Goal: Task Accomplishment & Management: Complete application form

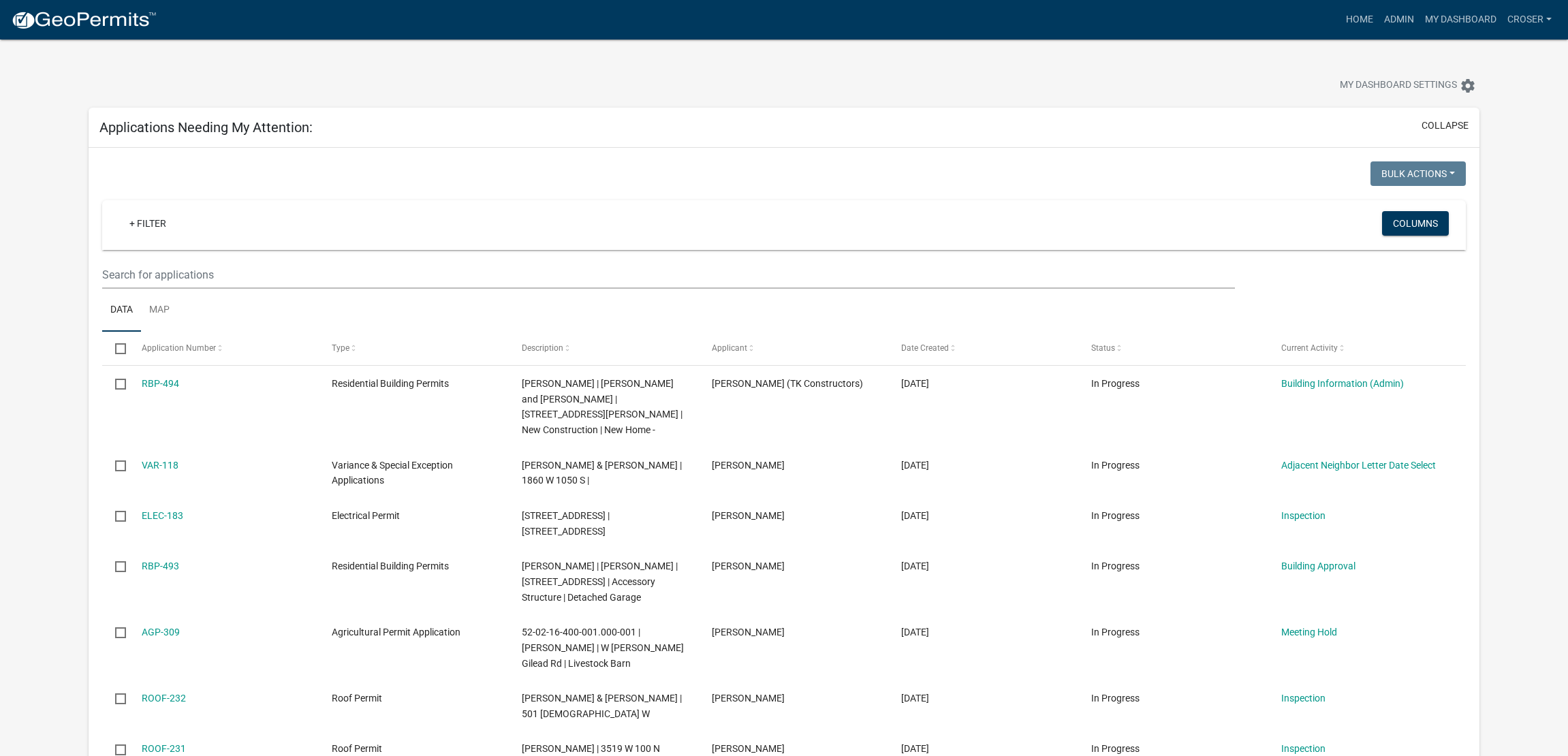
select select "3: 100"
click at [1379, 20] on link "Admin" at bounding box center [1400, 19] width 41 height 26
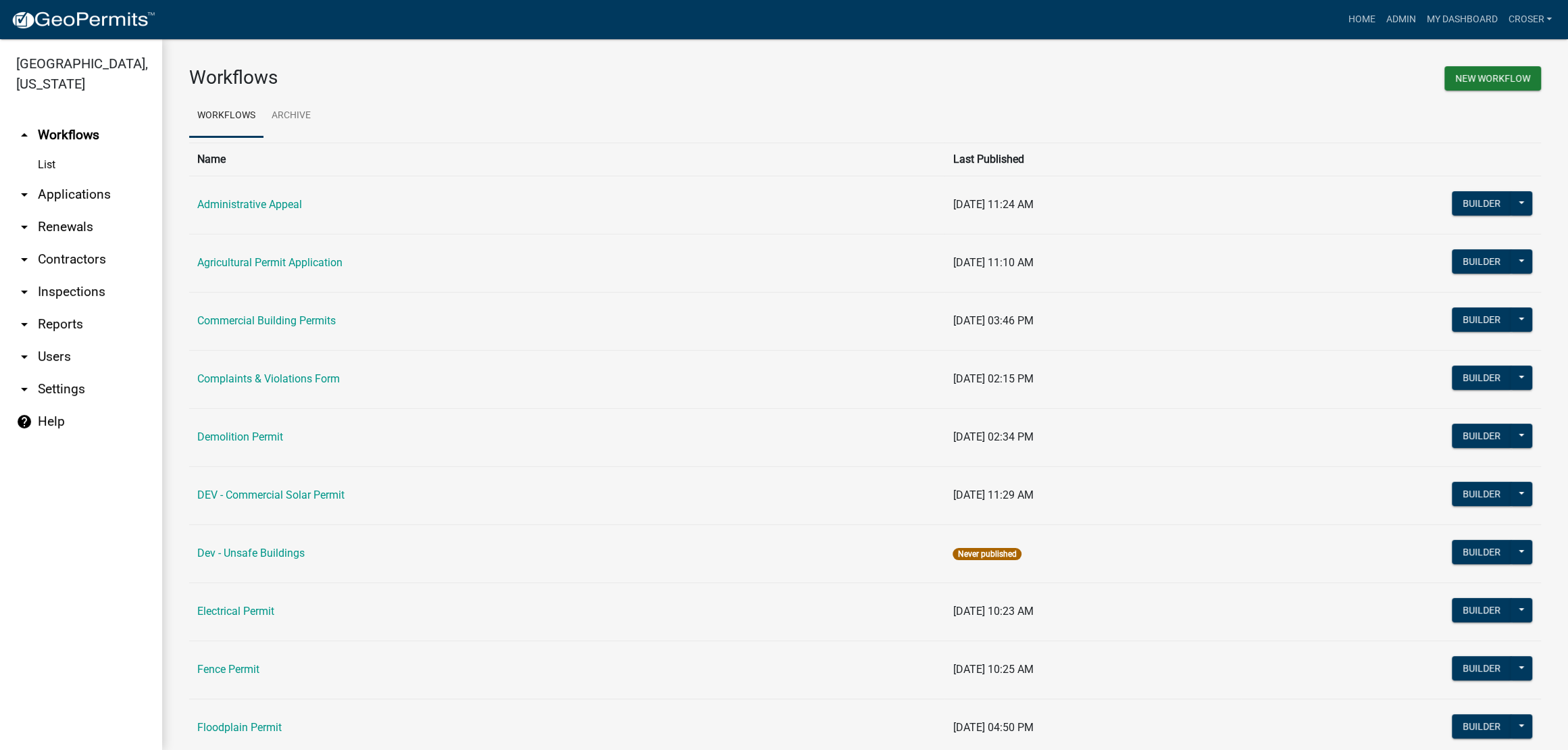
click at [105, 211] on link "arrow_drop_down Applications" at bounding box center [81, 195] width 162 height 32
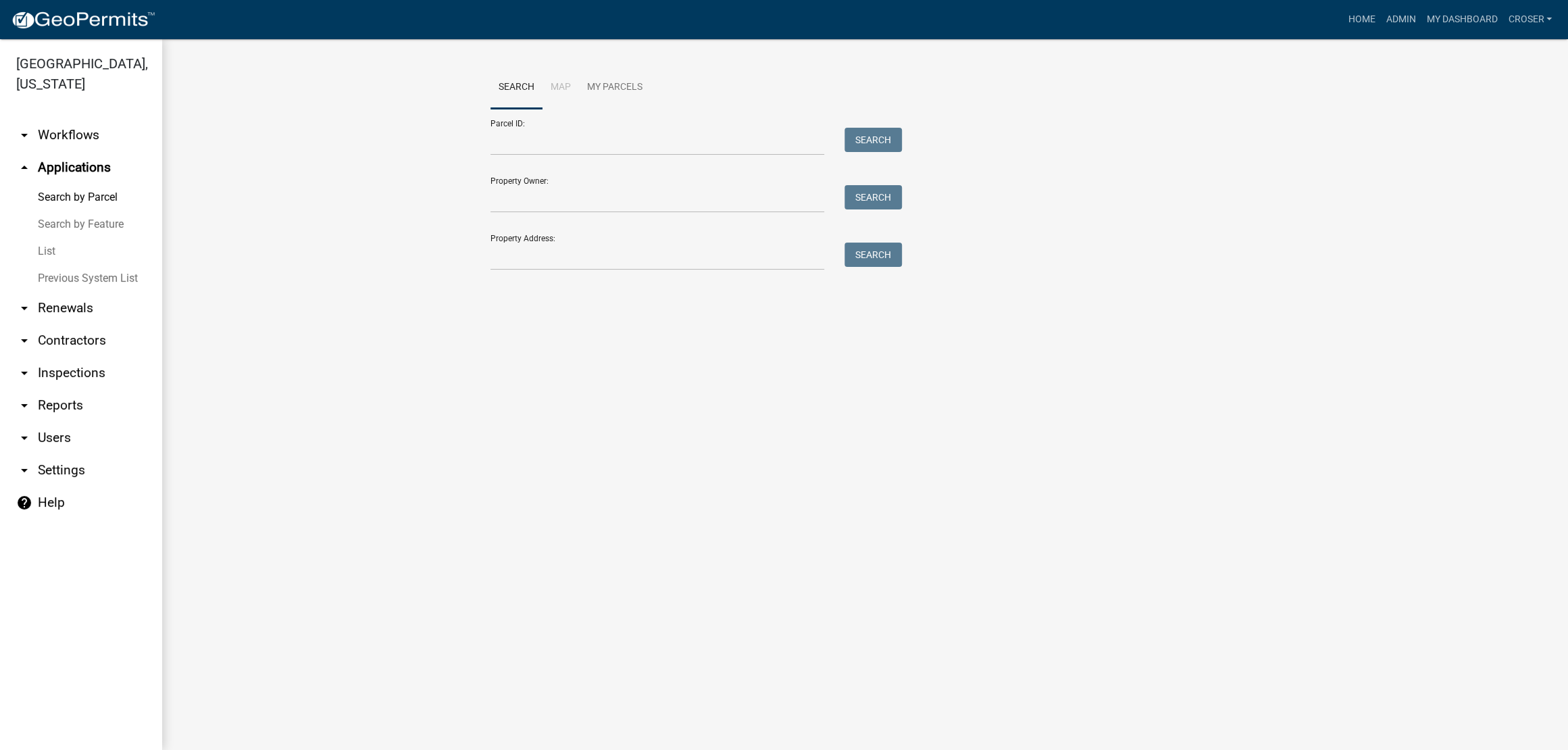
click at [64, 265] on link "List" at bounding box center [81, 251] width 162 height 27
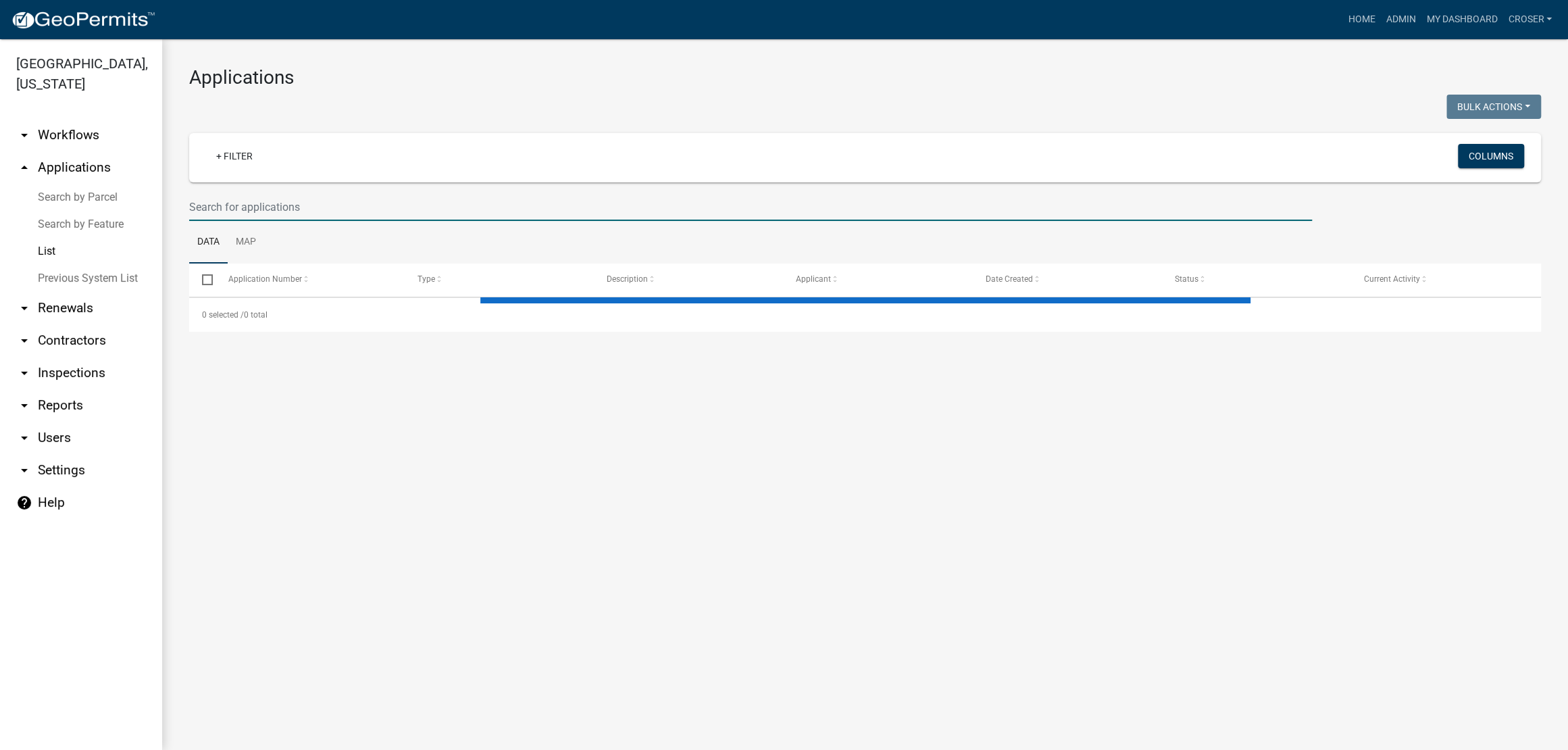
click at [303, 221] on input "text" at bounding box center [750, 207] width 1123 height 28
type input "g"
select select "3: 100"
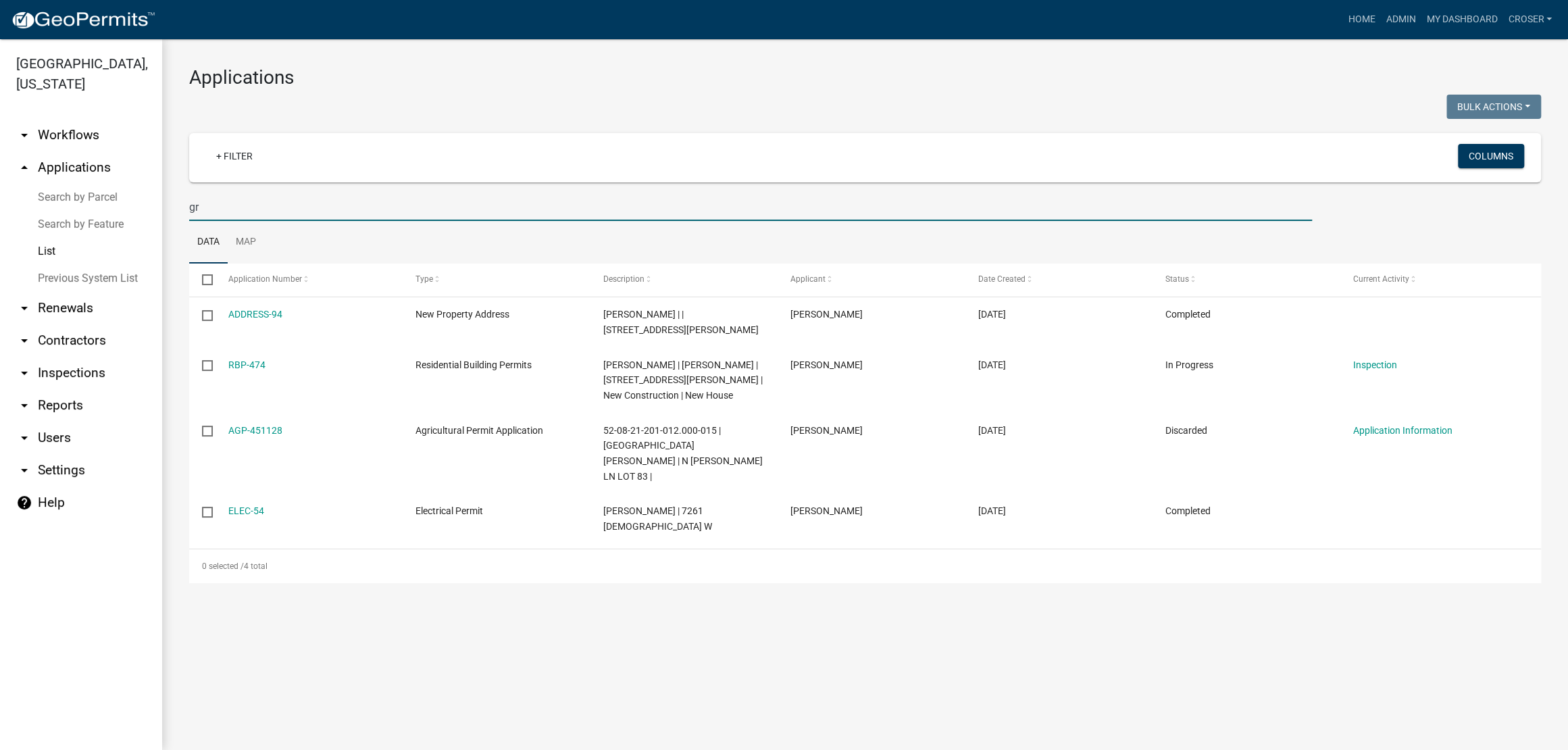
type input "g"
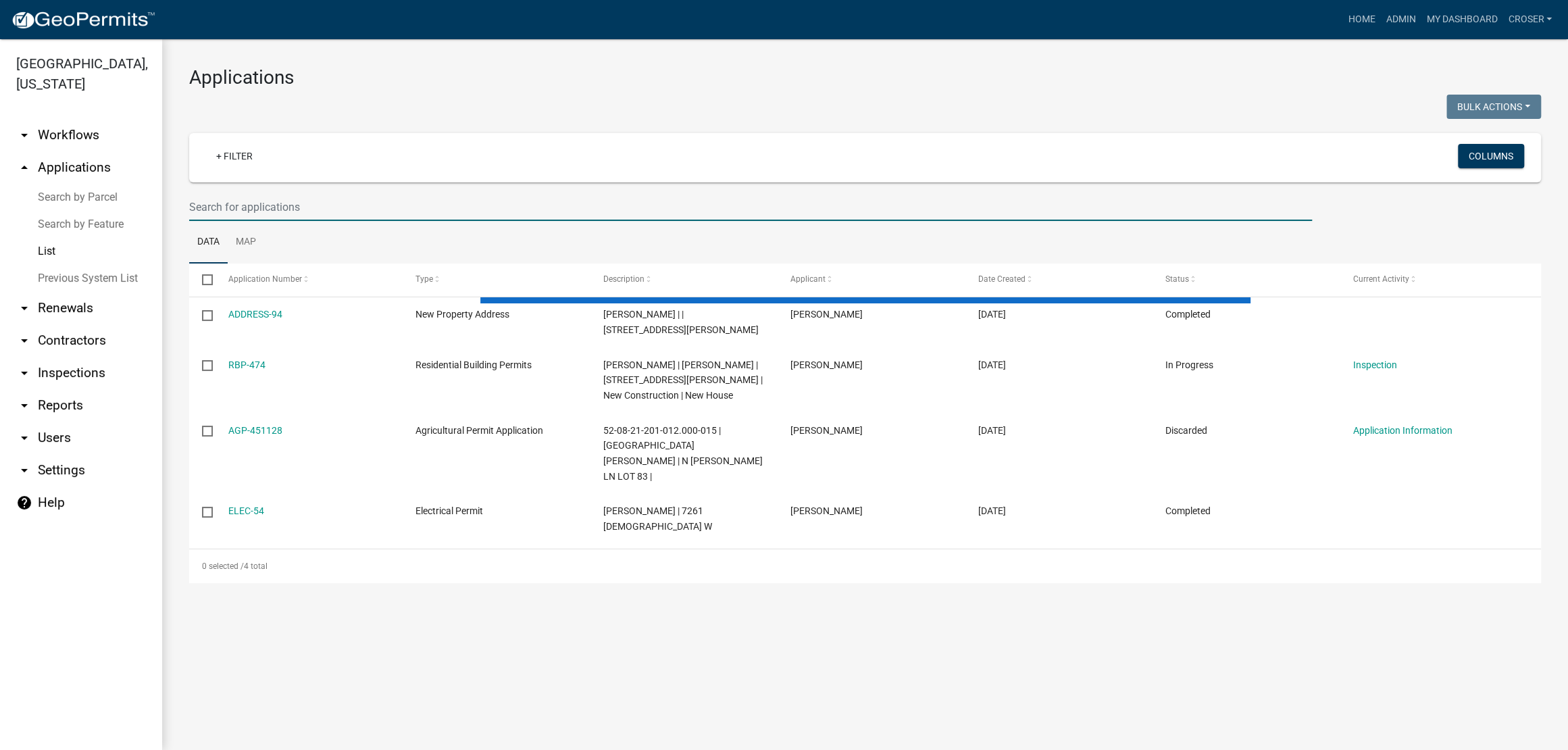
select select "3: 100"
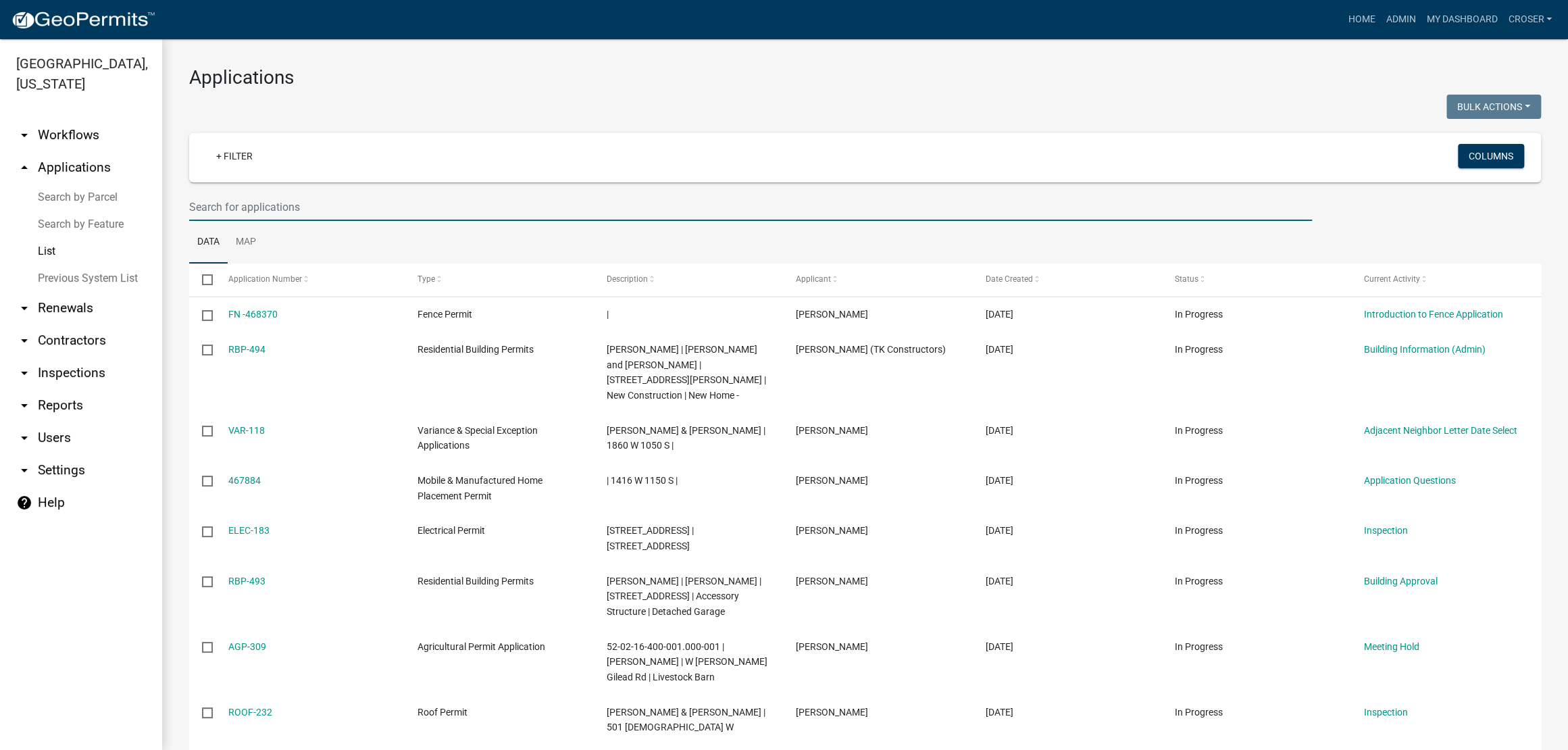
click at [82, 389] on link "arrow_drop_down Inspections" at bounding box center [81, 372] width 162 height 32
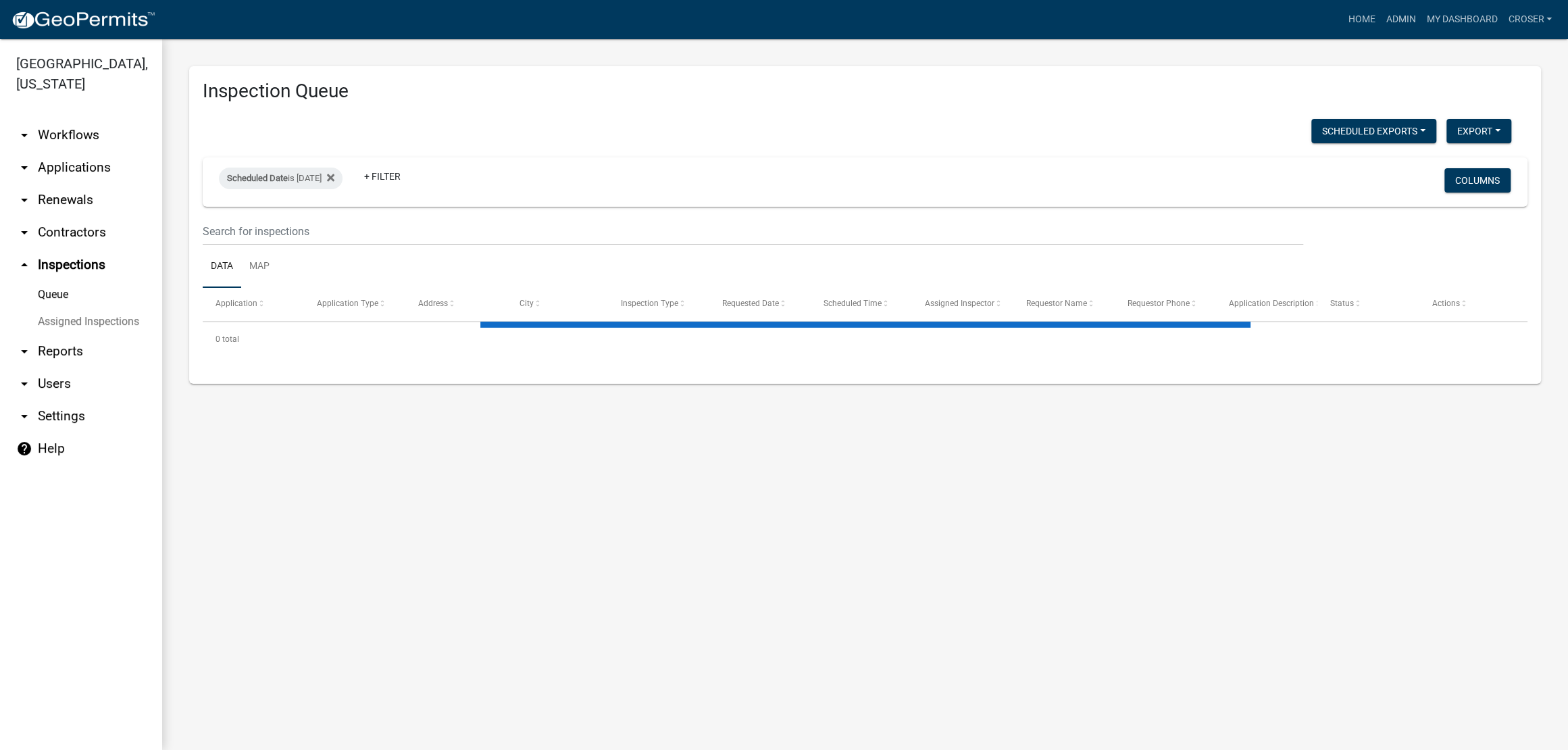
select select "3: 100"
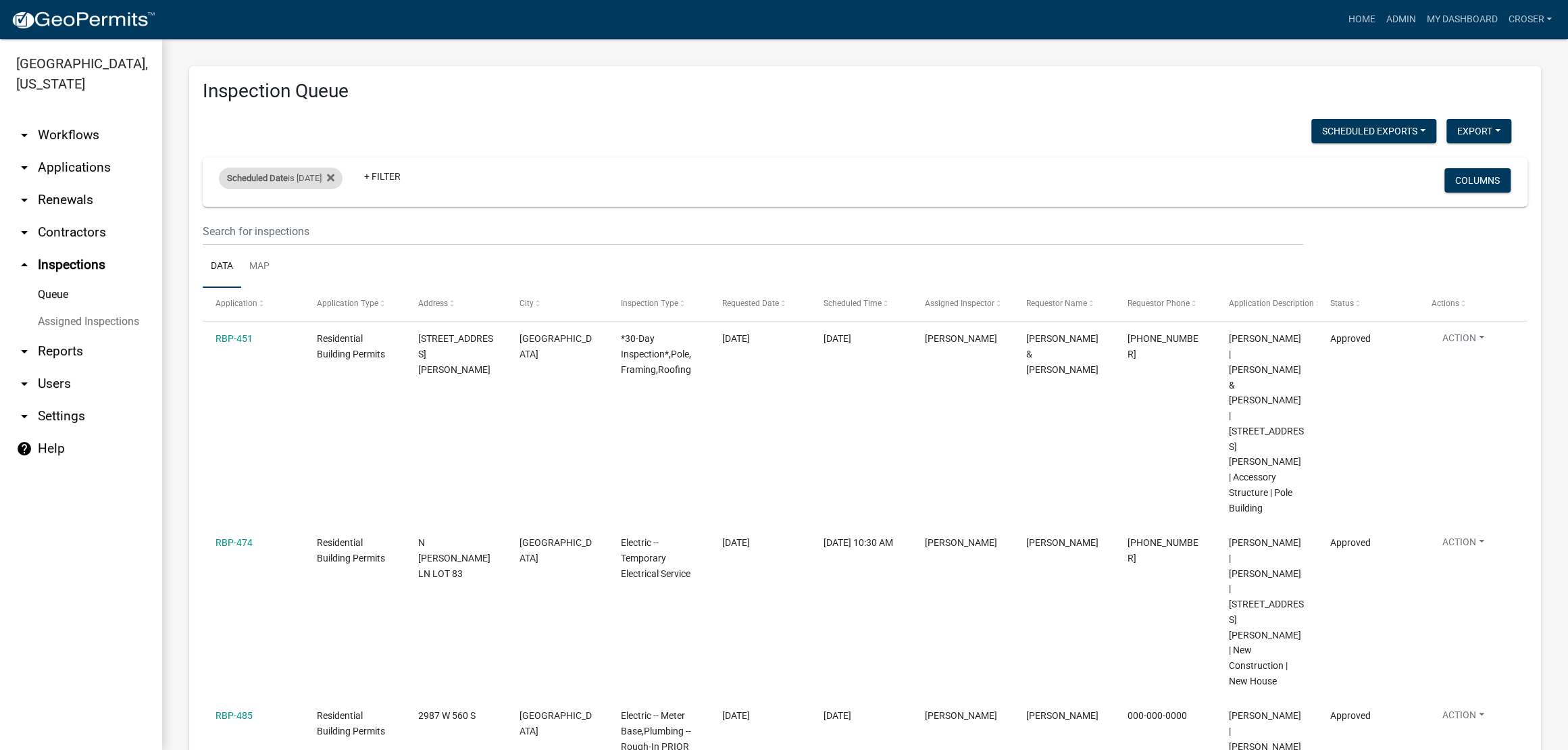
click at [329, 189] on div "Scheduled Date is [DATE]" at bounding box center [281, 179] width 124 height 22
click at [335, 263] on input "[DATE]" at bounding box center [287, 258] width 95 height 28
type input "[DATE]"
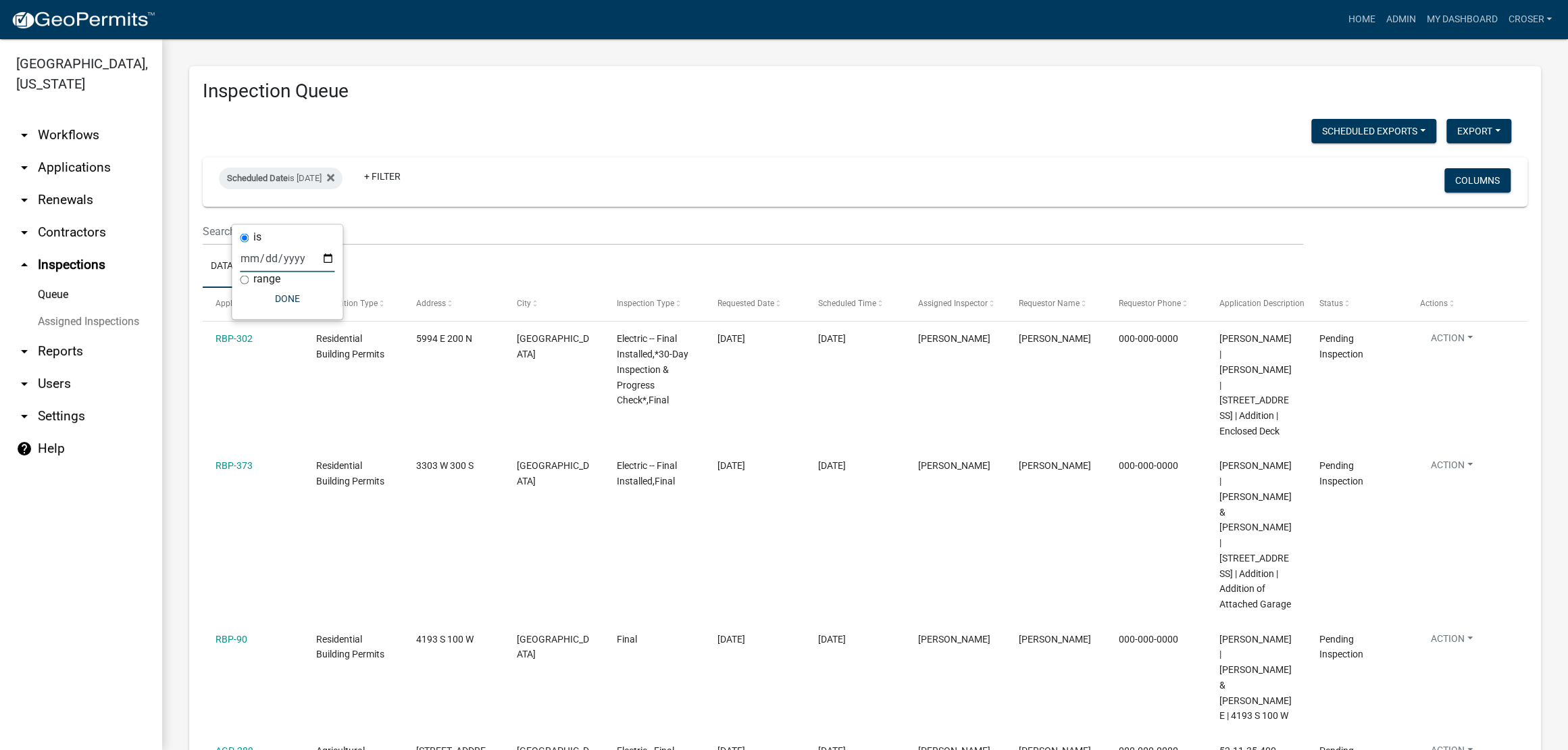
click at [317, 189] on div "Scheduled Date is [DATE]" at bounding box center [281, 179] width 124 height 22
click at [321, 271] on input "[DATE]" at bounding box center [287, 258] width 95 height 28
click at [335, 267] on input "[DATE]" at bounding box center [287, 258] width 95 height 28
type input "[DATE]"
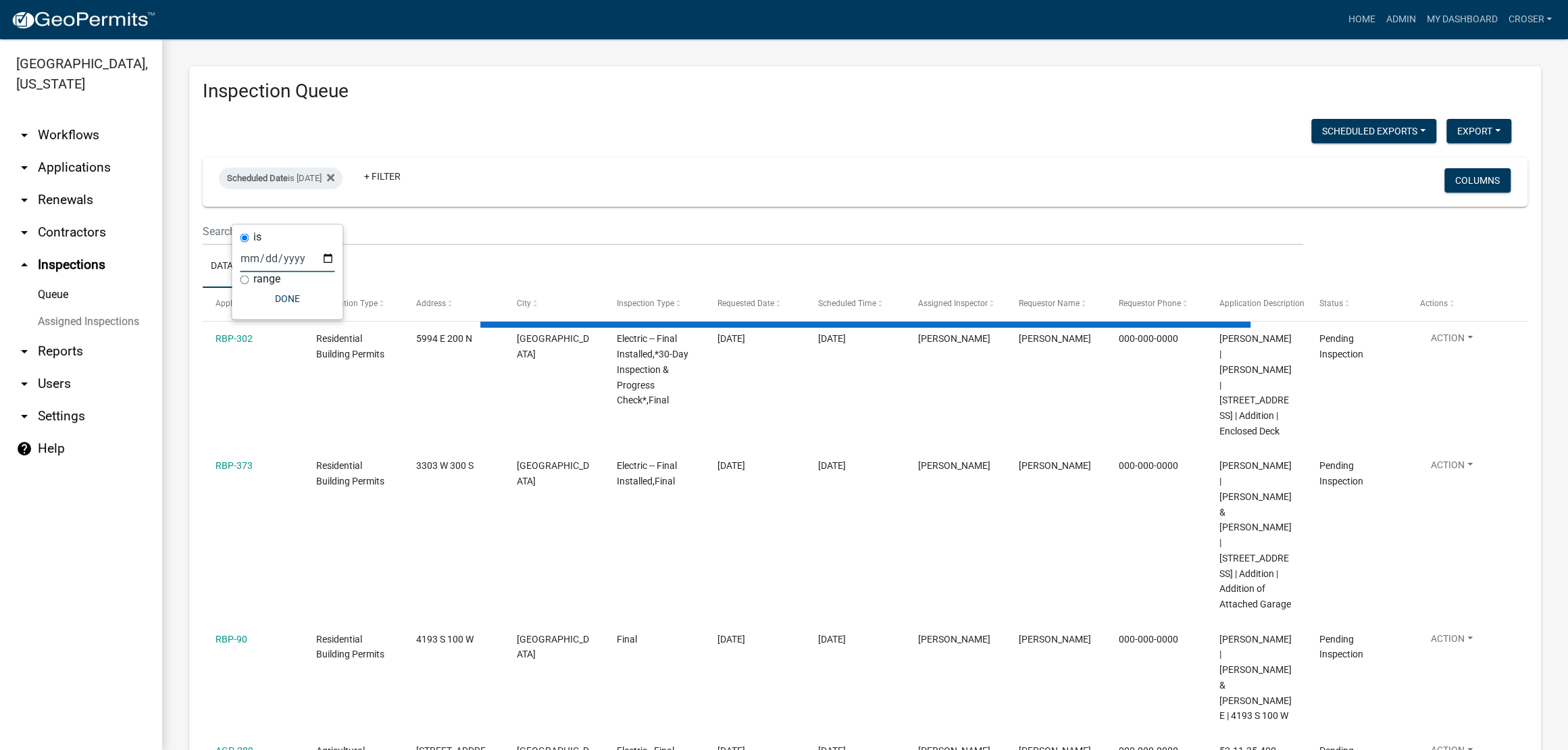
click at [757, 147] on div "Scheduled Exports + Create New [PERSON_NAME]'s Daily Scheduled Inspections Expo…" at bounding box center [857, 133] width 1329 height 28
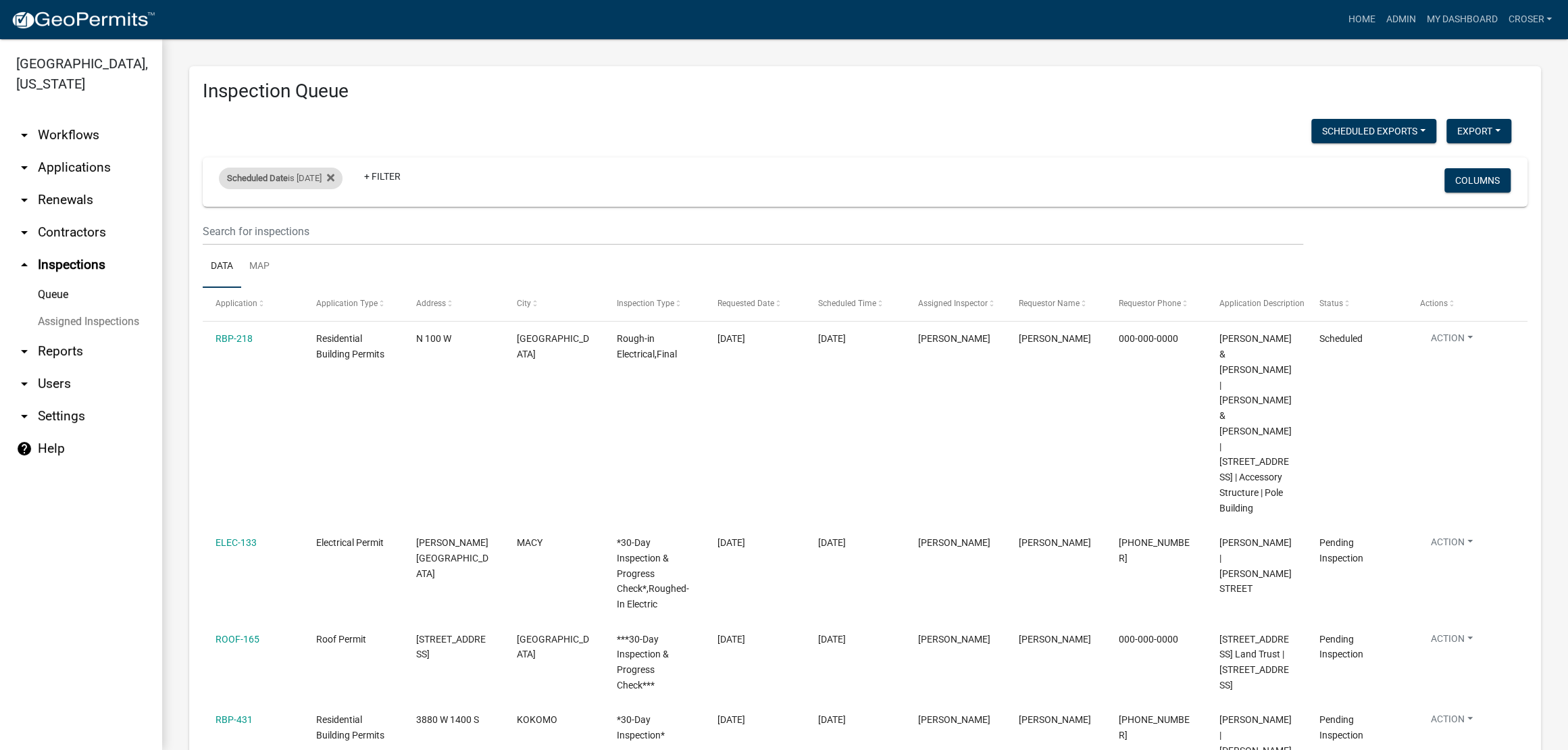
click at [327, 189] on div "Scheduled Date is [DATE]" at bounding box center [281, 179] width 124 height 22
click at [305, 265] on input "[DATE]" at bounding box center [287, 258] width 95 height 28
click at [335, 267] on input "[DATE]" at bounding box center [287, 258] width 95 height 28
type input "[DATE]"
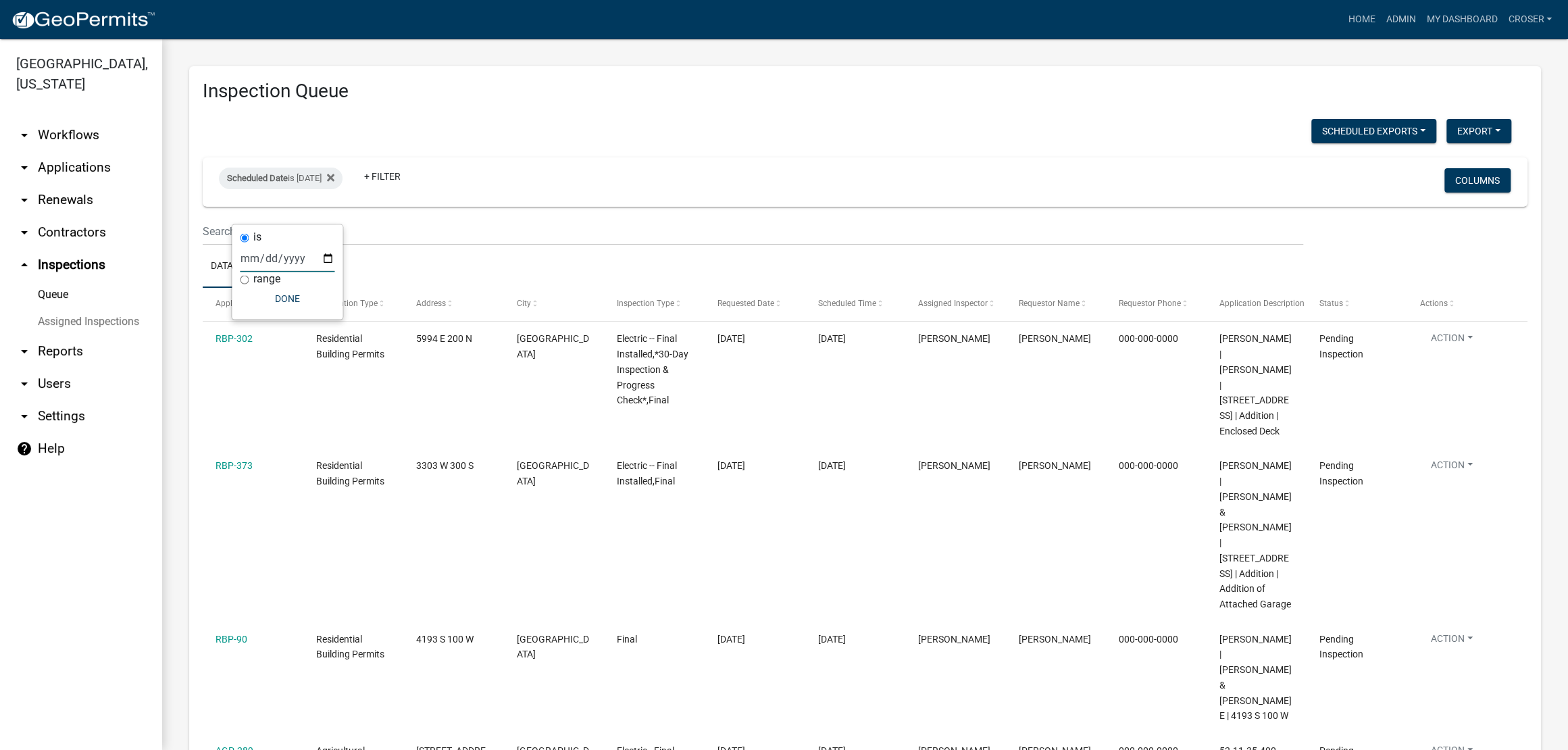
click at [547, 181] on div "Scheduled Date is [DATE] + Filter Columns" at bounding box center [865, 182] width 1313 height 50
click at [1077, 95] on h3 "Inspection Queue" at bounding box center [865, 91] width 1325 height 23
click at [922, 103] on h3 "Inspection Queue" at bounding box center [865, 91] width 1325 height 23
click at [701, 133] on div "Scheduled Exports + Create New [PERSON_NAME]'s Daily Scheduled Inspections Expo…" at bounding box center [857, 133] width 1329 height 28
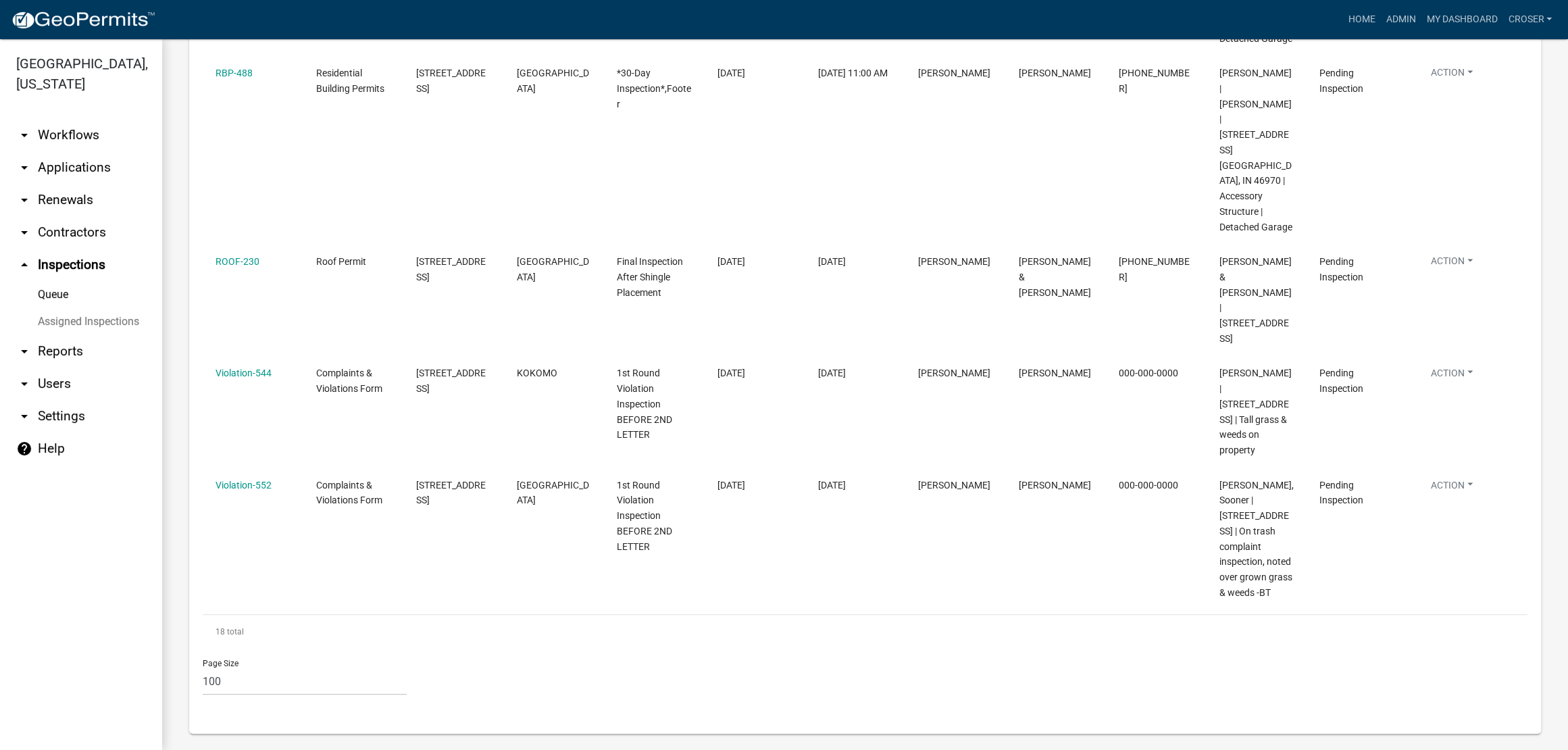
scroll to position [2064, 0]
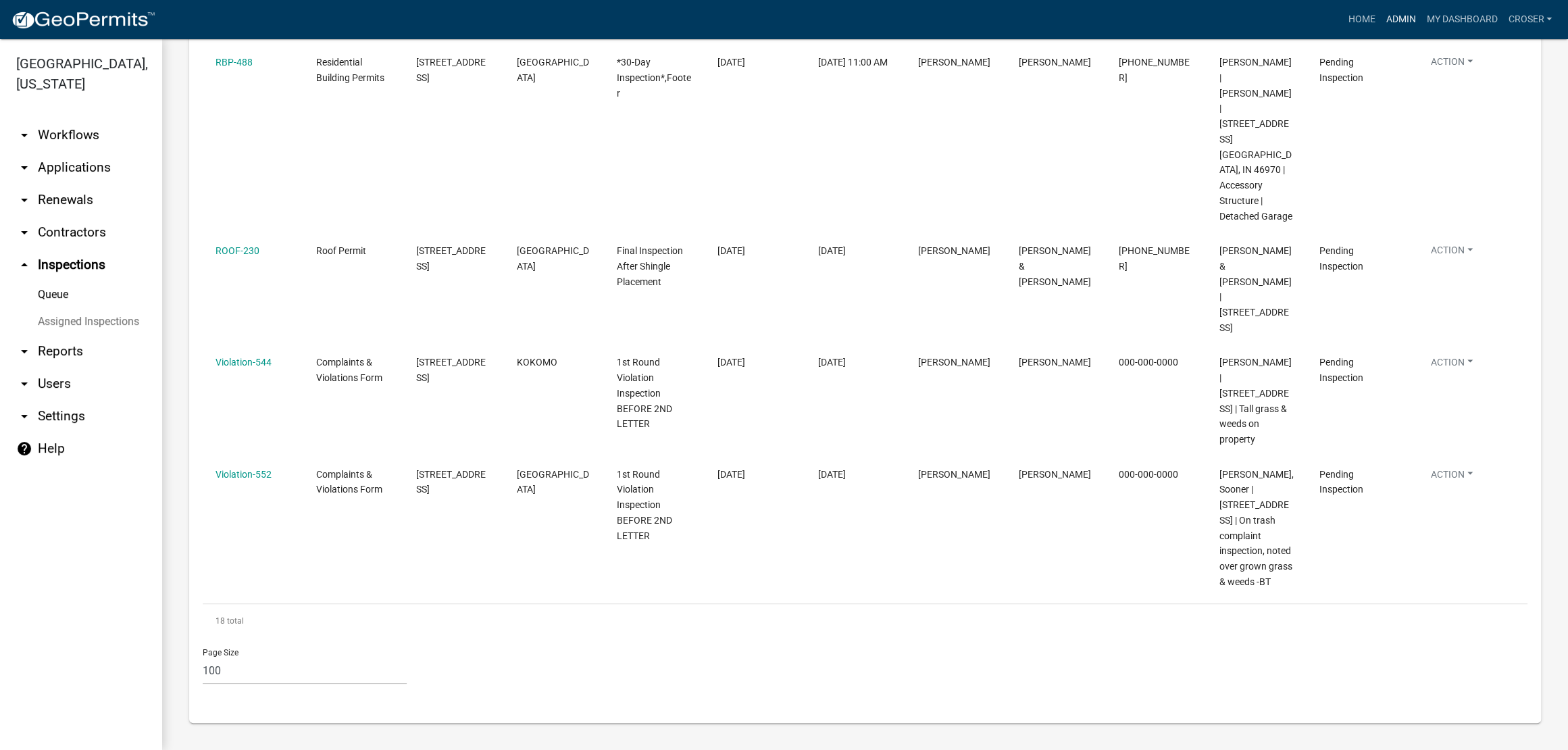
click at [1380, 26] on link "Admin" at bounding box center [1400, 19] width 41 height 26
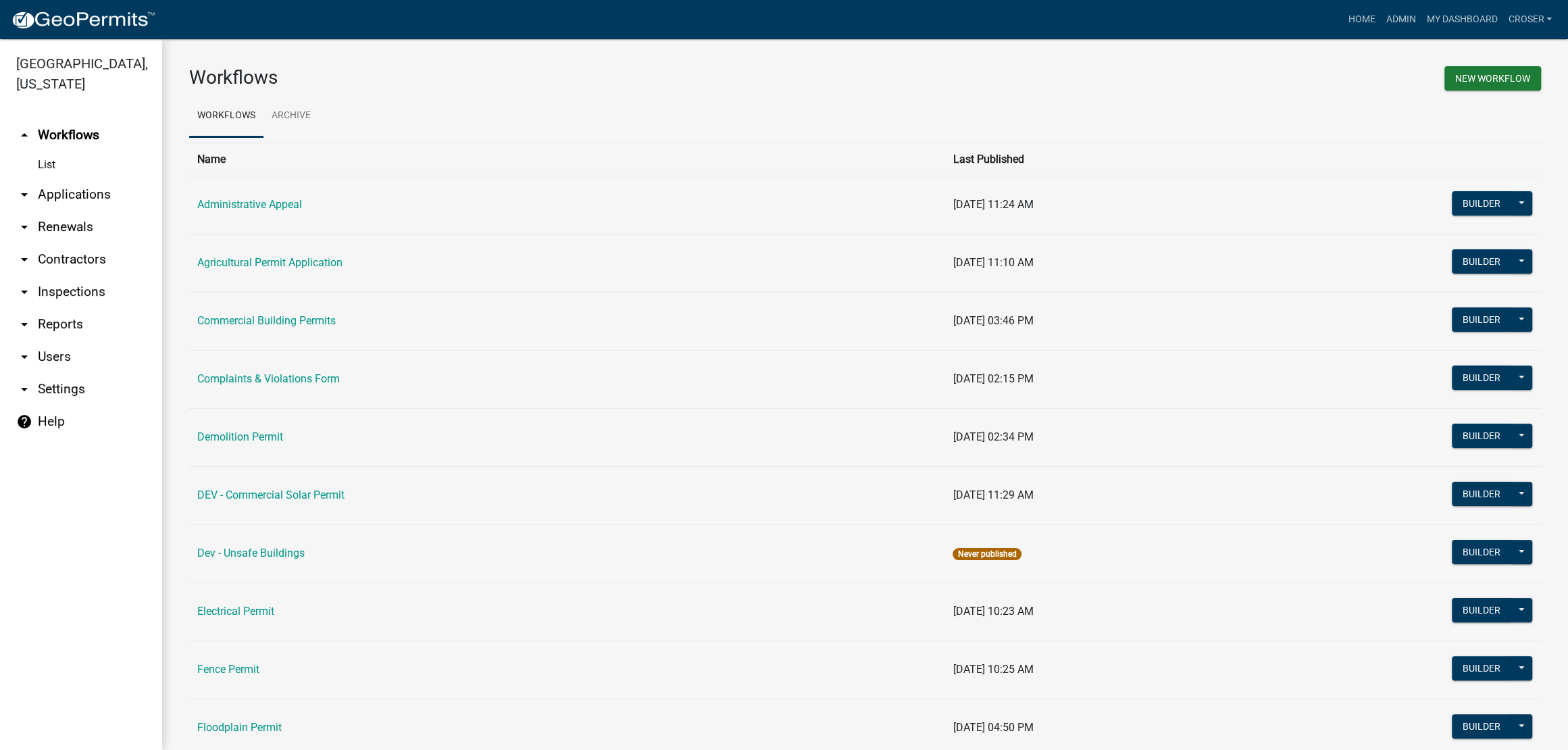
click at [85, 211] on link "arrow_drop_down Applications" at bounding box center [81, 195] width 162 height 32
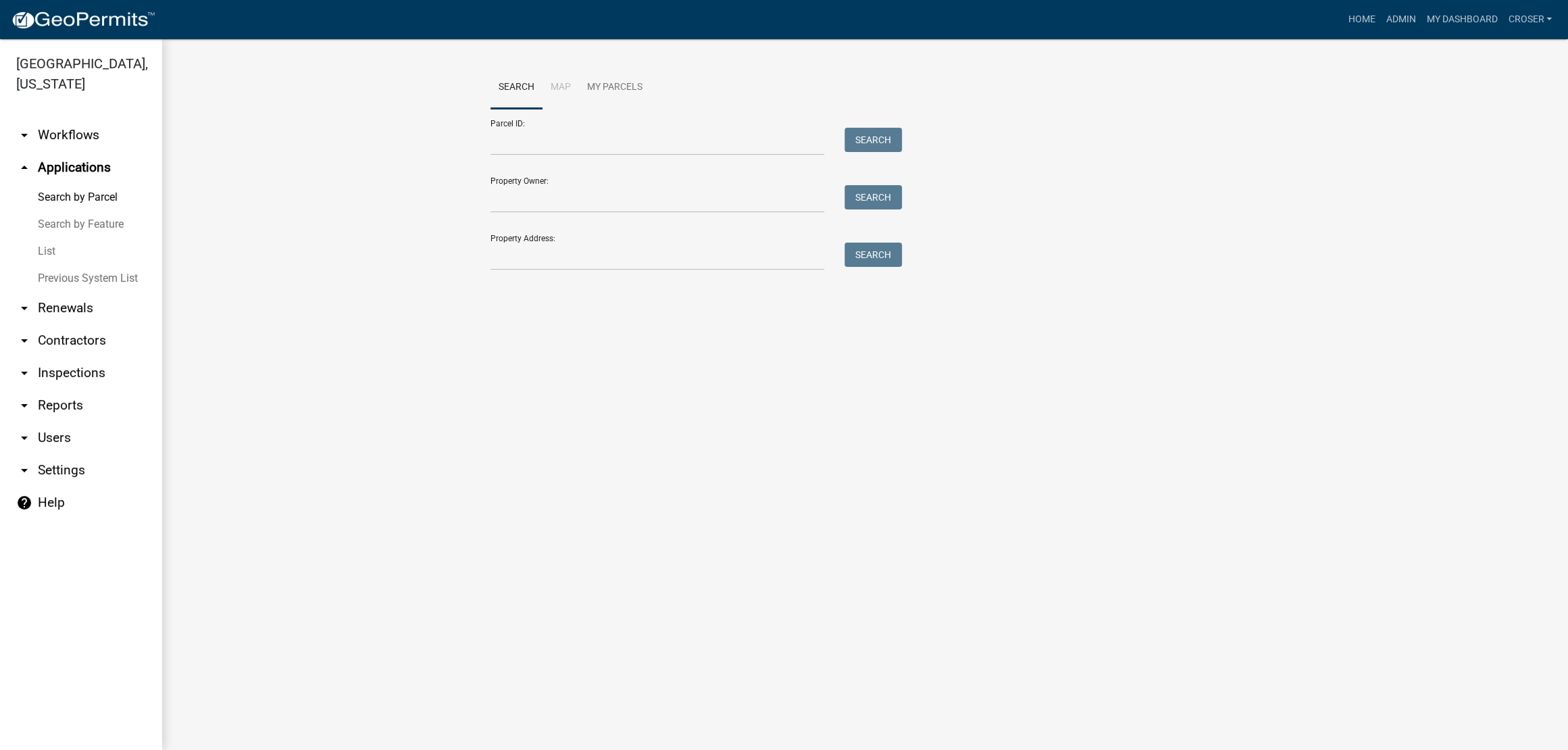
click at [35, 265] on link "List" at bounding box center [81, 251] width 162 height 27
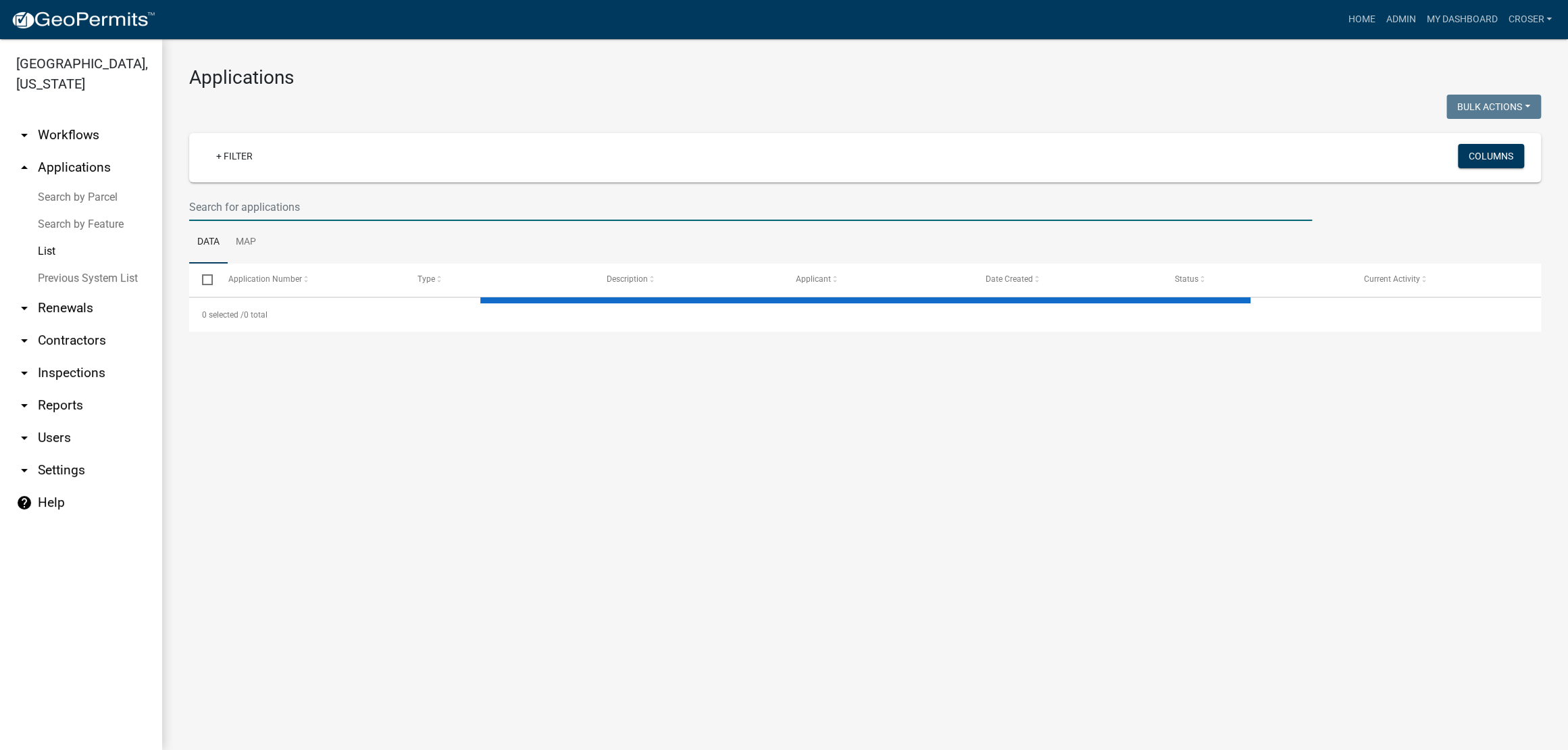
click at [286, 221] on input "text" at bounding box center [750, 207] width 1123 height 28
select select "3: 100"
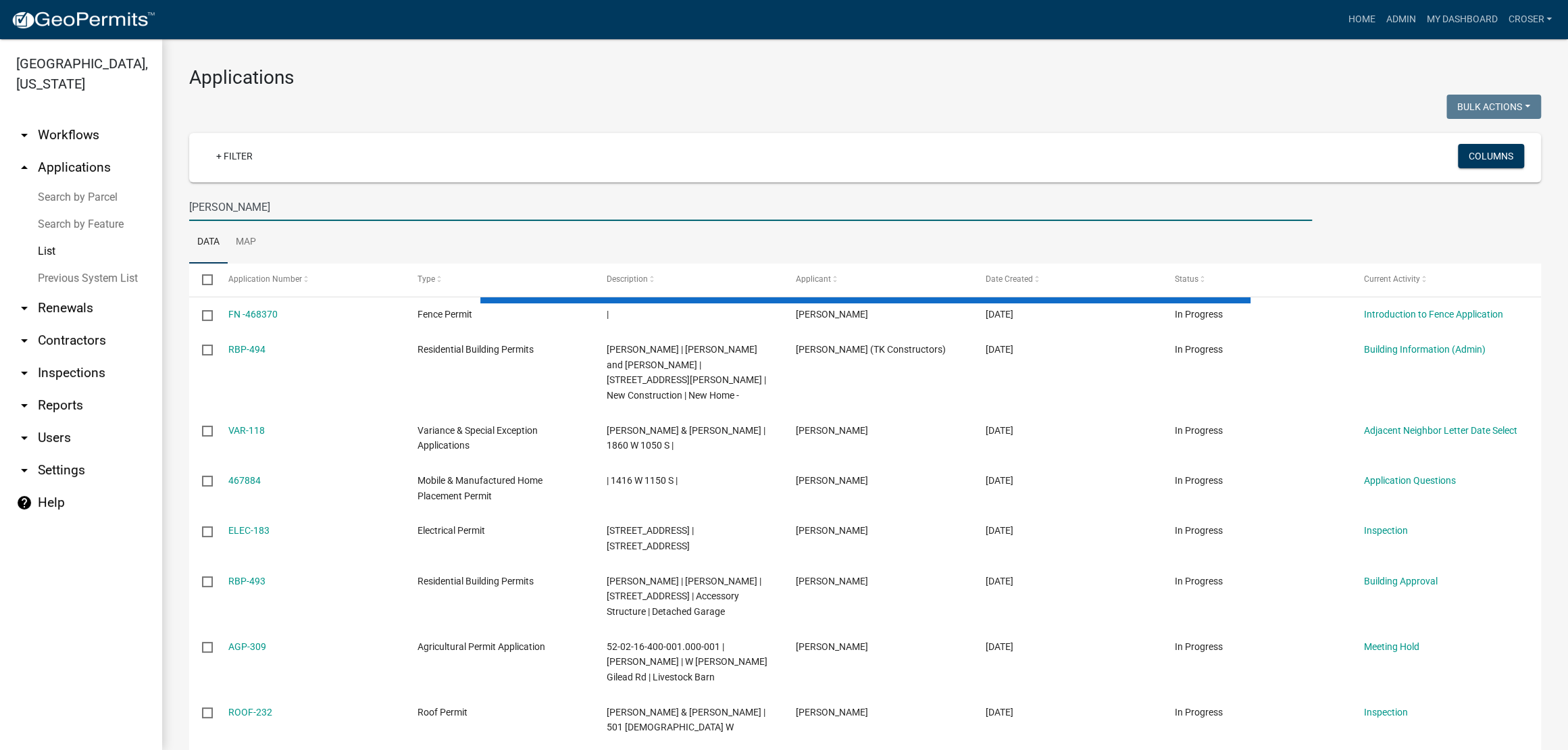
type input "[PERSON_NAME]"
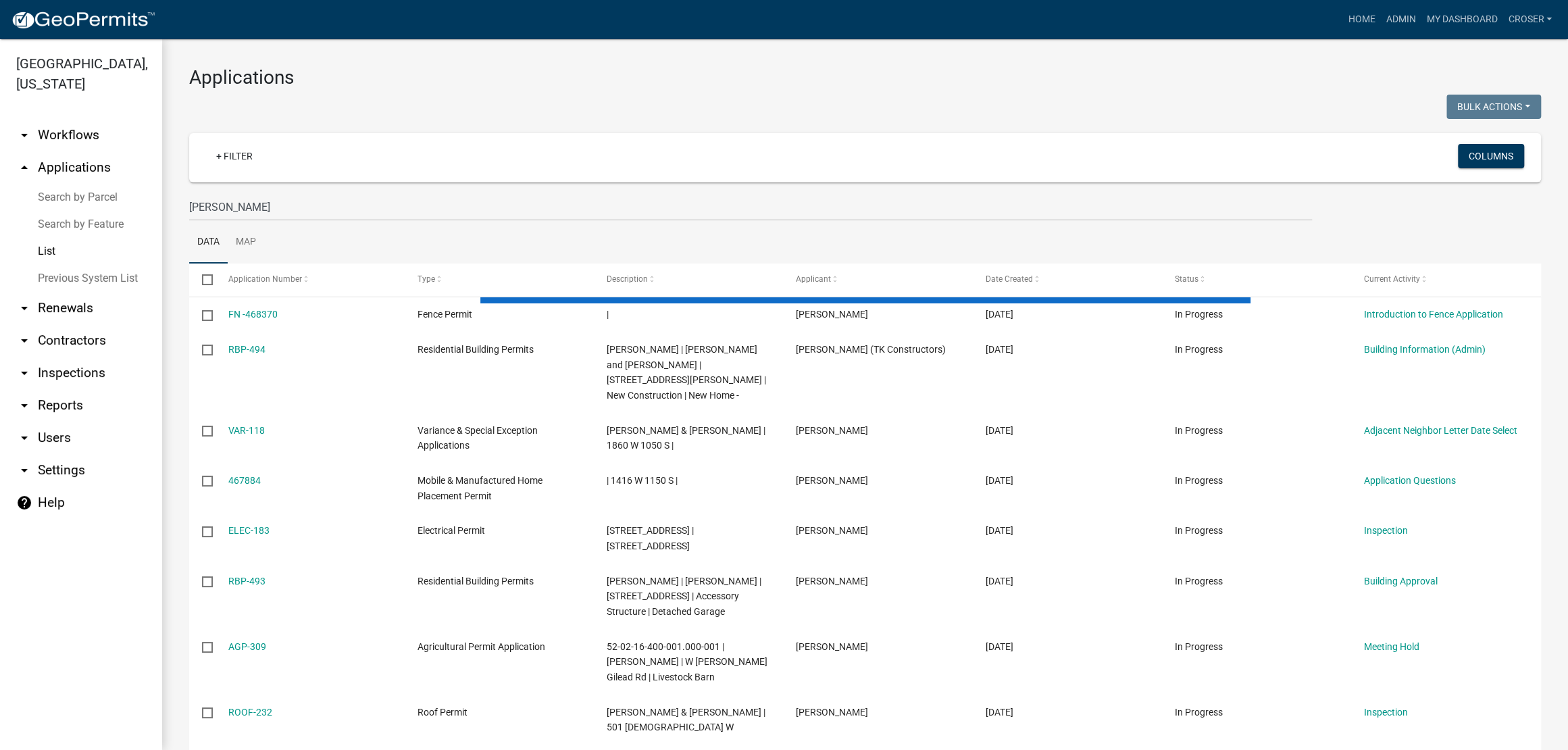
click at [582, 115] on div at bounding box center [523, 109] width 687 height 28
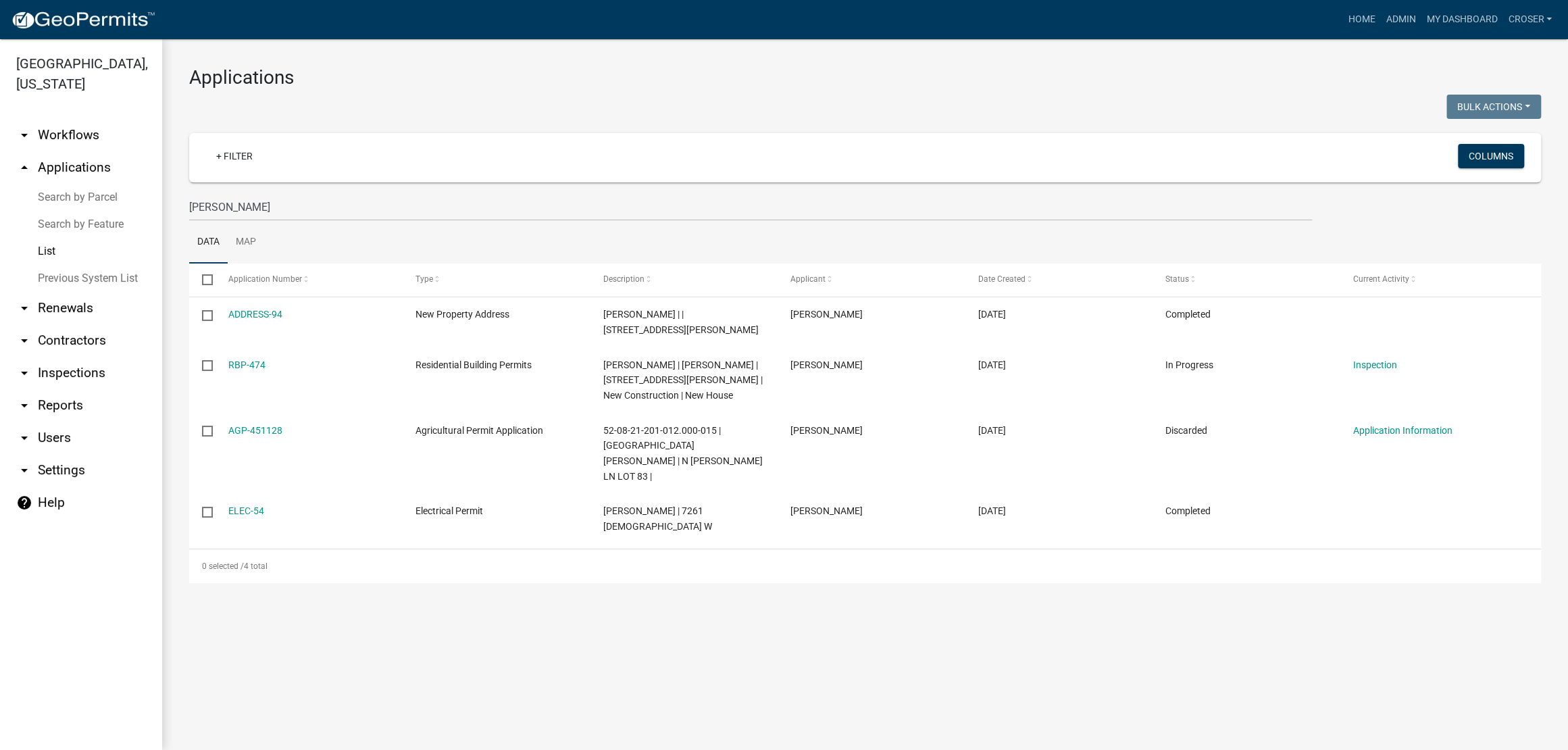
click at [582, 115] on div at bounding box center [523, 109] width 687 height 28
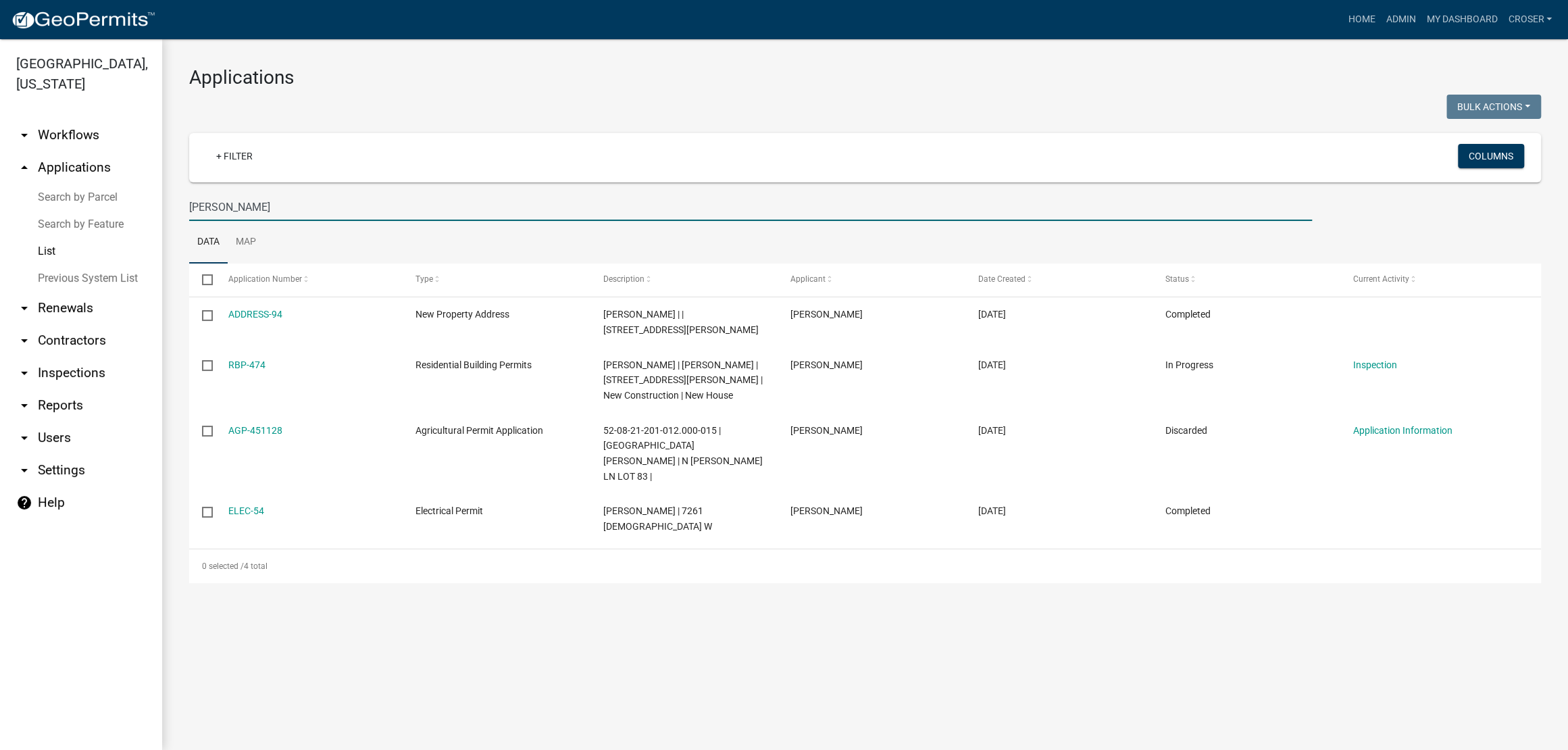
drag, startPoint x: 311, startPoint y: 242, endPoint x: 182, endPoint y: 241, distance: 129.0
click at [182, 221] on div "[PERSON_NAME]" at bounding box center [751, 207] width 1143 height 28
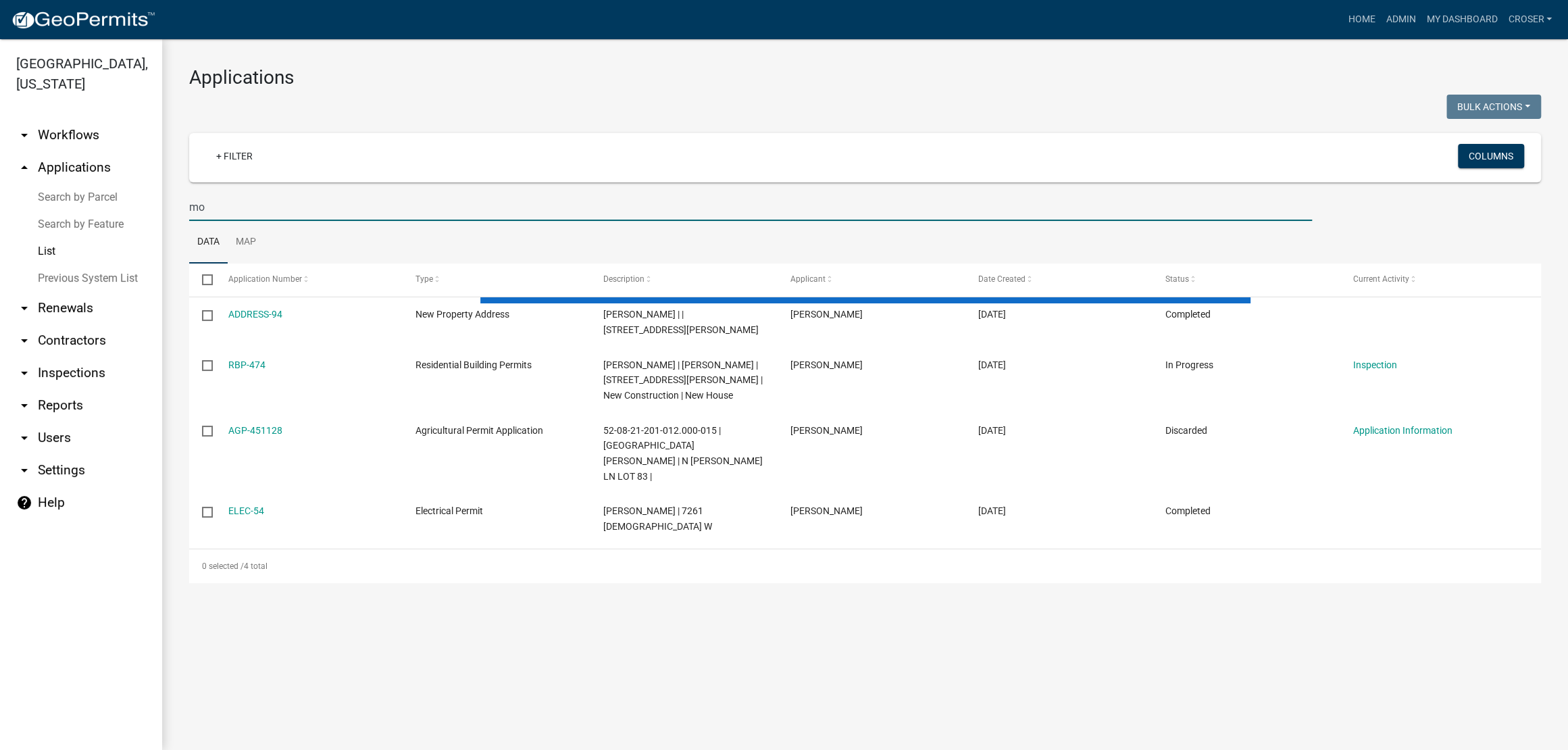
type input "mon"
select select "3: 100"
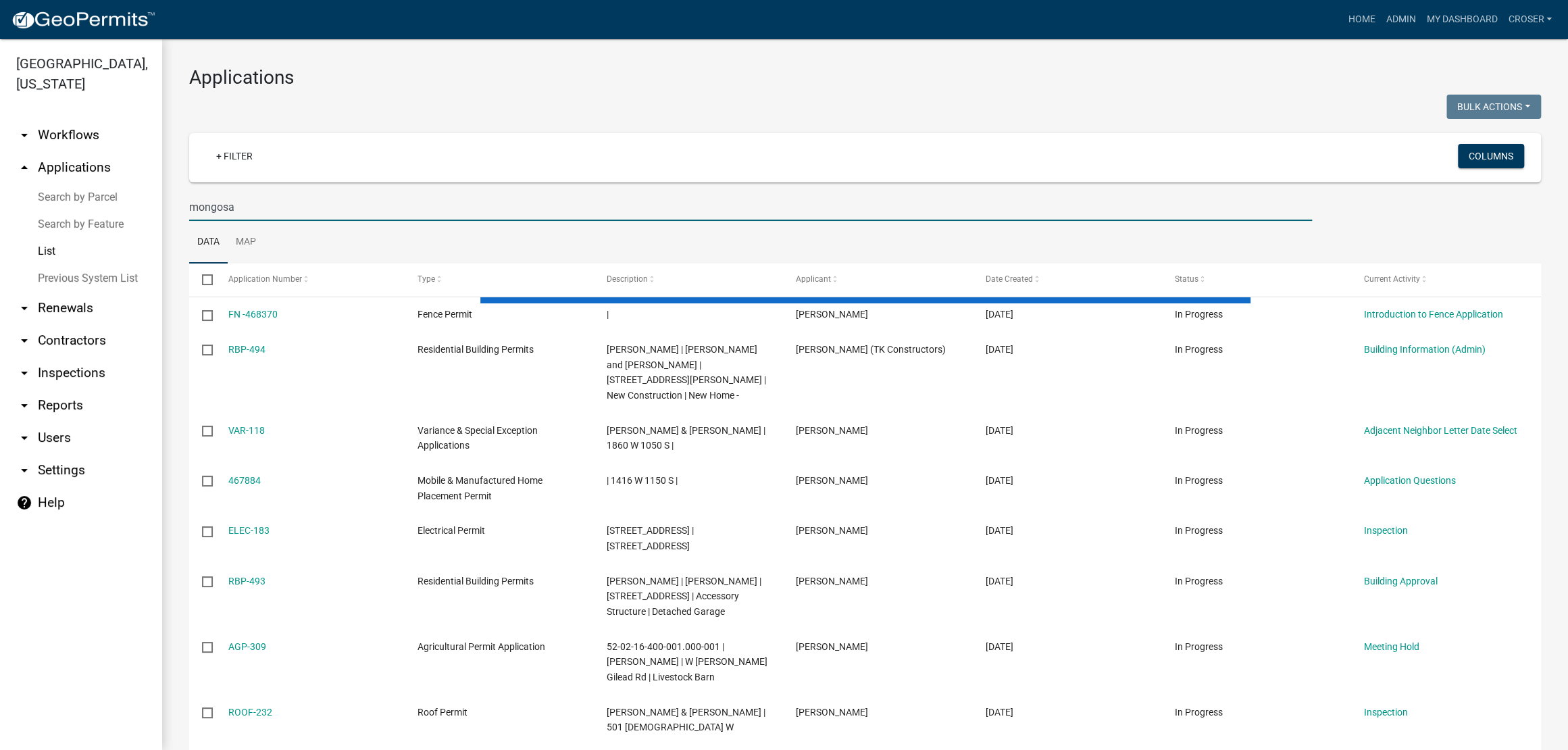
type input "mongosa"
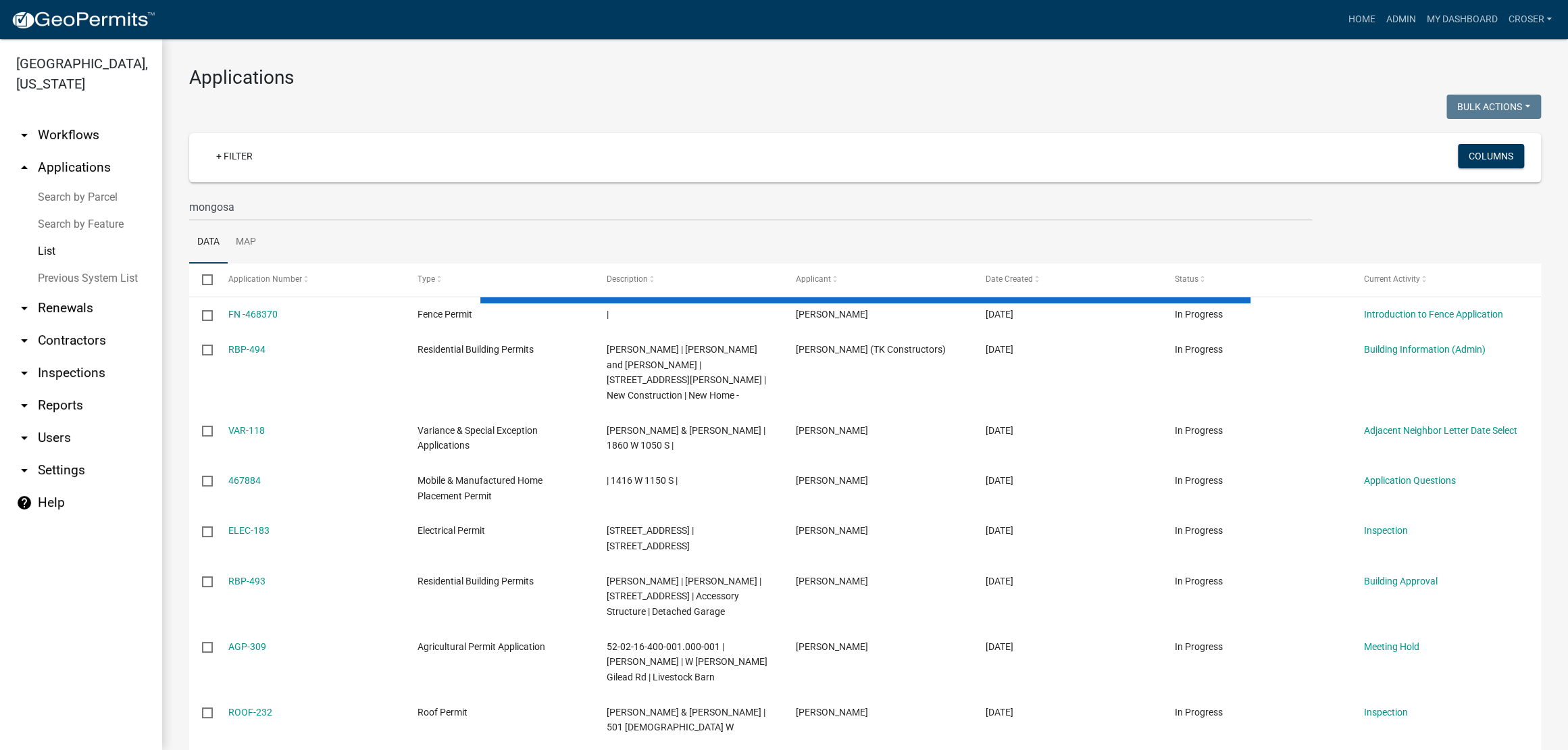
click at [636, 84] on h3 "Applications" at bounding box center [865, 78] width 1351 height 23
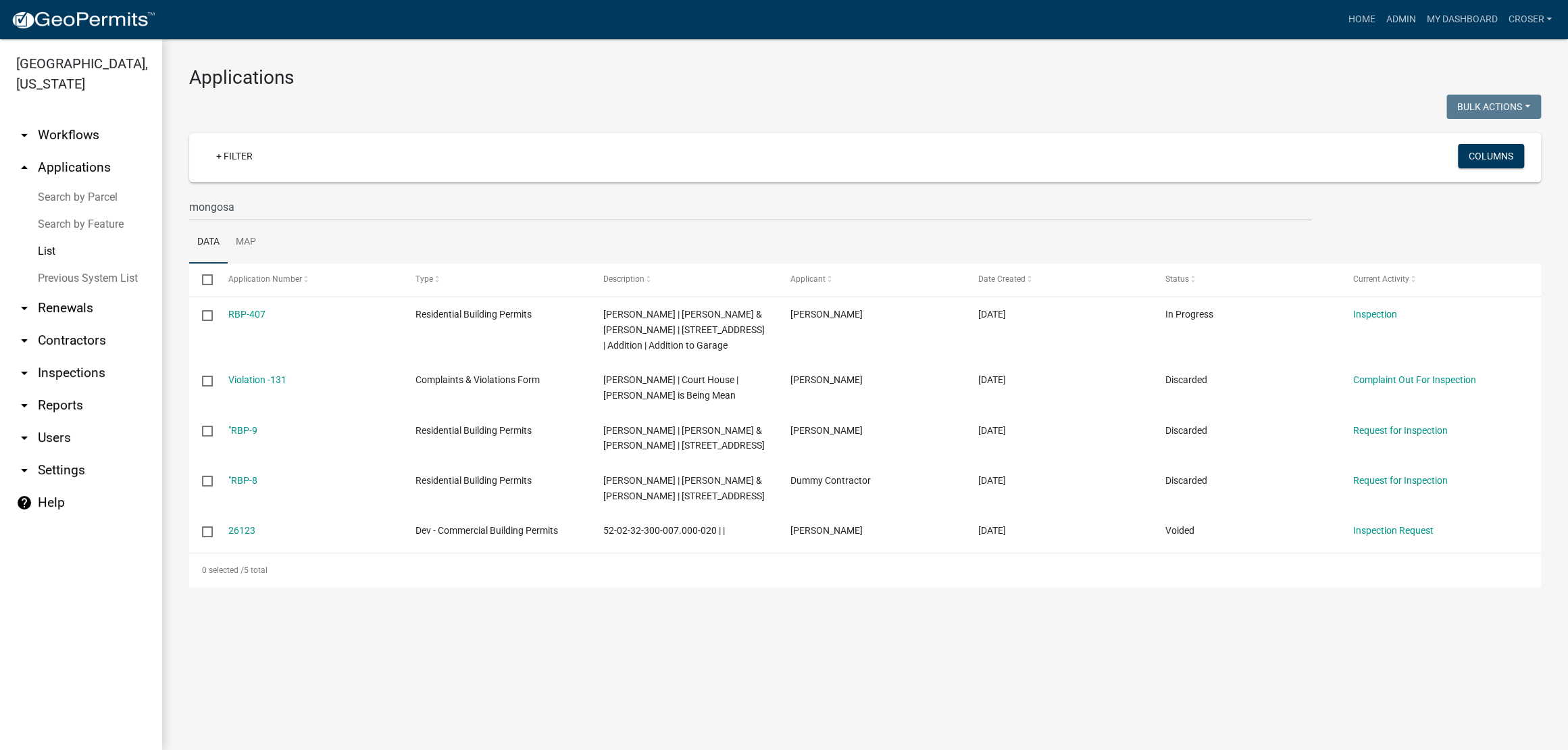
click at [625, 97] on div "Applications Bulk Actions Void Expire Lock Withdraw + Filter Columns mongosa Da…" at bounding box center [865, 327] width 1406 height 575
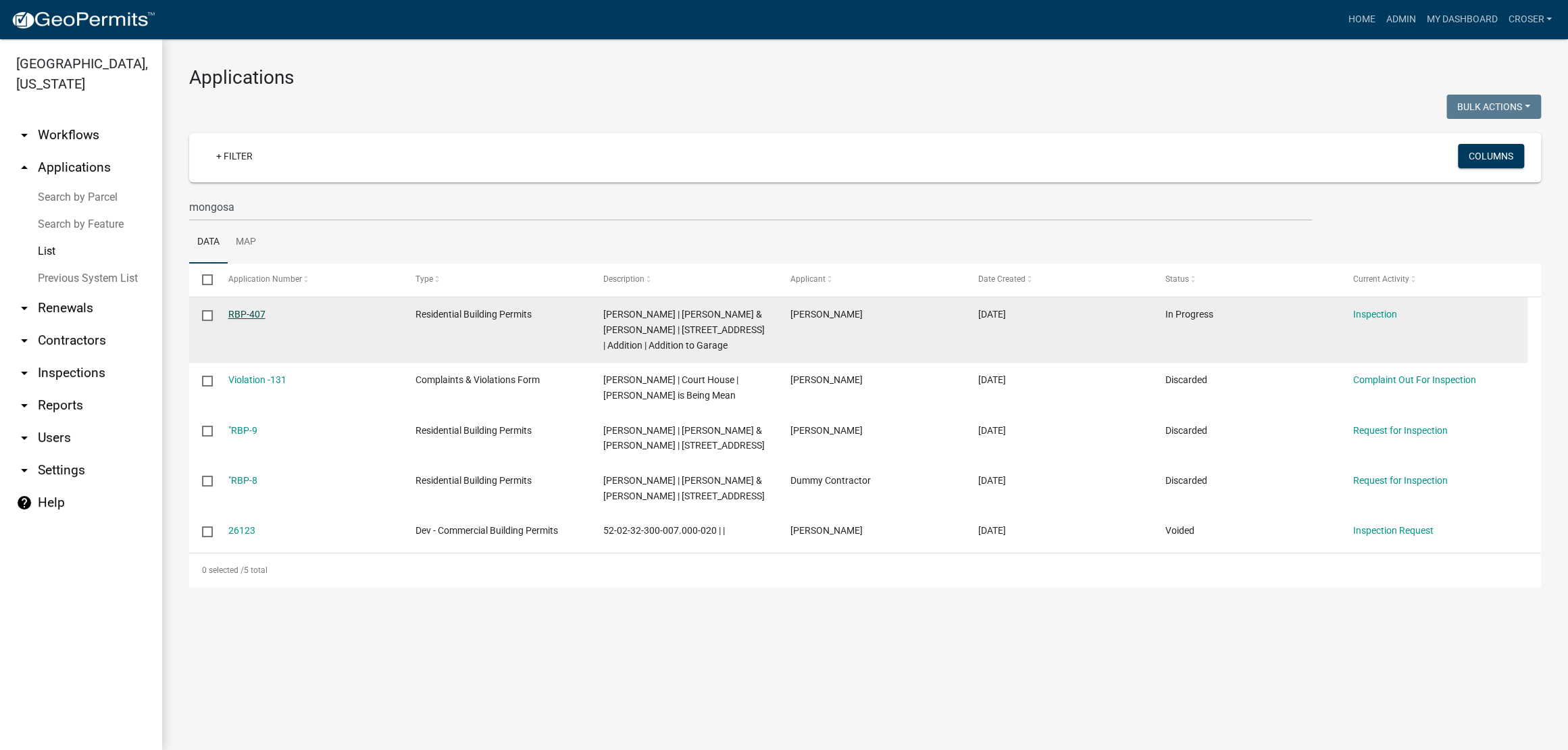
click at [247, 319] on link "RBP-407" at bounding box center [246, 314] width 37 height 11
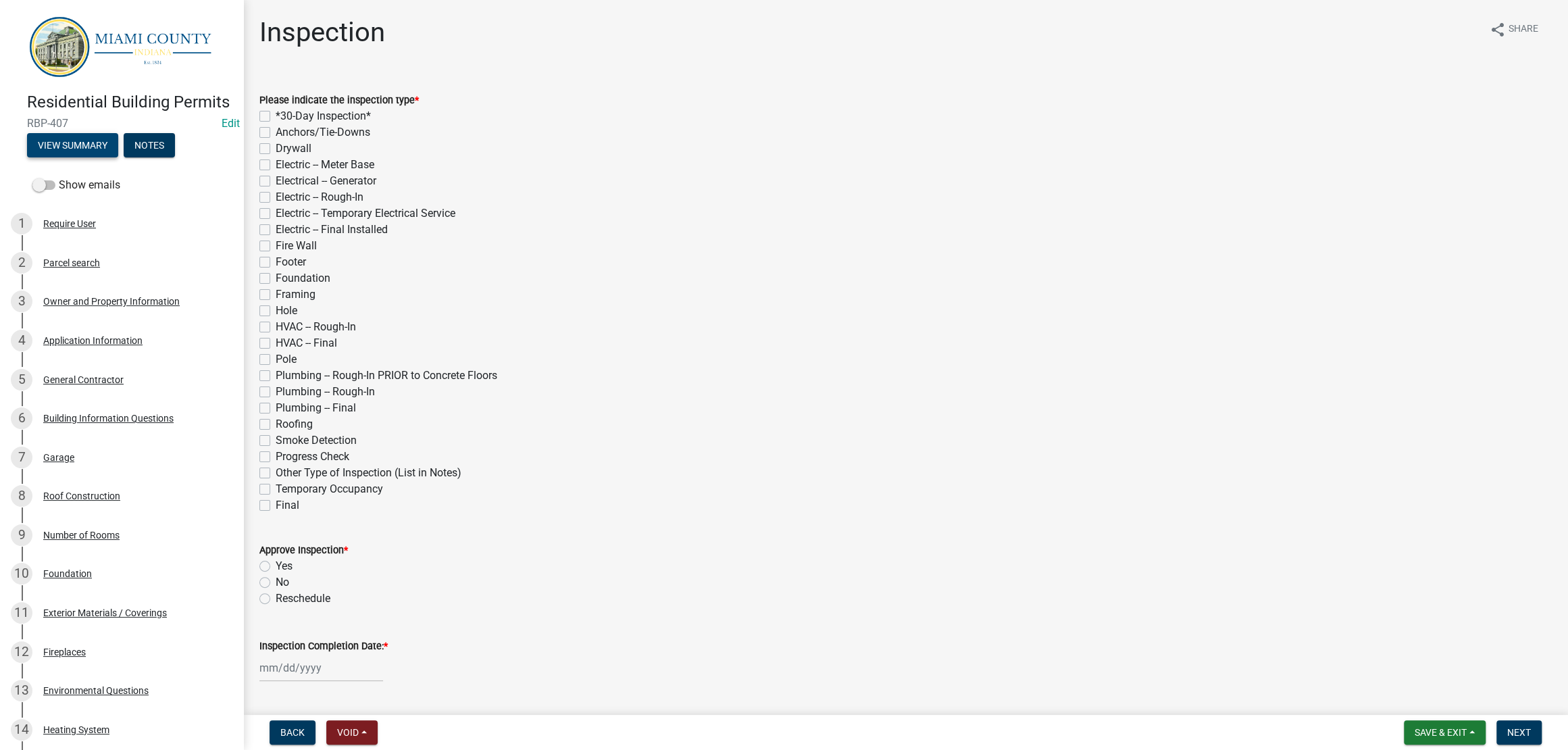
click at [118, 157] on button "View Summary" at bounding box center [72, 145] width 91 height 24
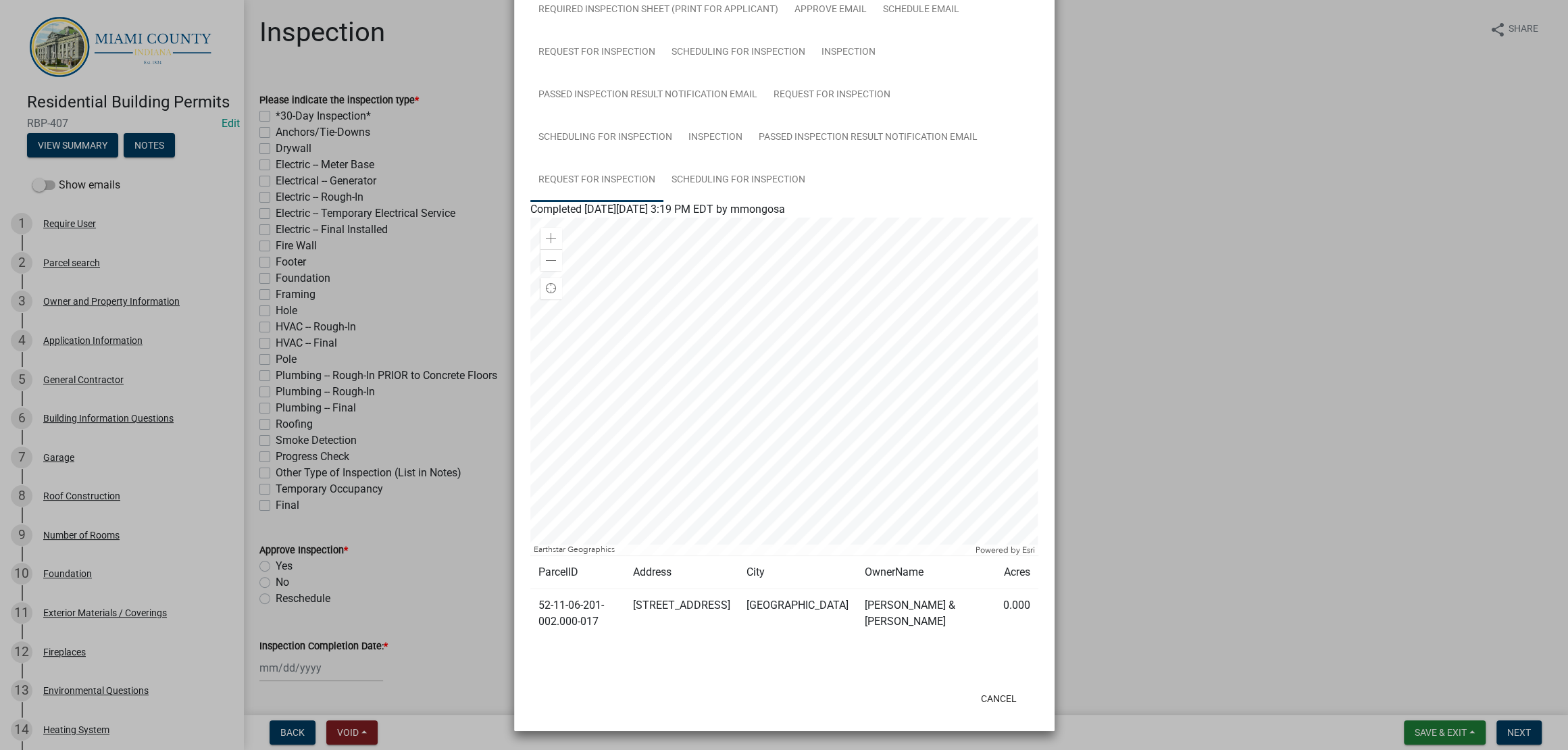
scroll to position [1013, 0]
click at [663, 159] on link "Scheduling for Inspection" at bounding box center [738, 180] width 150 height 43
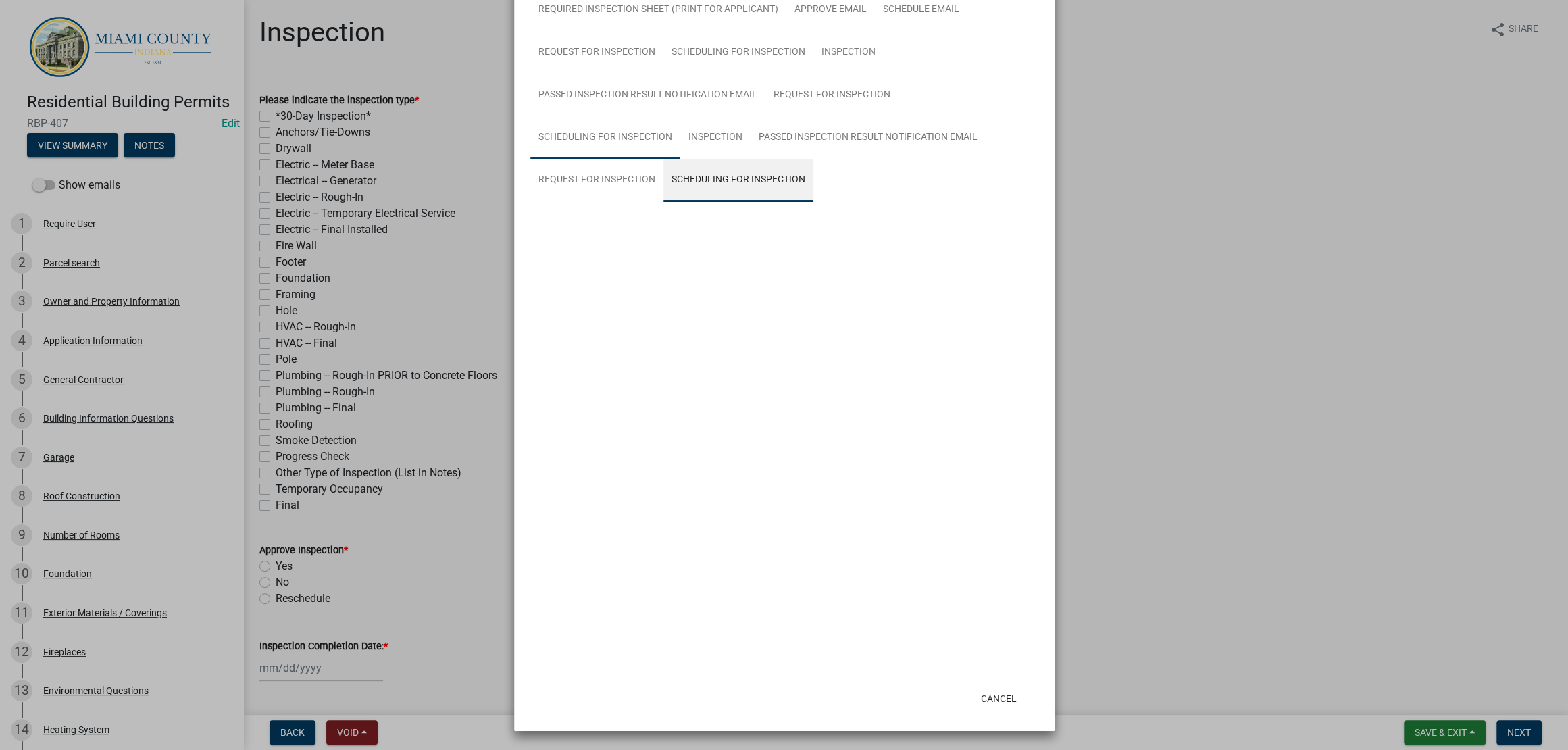
scroll to position [864, 0]
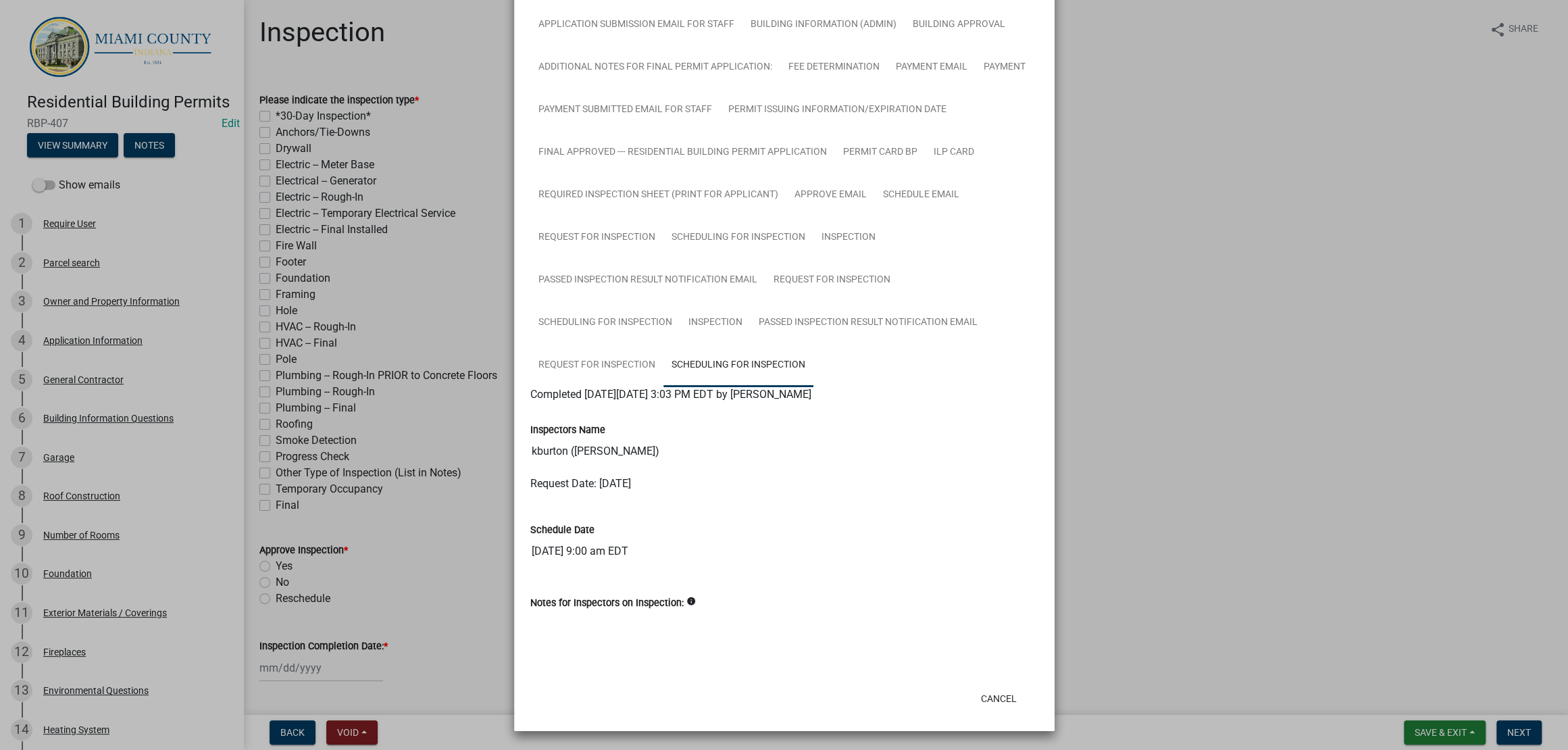
click at [1227, 423] on ngb-modal-window "Summary × Printer Friendly Parcel search Owner and Property Information Applica…" at bounding box center [784, 375] width 1568 height 750
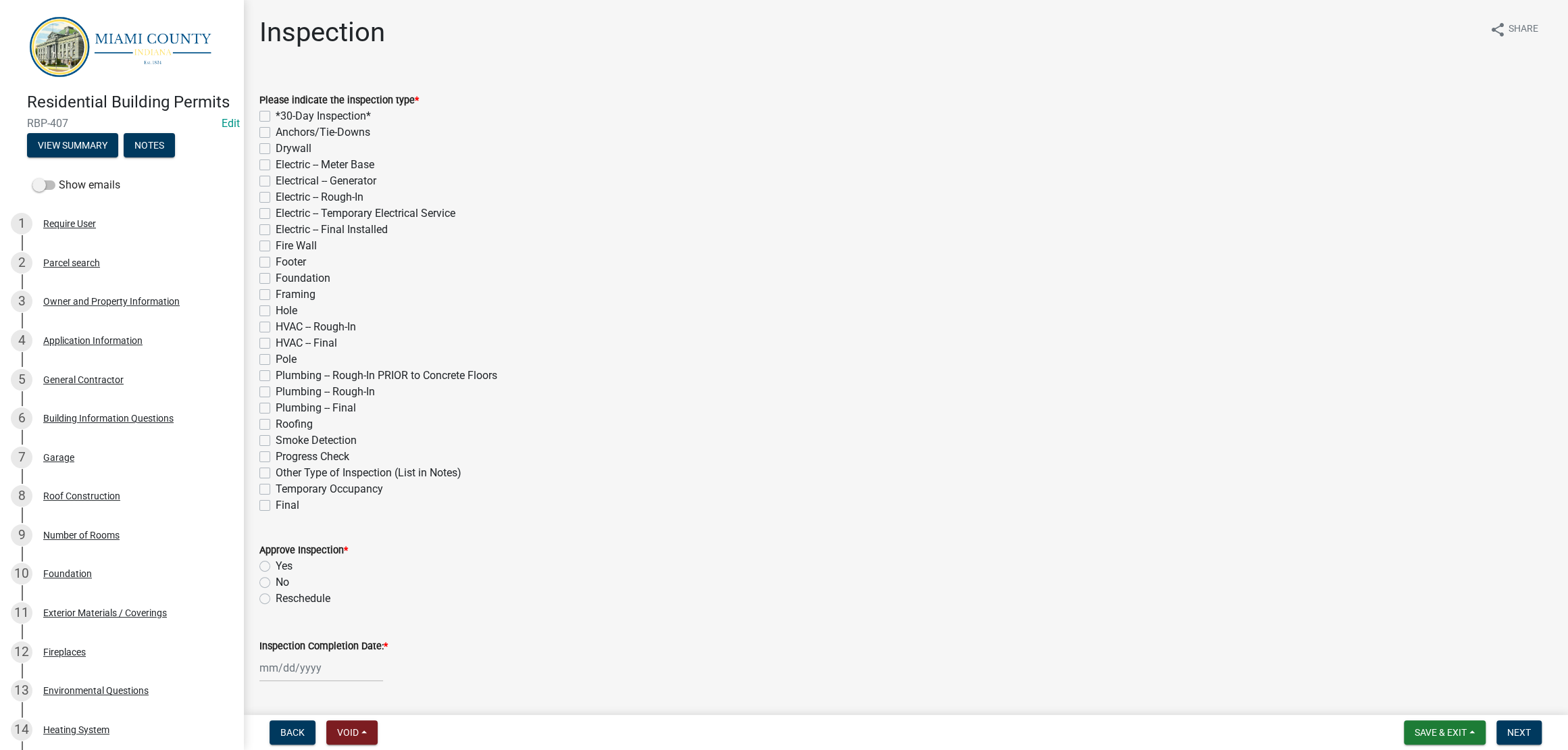
click at [813, 222] on div "Electric -- Temporary Electrical Service" at bounding box center [905, 214] width 1292 height 16
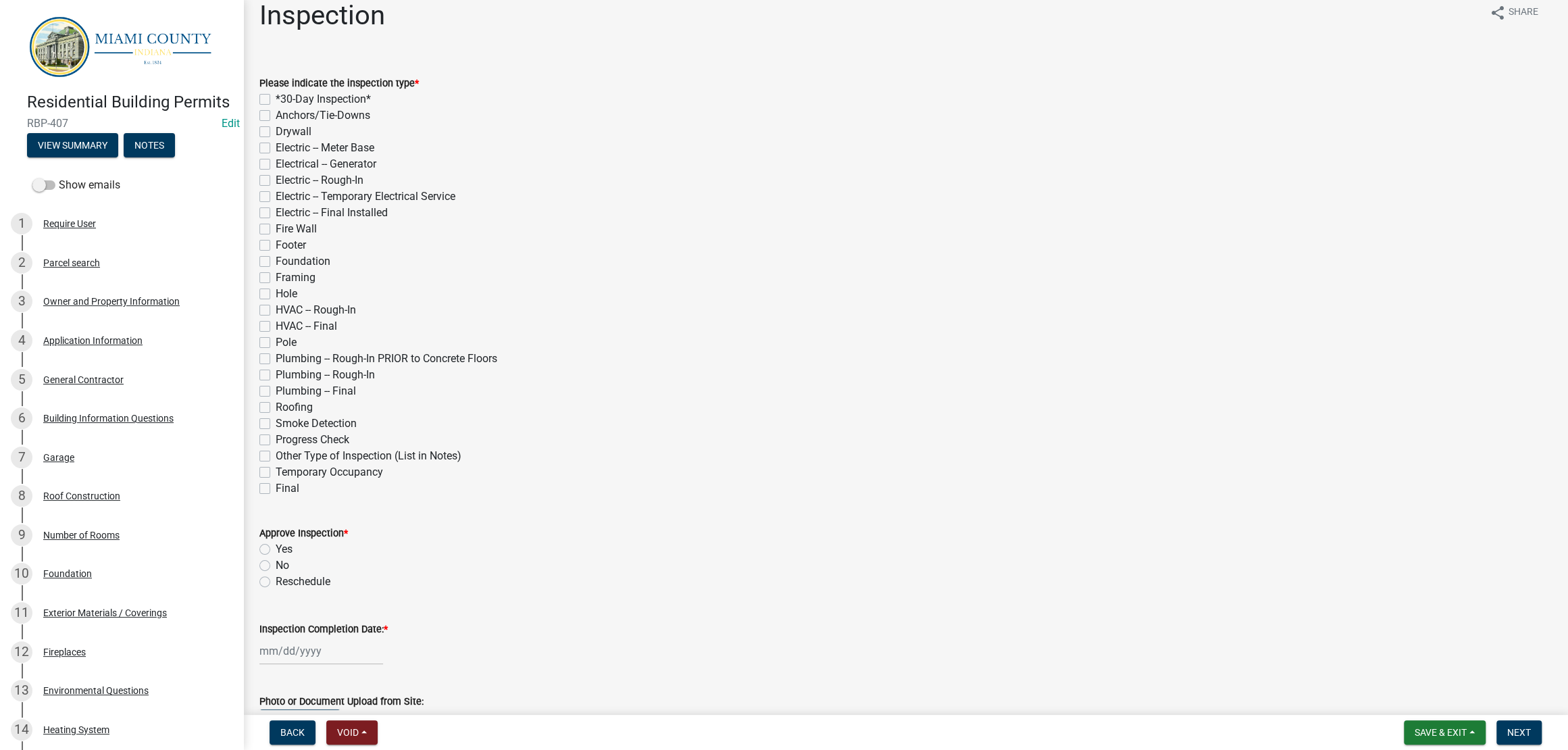
scroll to position [0, 0]
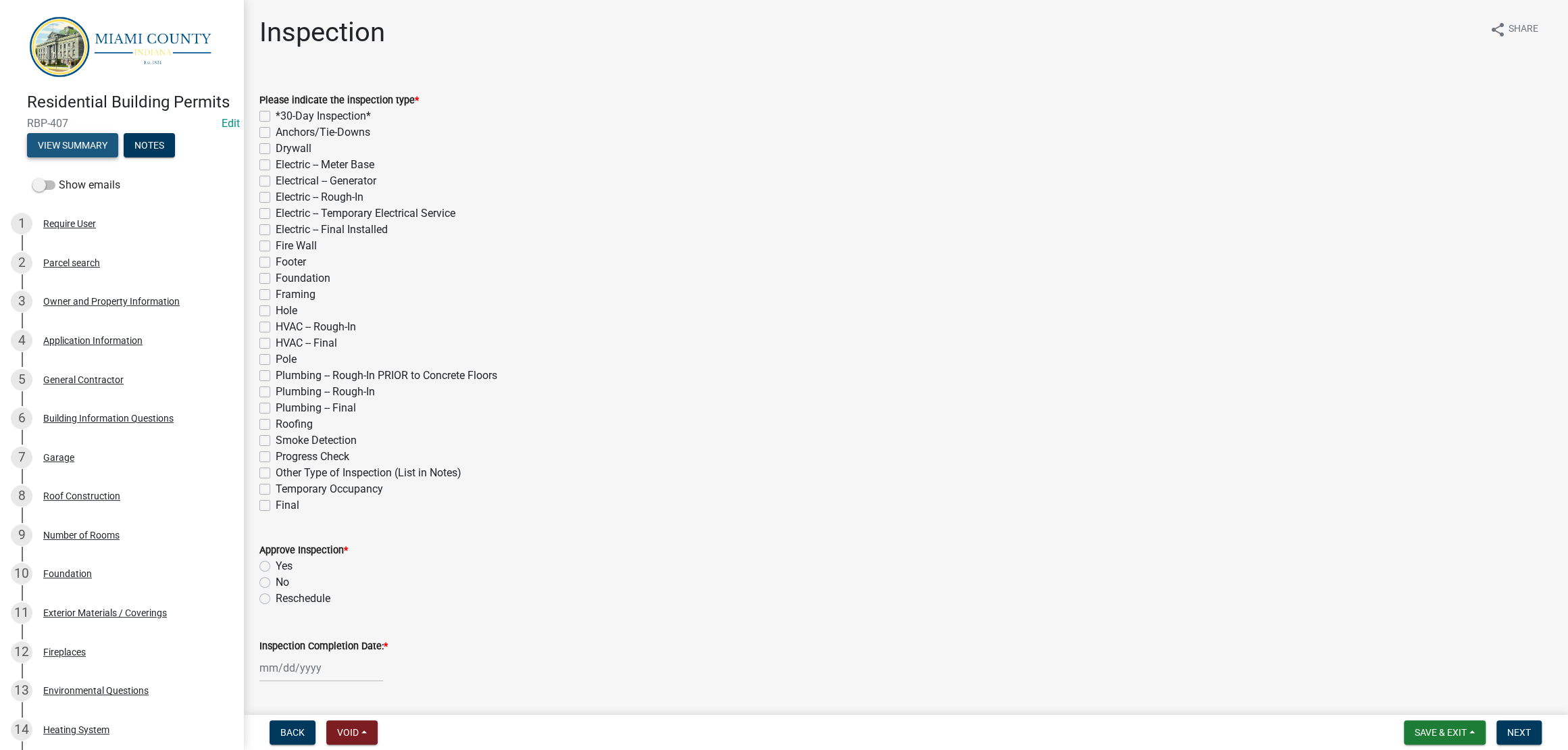
click at [118, 157] on button "View Summary" at bounding box center [72, 145] width 91 height 24
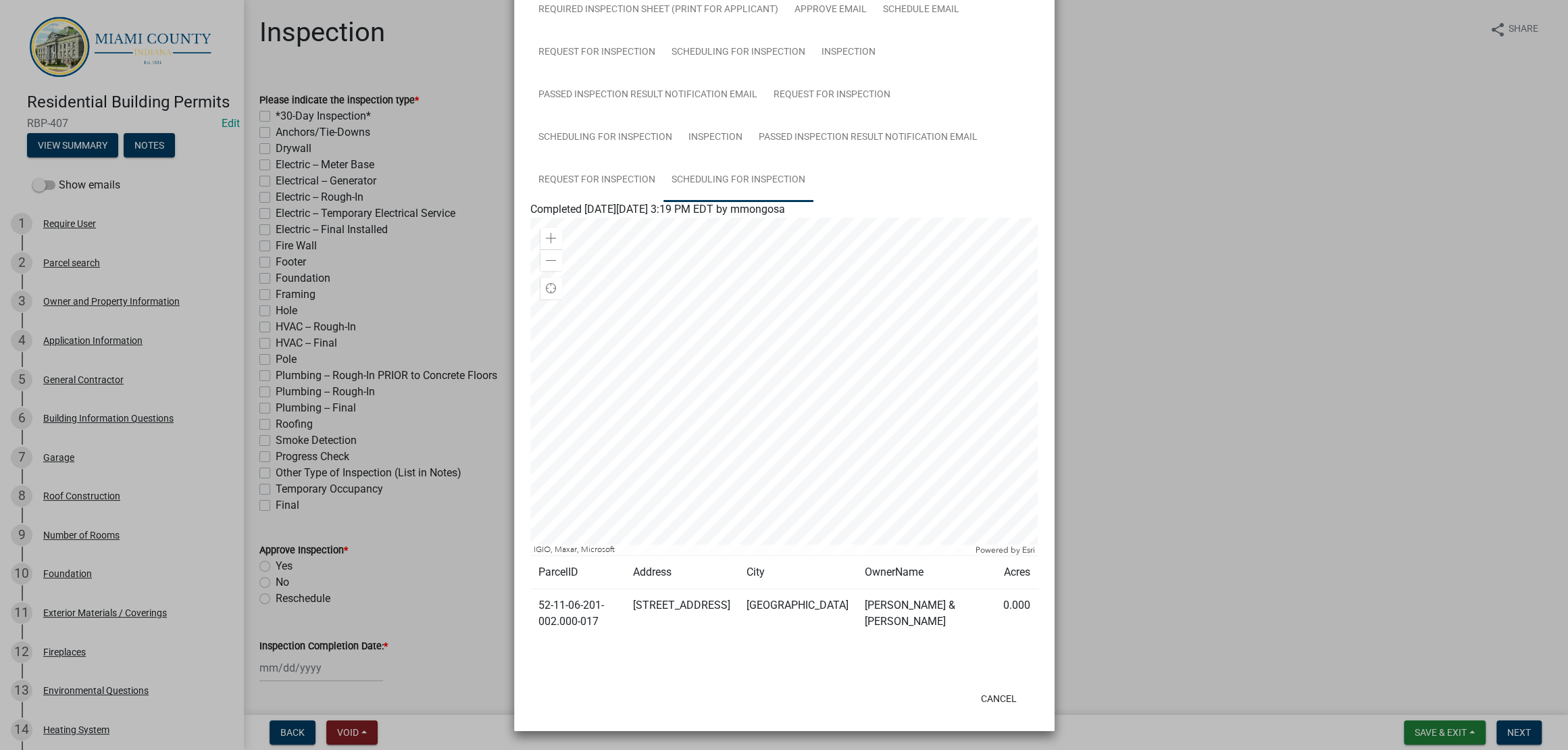
click at [663, 202] on link "Scheduling for Inspection" at bounding box center [738, 180] width 150 height 43
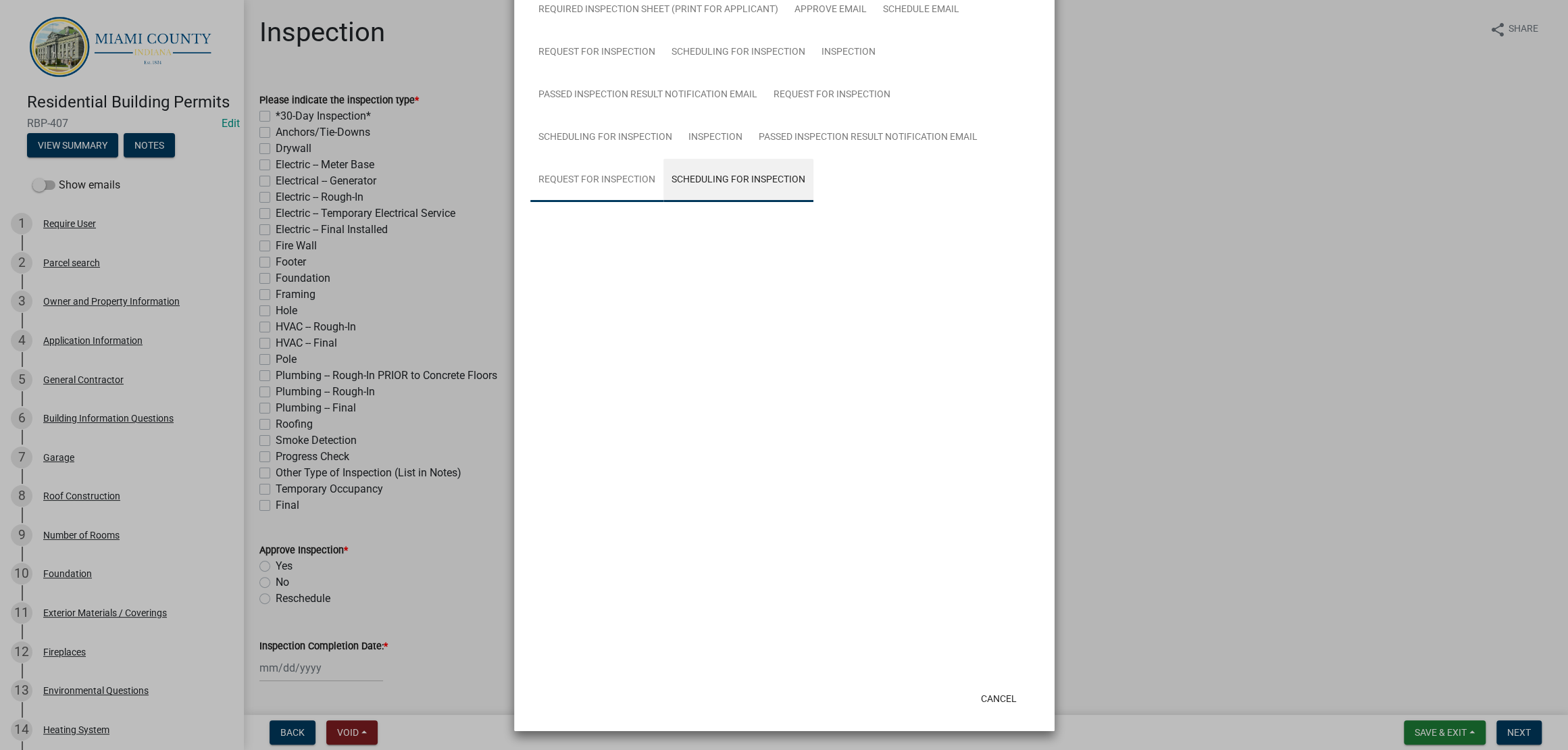
scroll to position [832, 0]
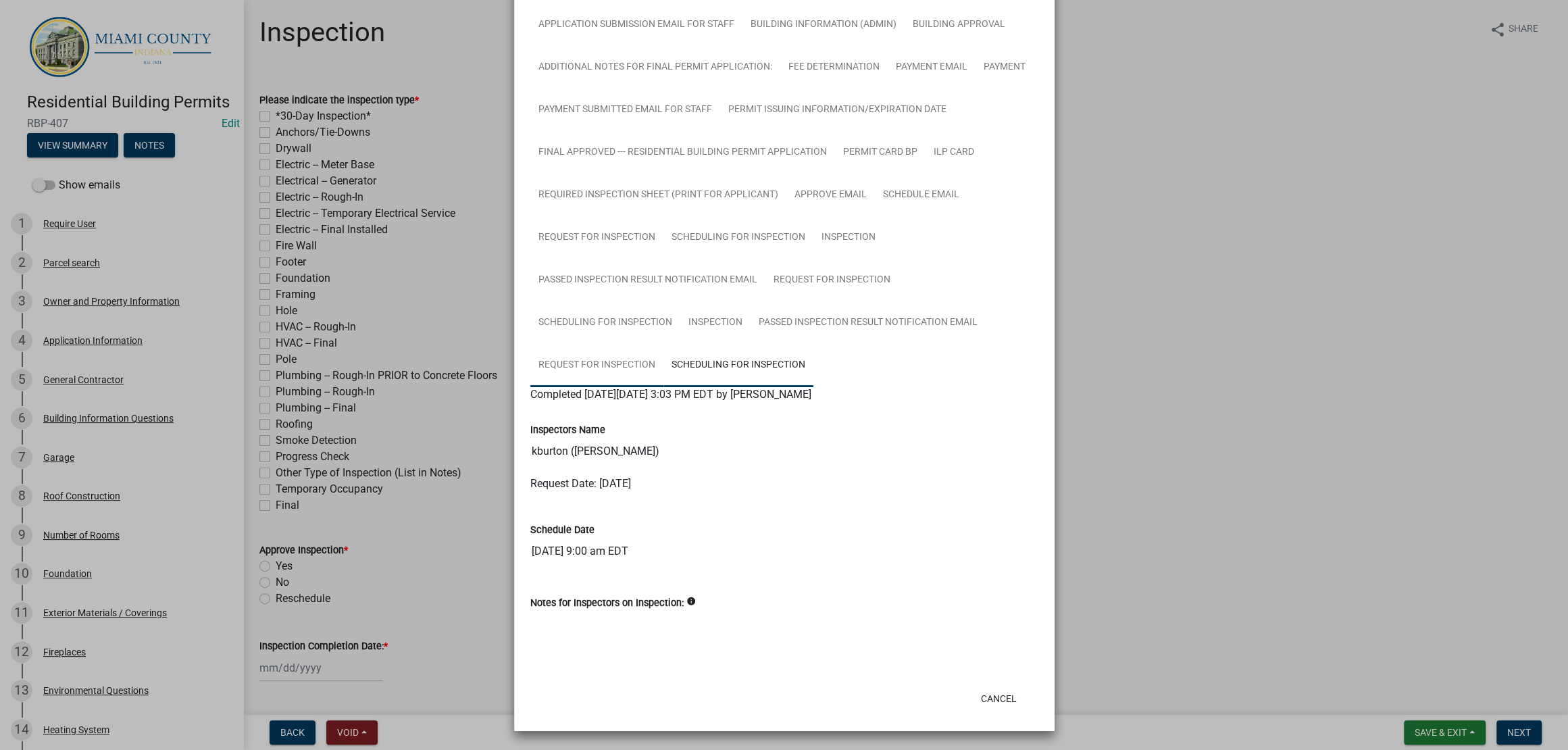
click at [663, 344] on link "Request for Inspection" at bounding box center [596, 365] width 133 height 43
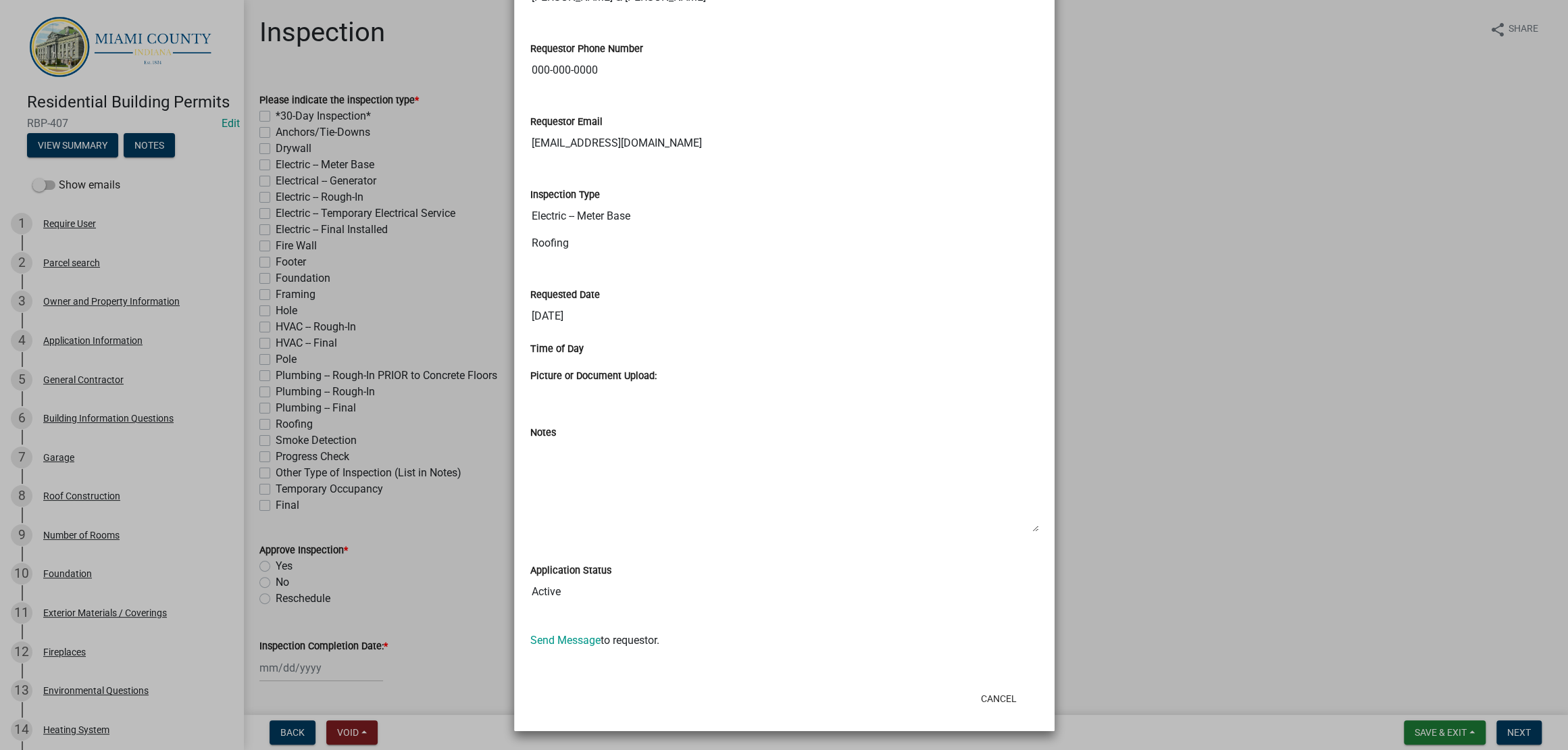
scroll to position [1084, 0]
click at [1200, 313] on ngb-modal-window "Summary × Printer Friendly Parcel search Owner and Property Information Applica…" at bounding box center [784, 375] width 1568 height 750
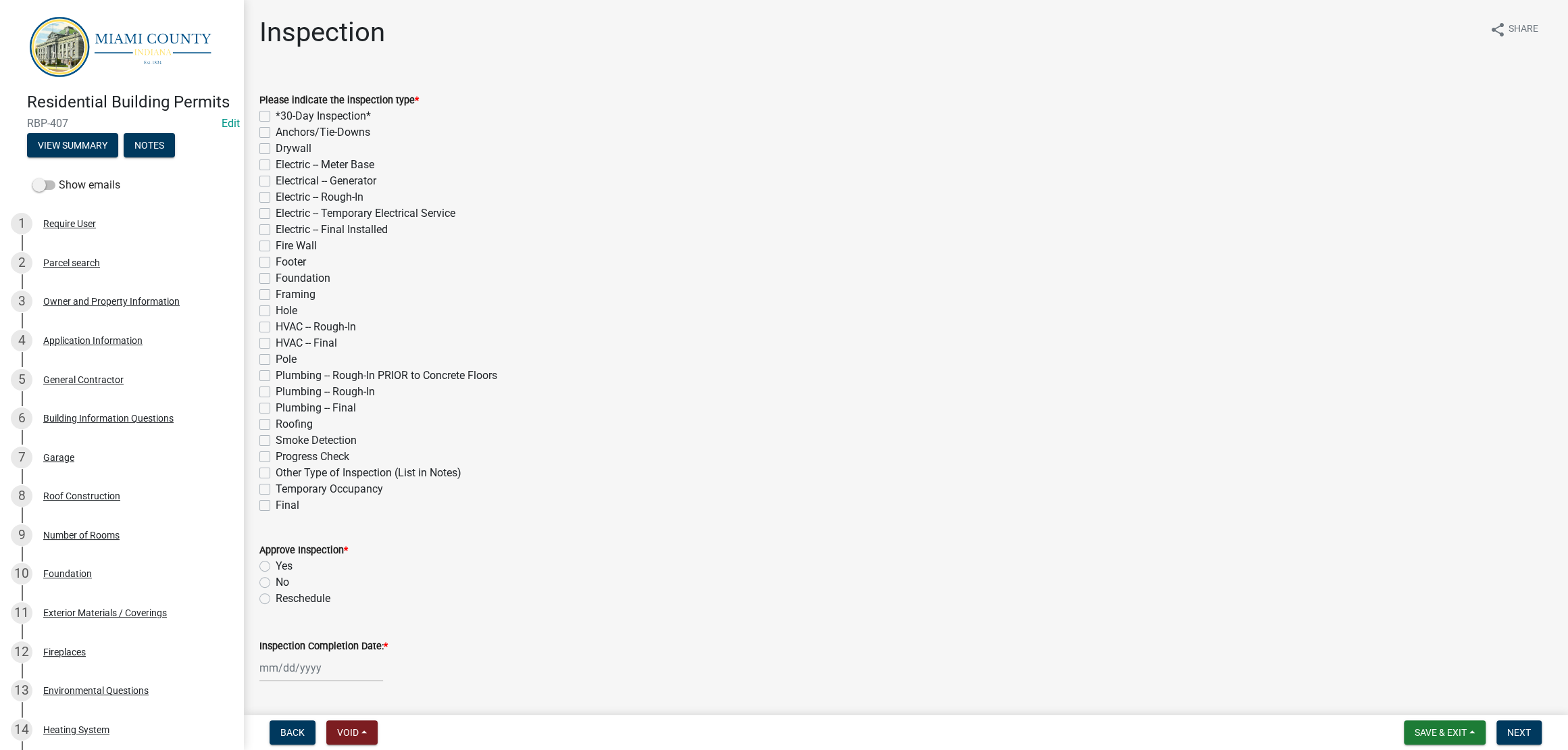
click at [330, 173] on label "Electric -- Meter Base" at bounding box center [324, 165] width 98 height 16
click at [284, 165] on input "Electric -- Meter Base" at bounding box center [280, 161] width 9 height 9
checkbox input "true"
checkbox input "false"
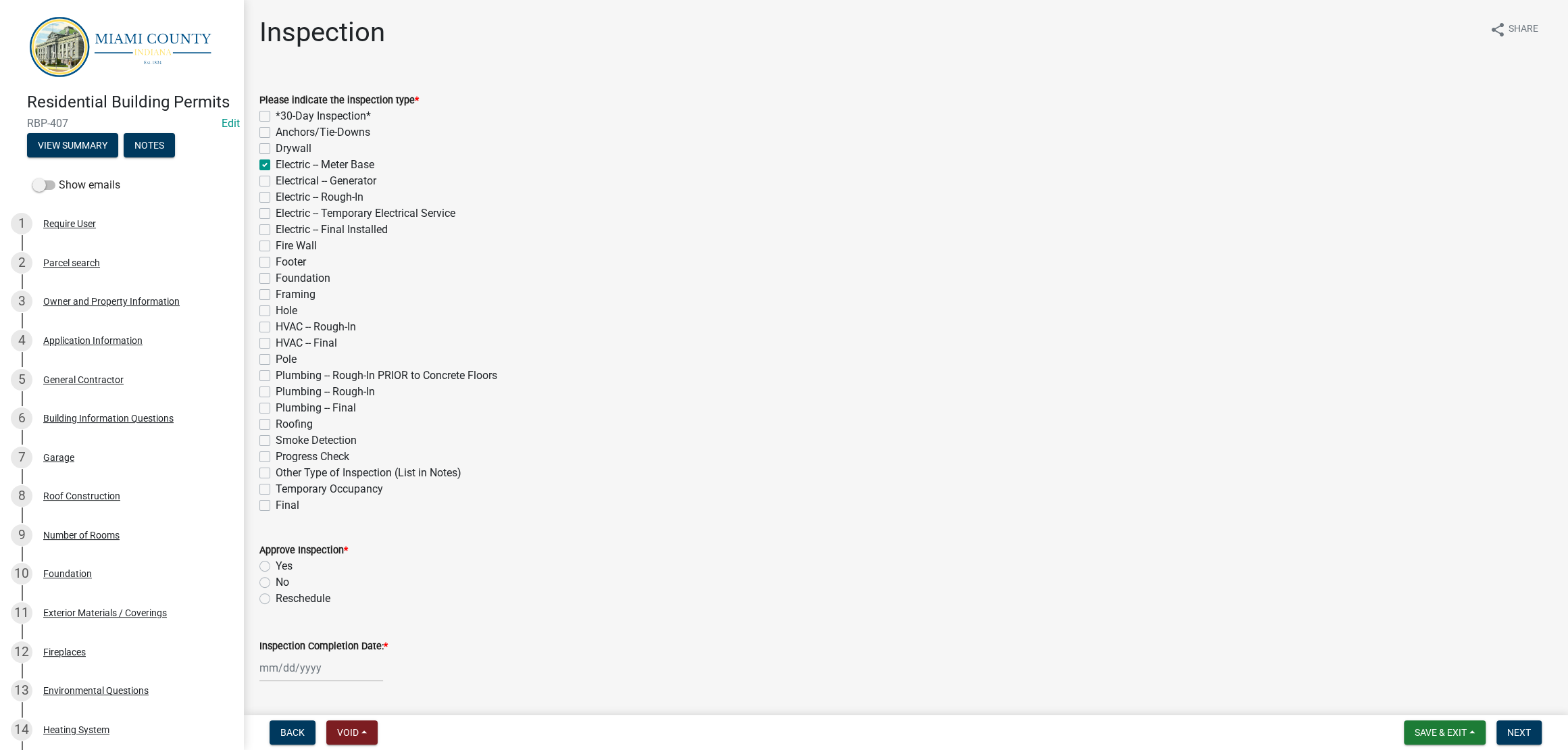
checkbox input "false"
checkbox input "true"
checkbox input "false"
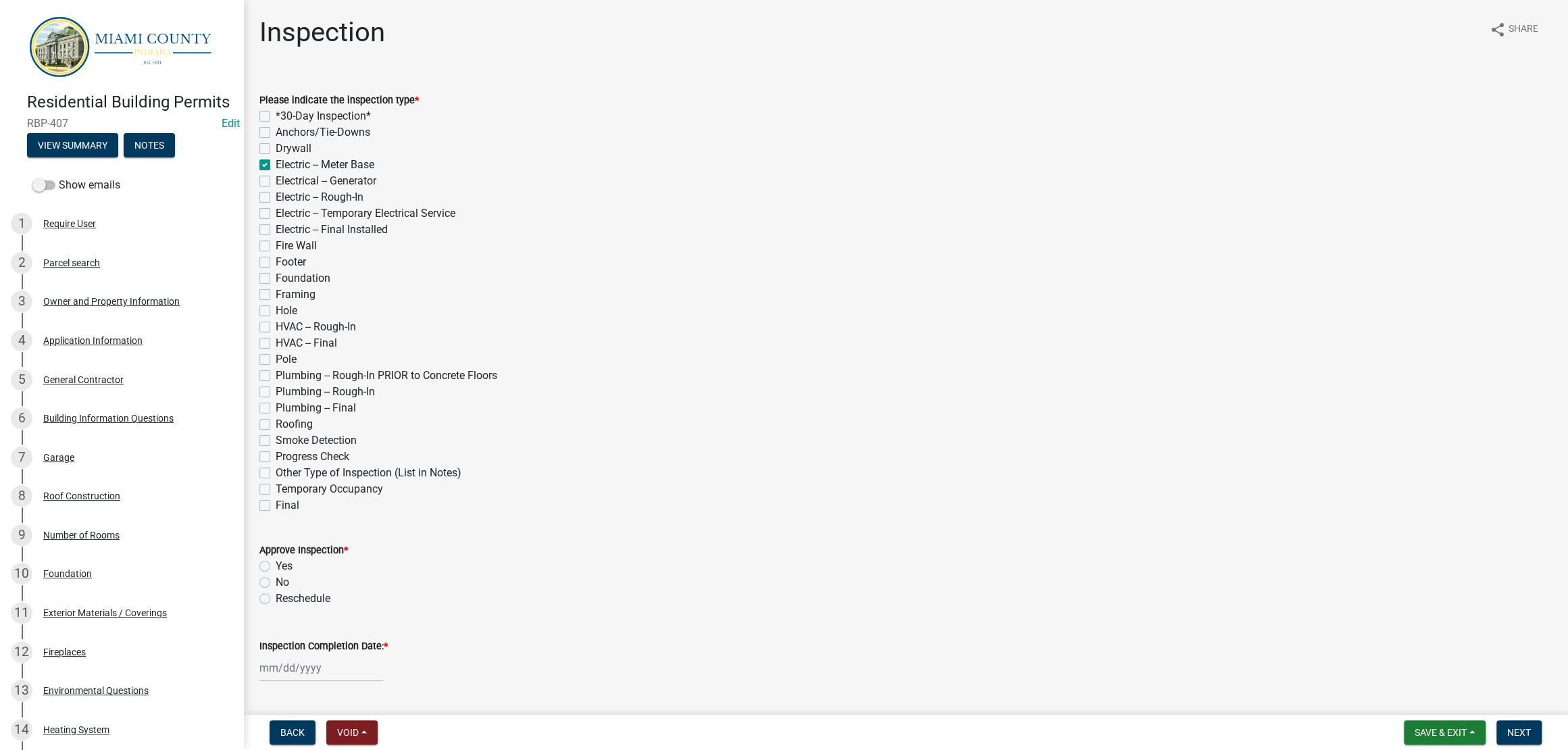
checkbox input "false"
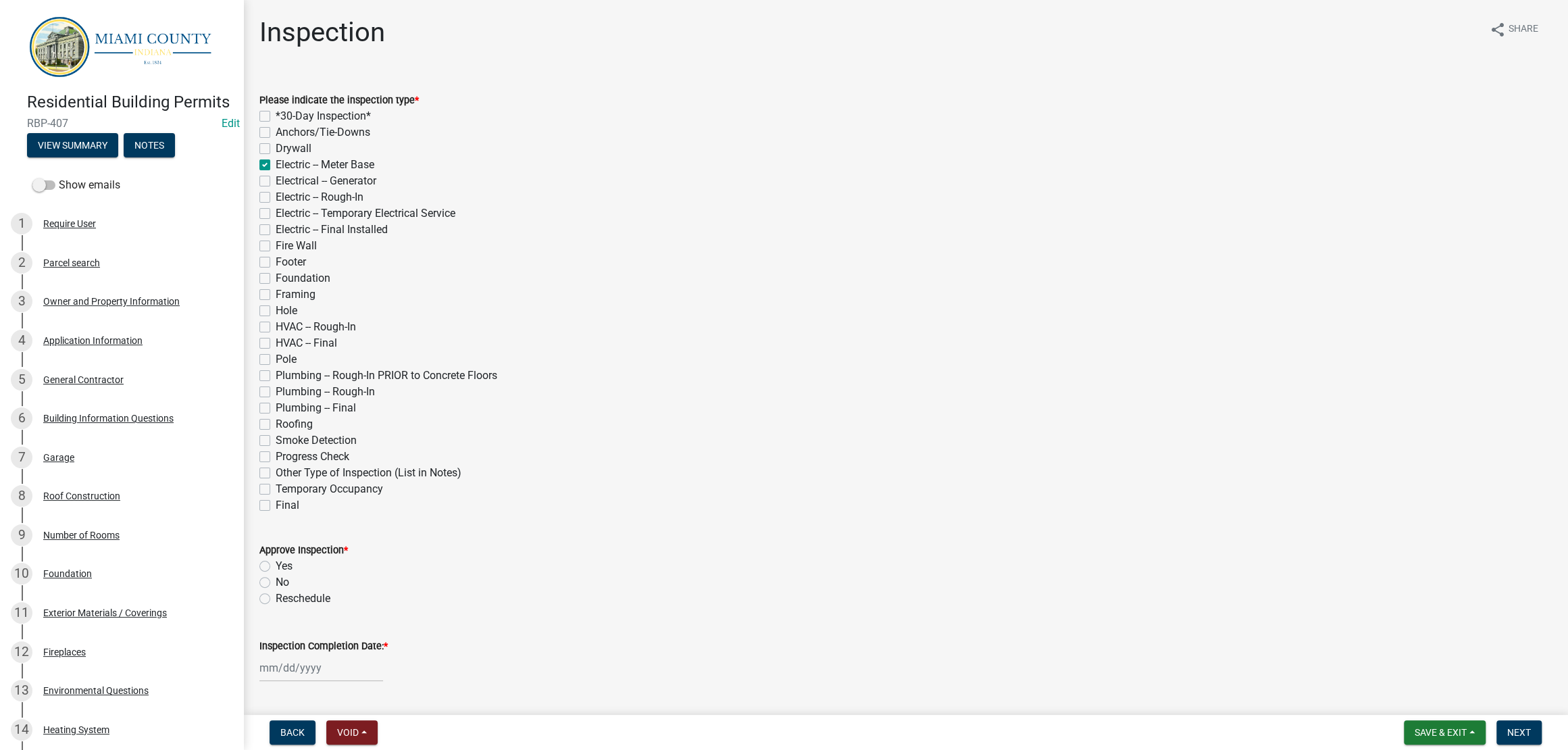
checkbox input "false"
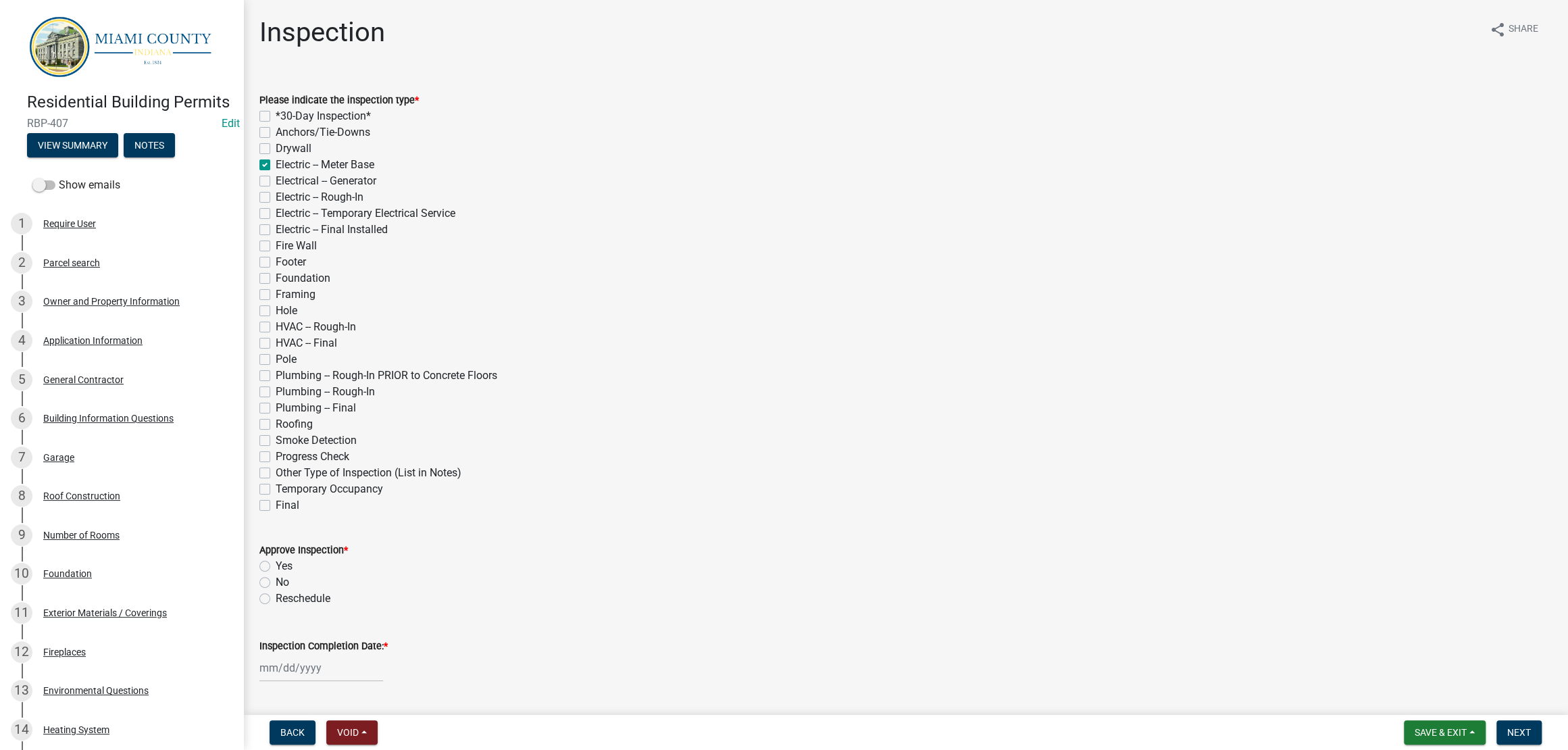
checkbox input "false"
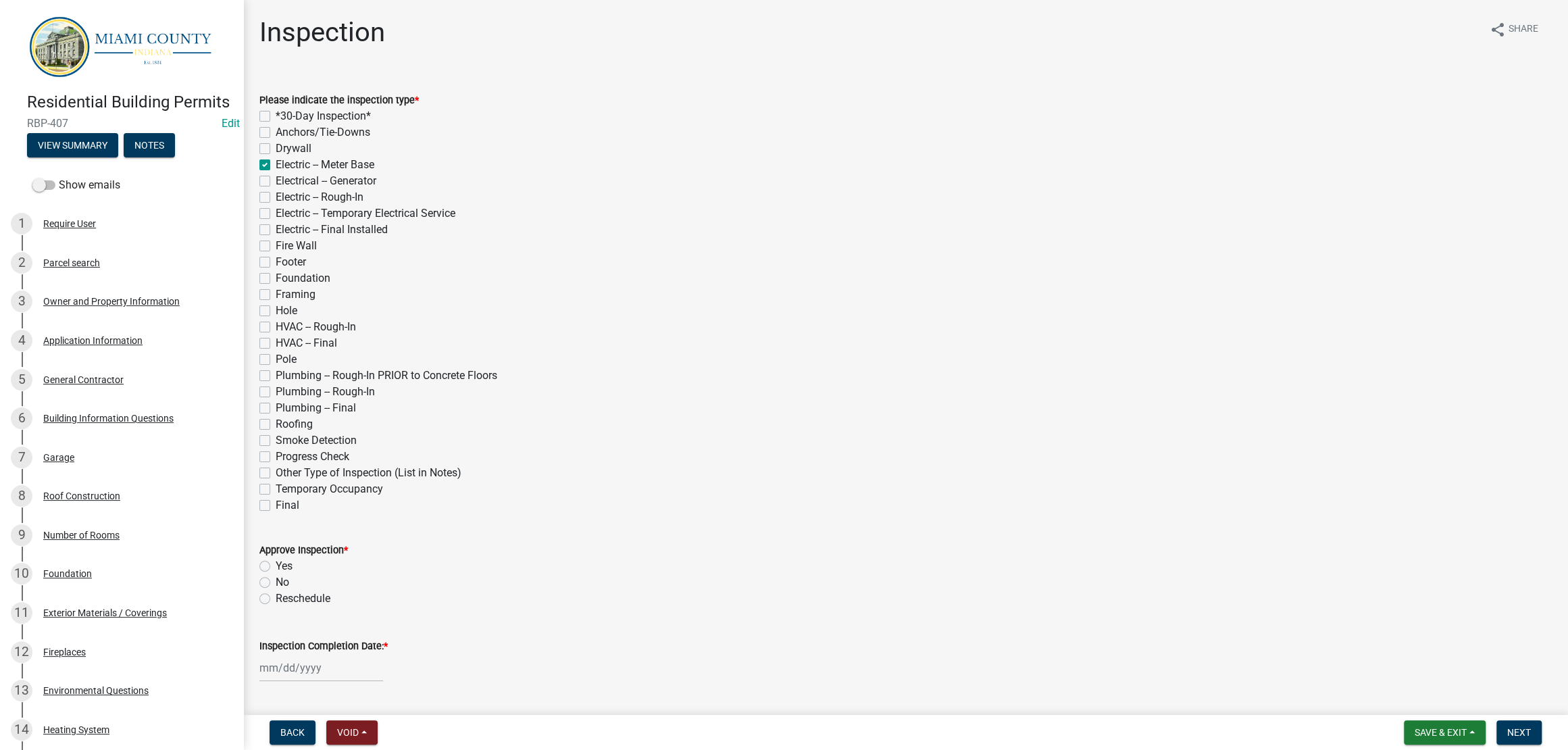
checkbox input "false"
click at [44, 157] on button "View Summary" at bounding box center [72, 145] width 91 height 24
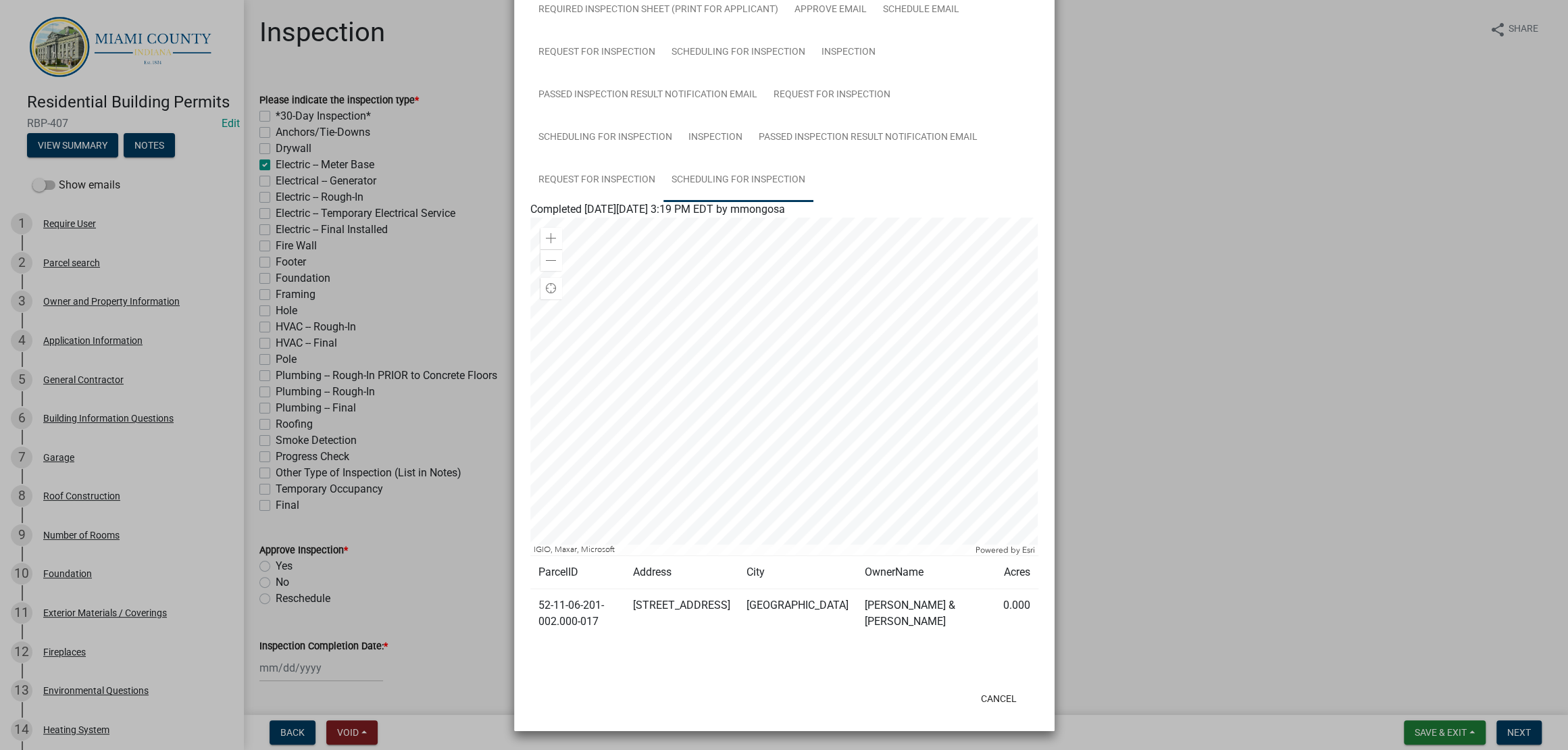
click at [684, 202] on link "Scheduling for Inspection" at bounding box center [738, 180] width 150 height 43
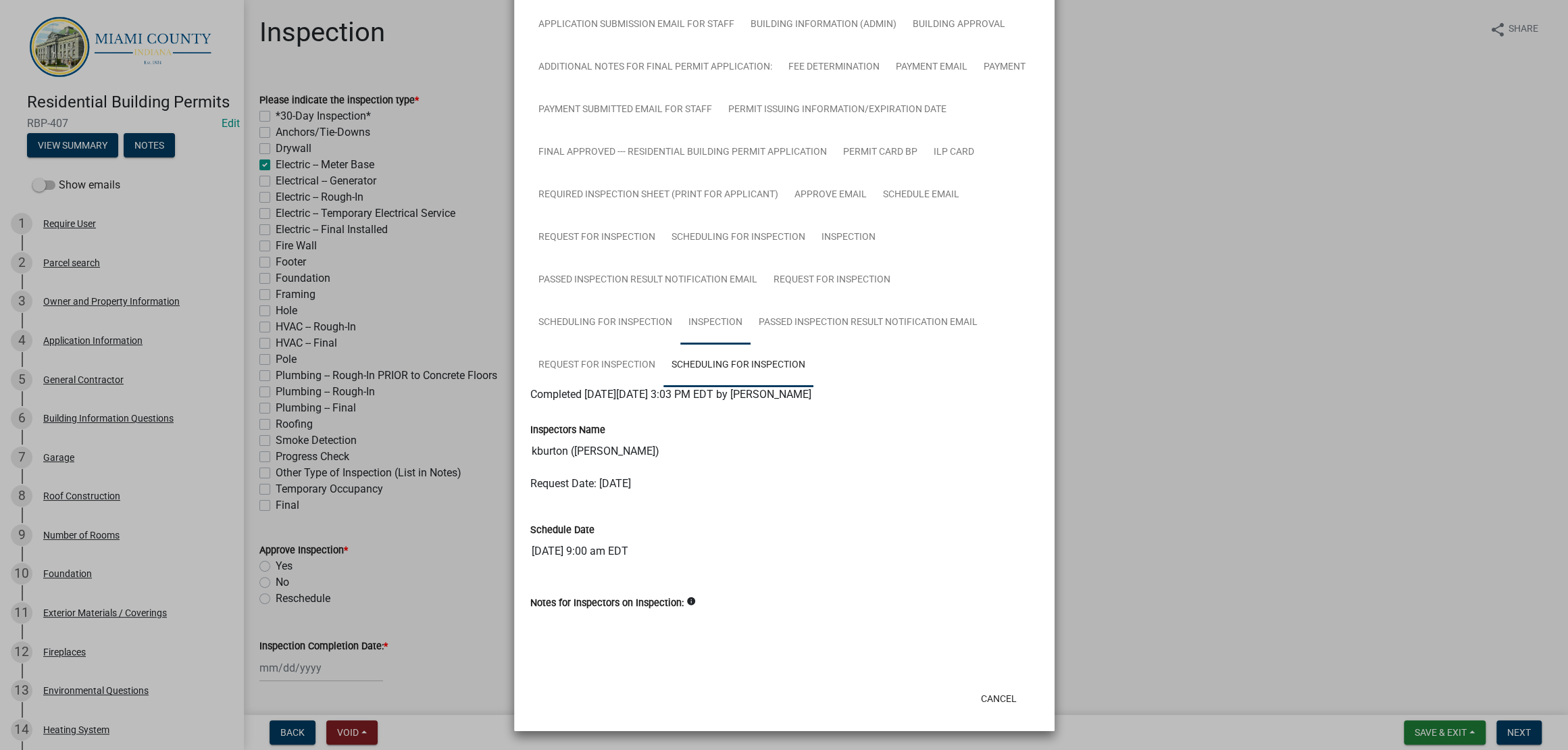
scroll to position [864, 0]
click at [663, 344] on link "Request for Inspection" at bounding box center [596, 365] width 133 height 43
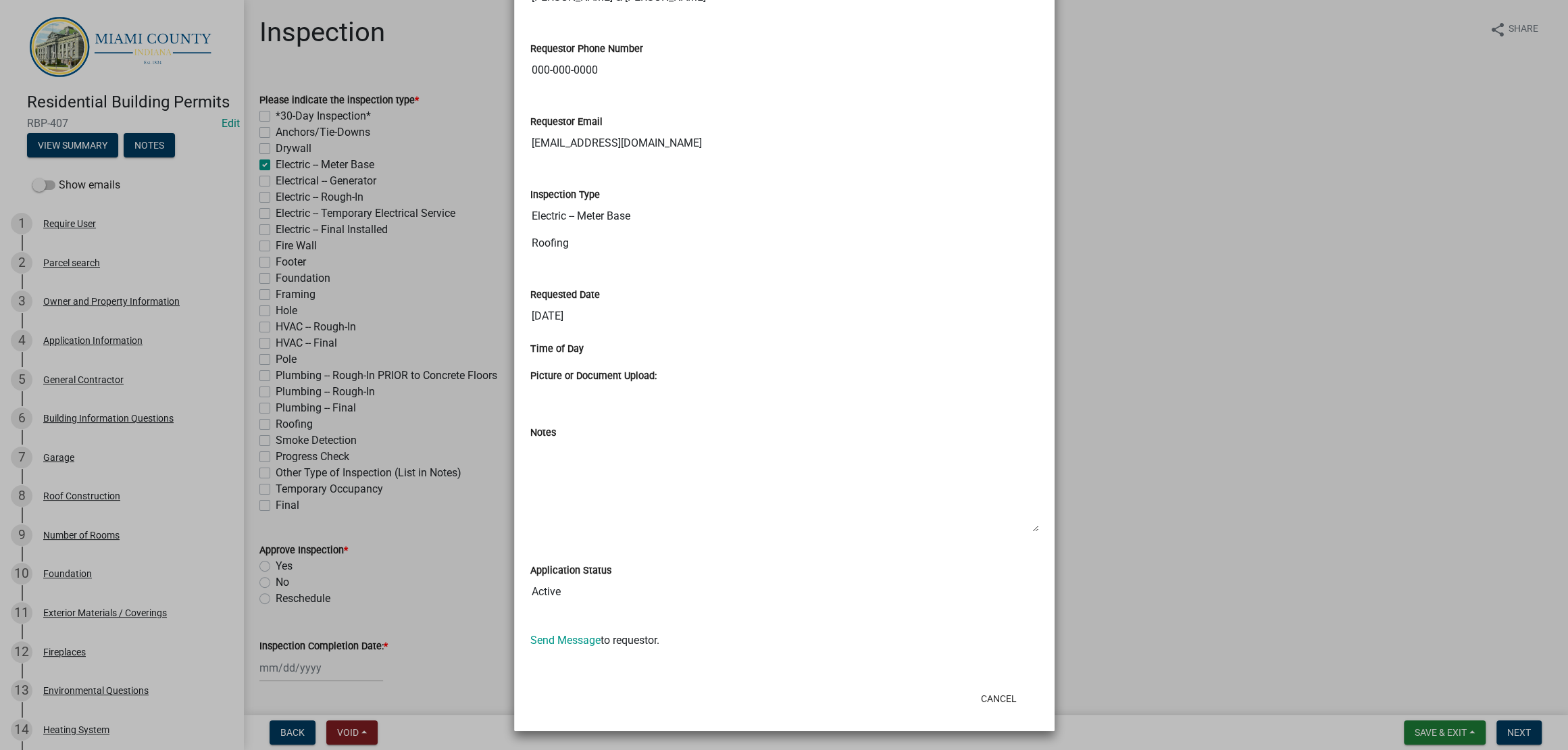
click at [1155, 329] on ngb-modal-window "Summary × Printer Friendly Parcel search Owner and Property Information Applica…" at bounding box center [784, 375] width 1568 height 750
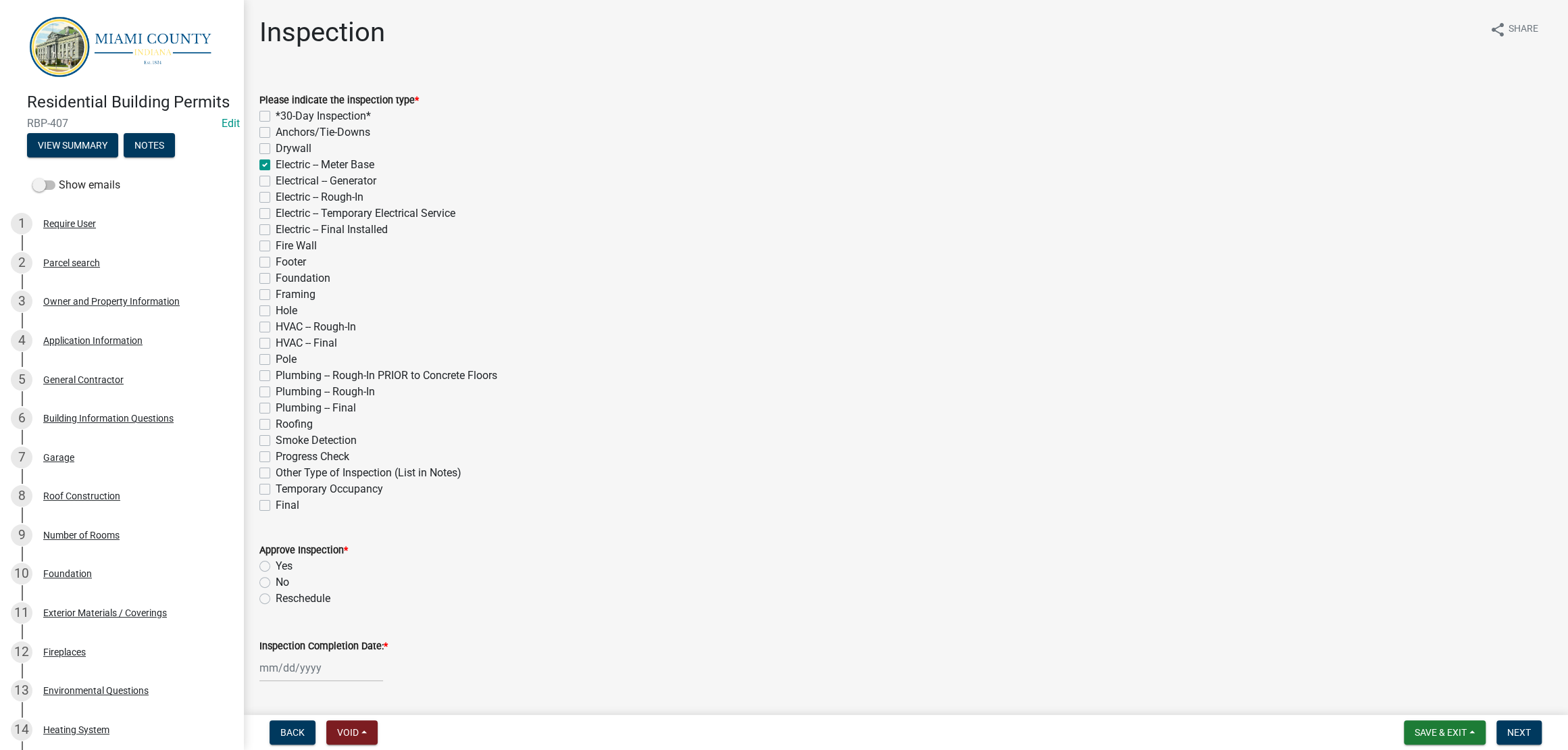
click at [276, 432] on label "Roofing" at bounding box center [294, 424] width 37 height 16
click at [276, 425] on input "Roofing" at bounding box center [280, 421] width 9 height 9
checkbox input "true"
checkbox input "false"
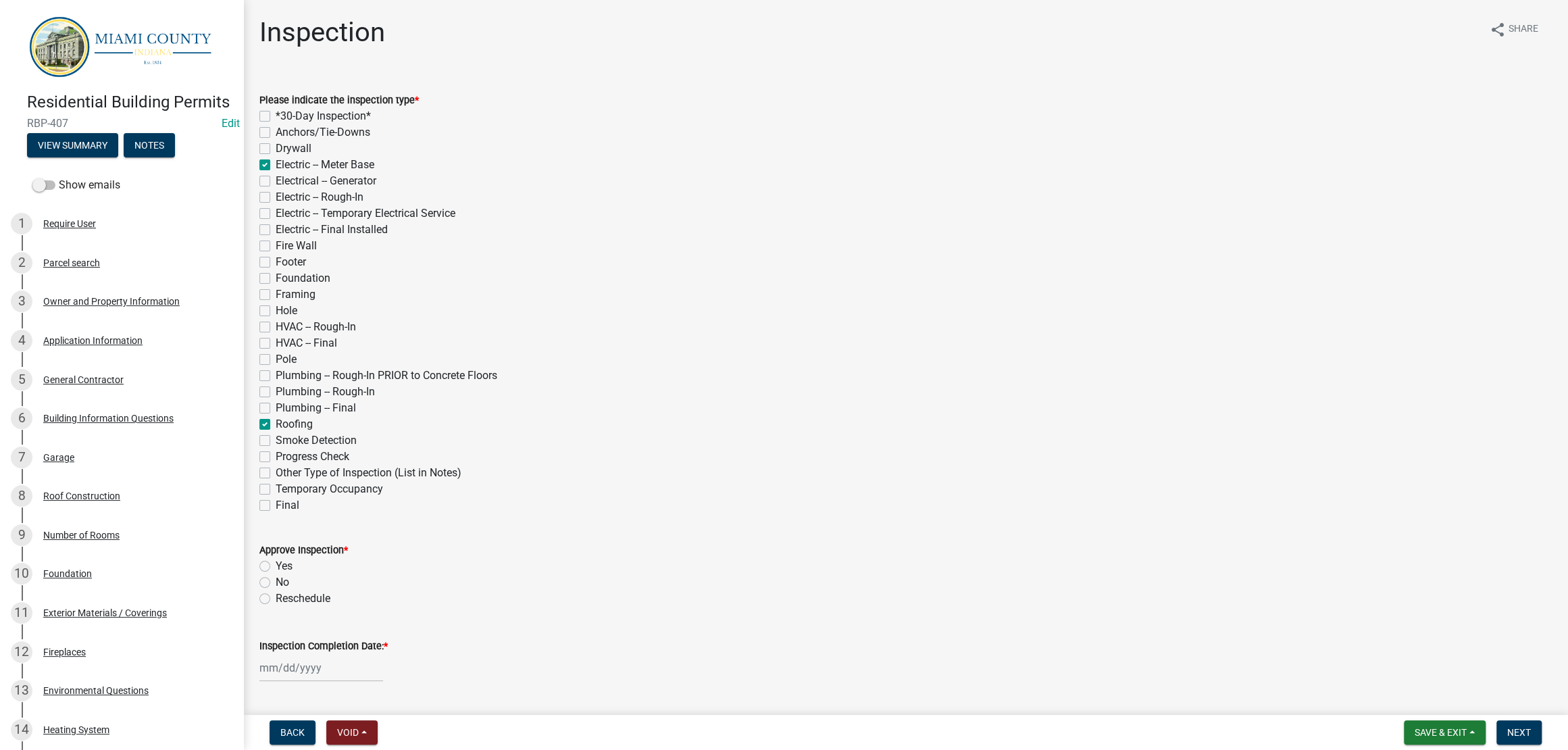
checkbox input "false"
checkbox input "true"
checkbox input "false"
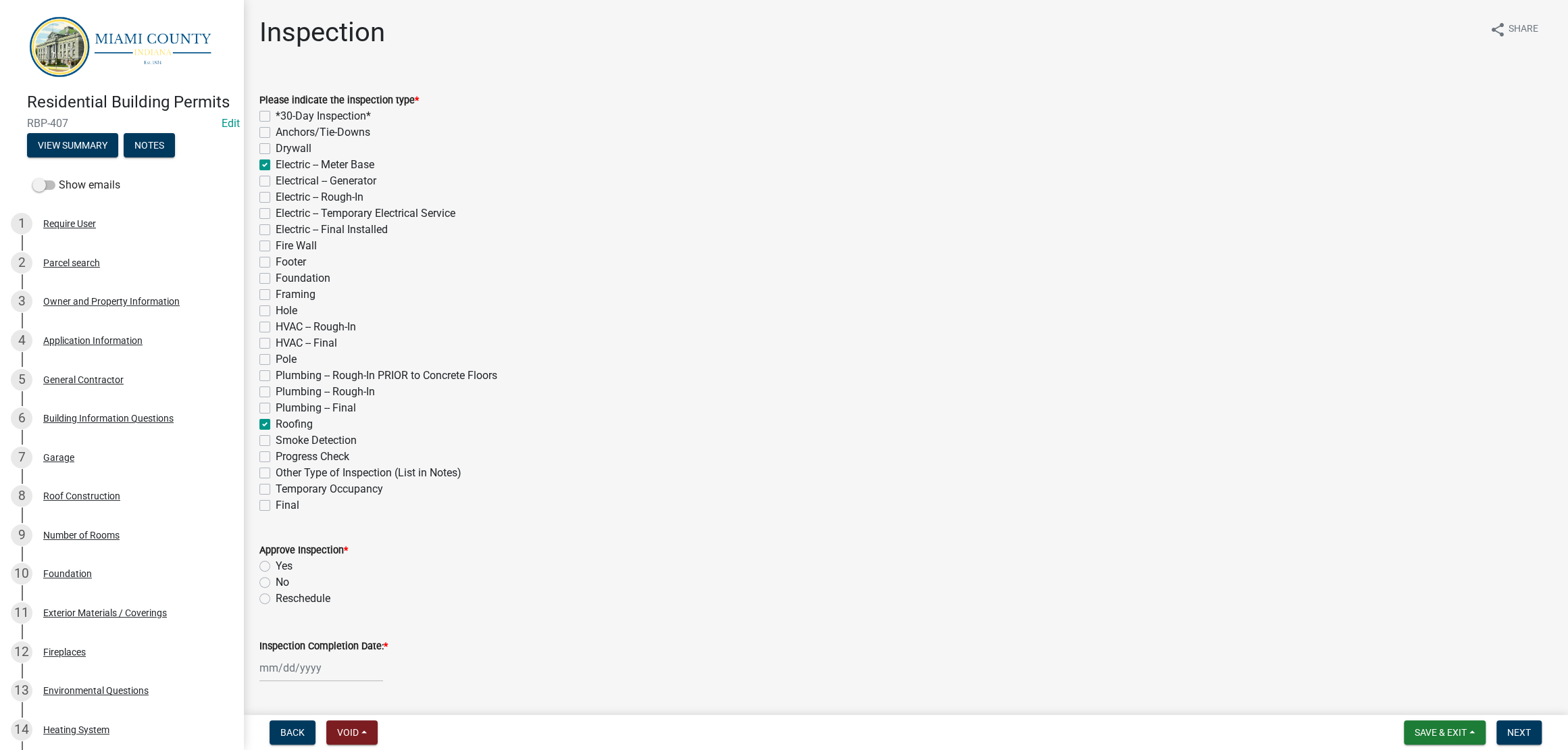
checkbox input "false"
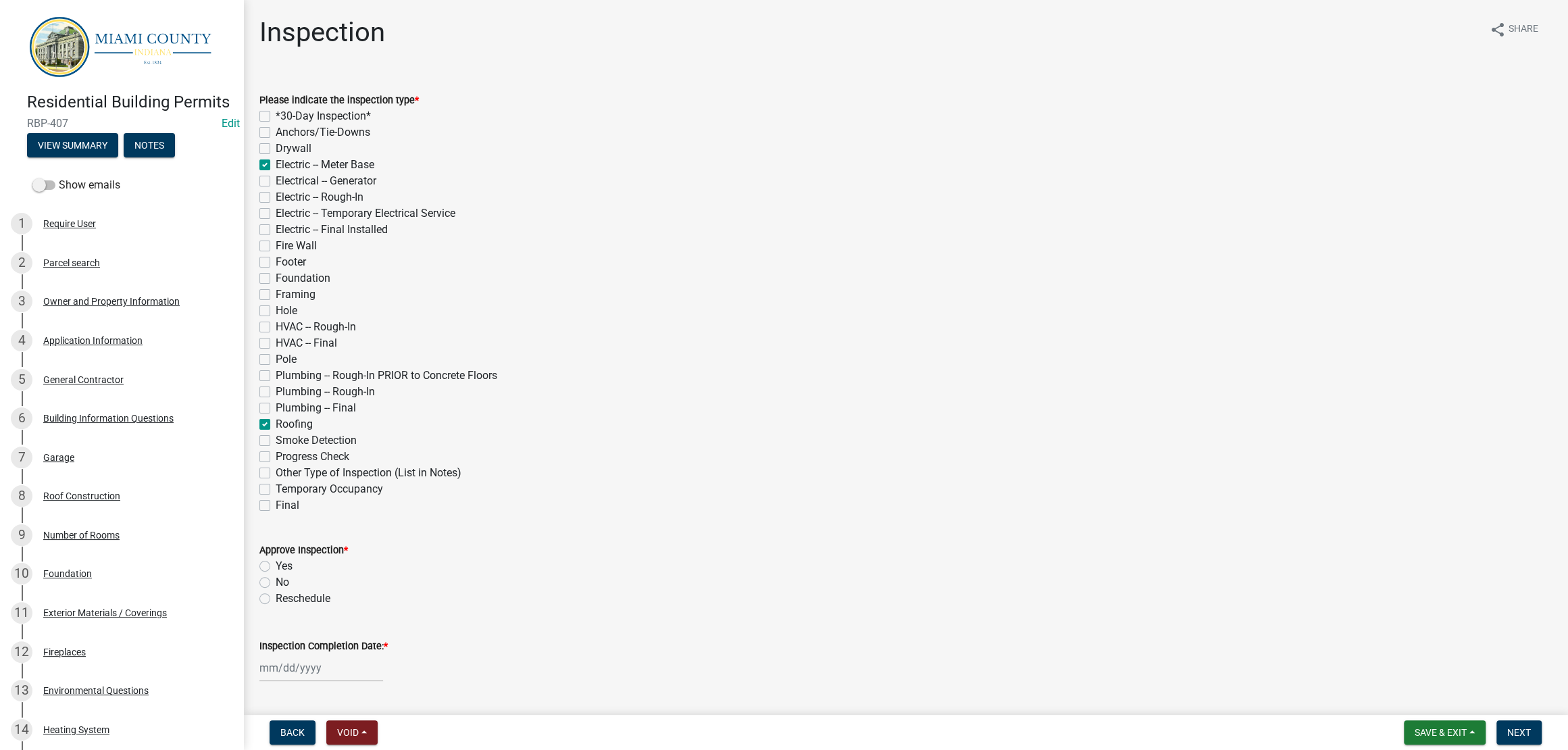
checkbox input "false"
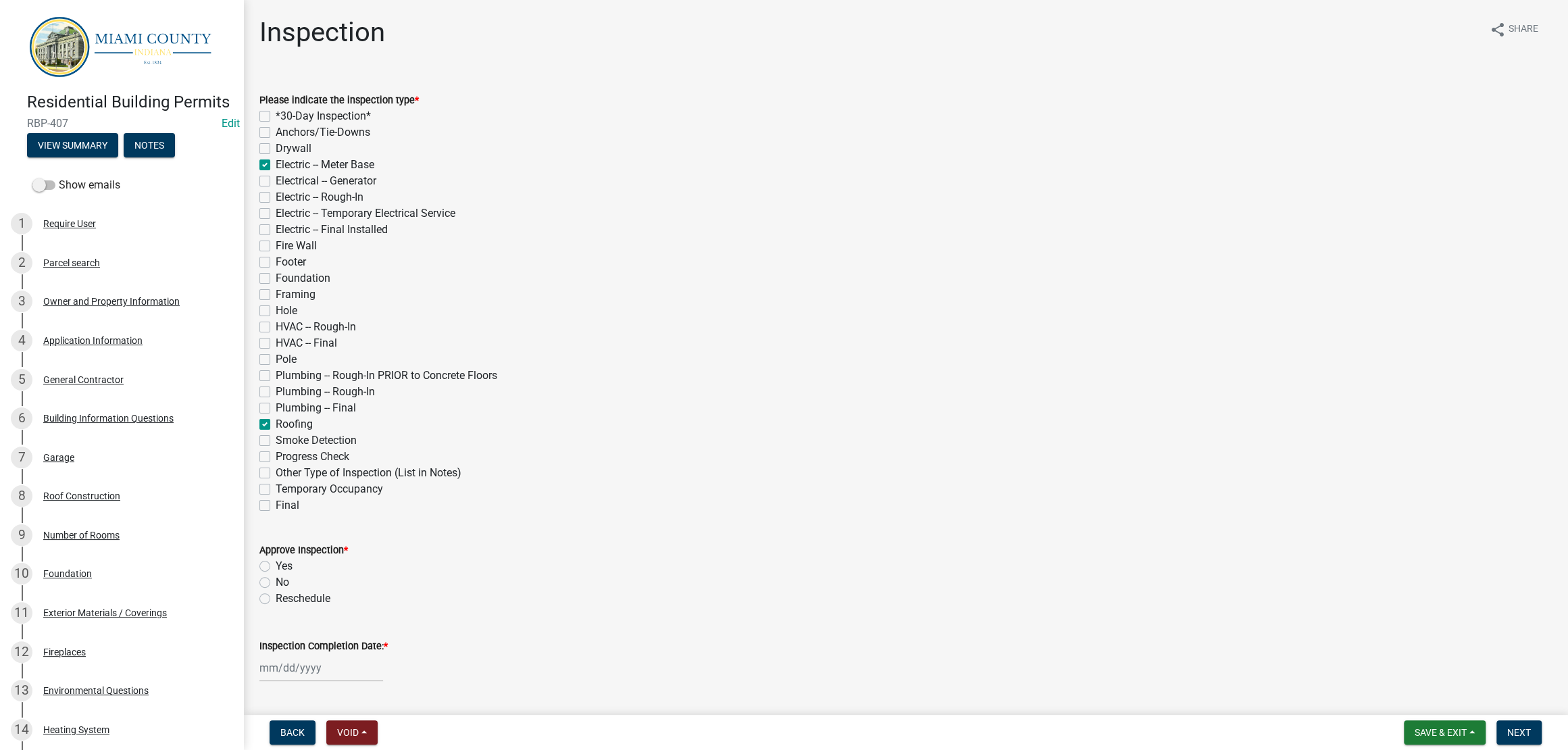
checkbox input "false"
checkbox input "true"
checkbox input "false"
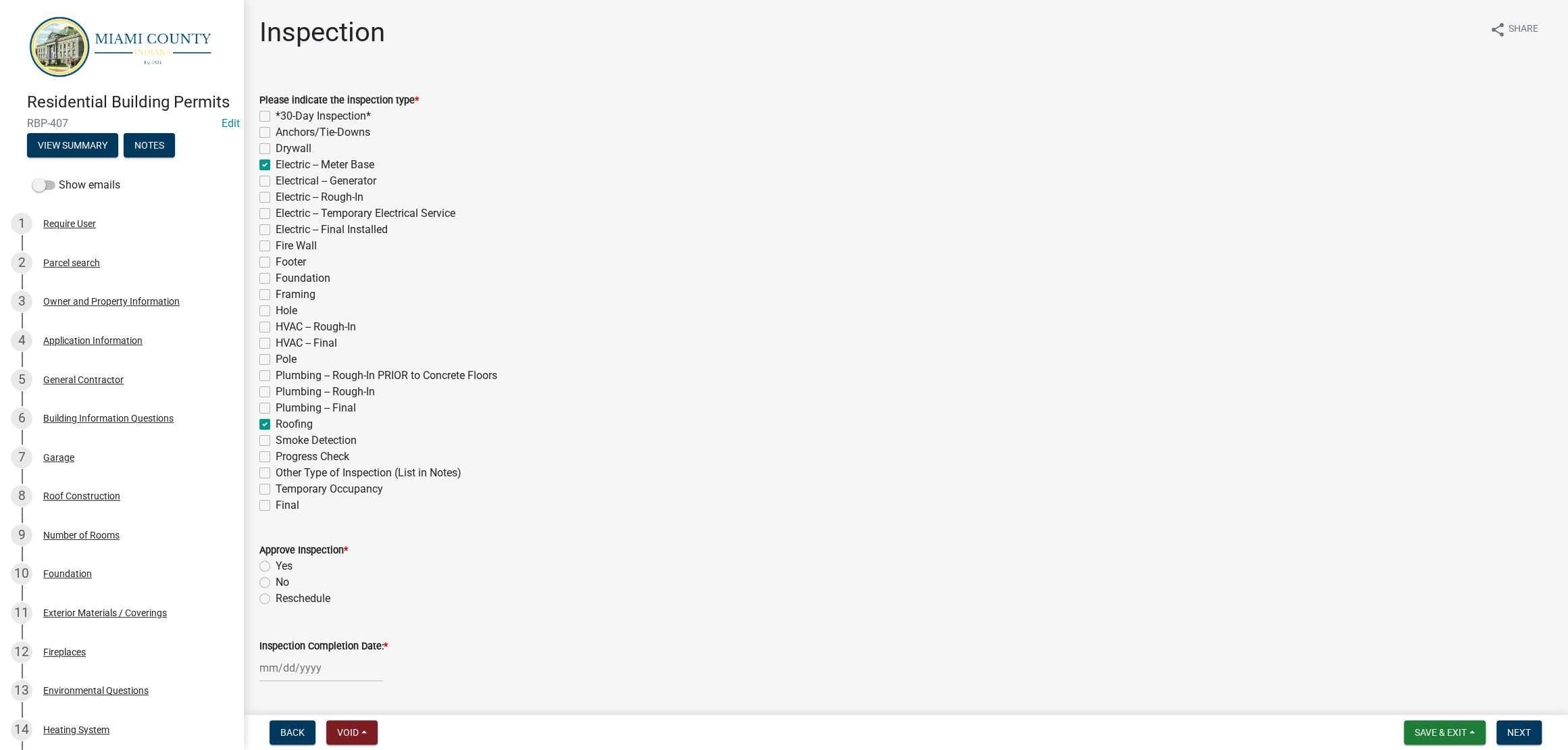
checkbox input "false"
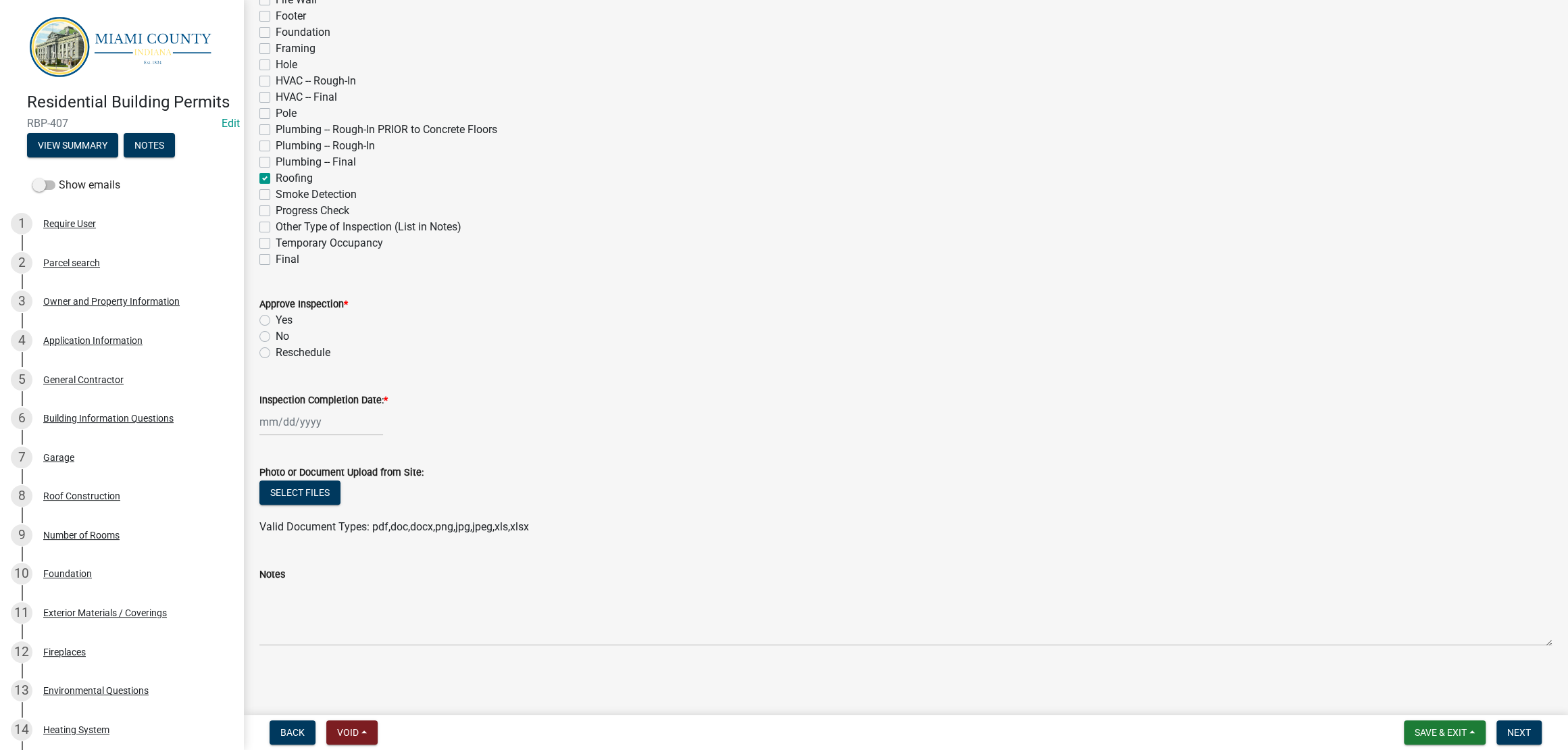
scroll to position [422, 0]
click at [337, 416] on div at bounding box center [321, 422] width 124 height 28
select select "8"
select select "2025"
click at [277, 603] on div "25" at bounding box center [273, 596] width 22 height 22
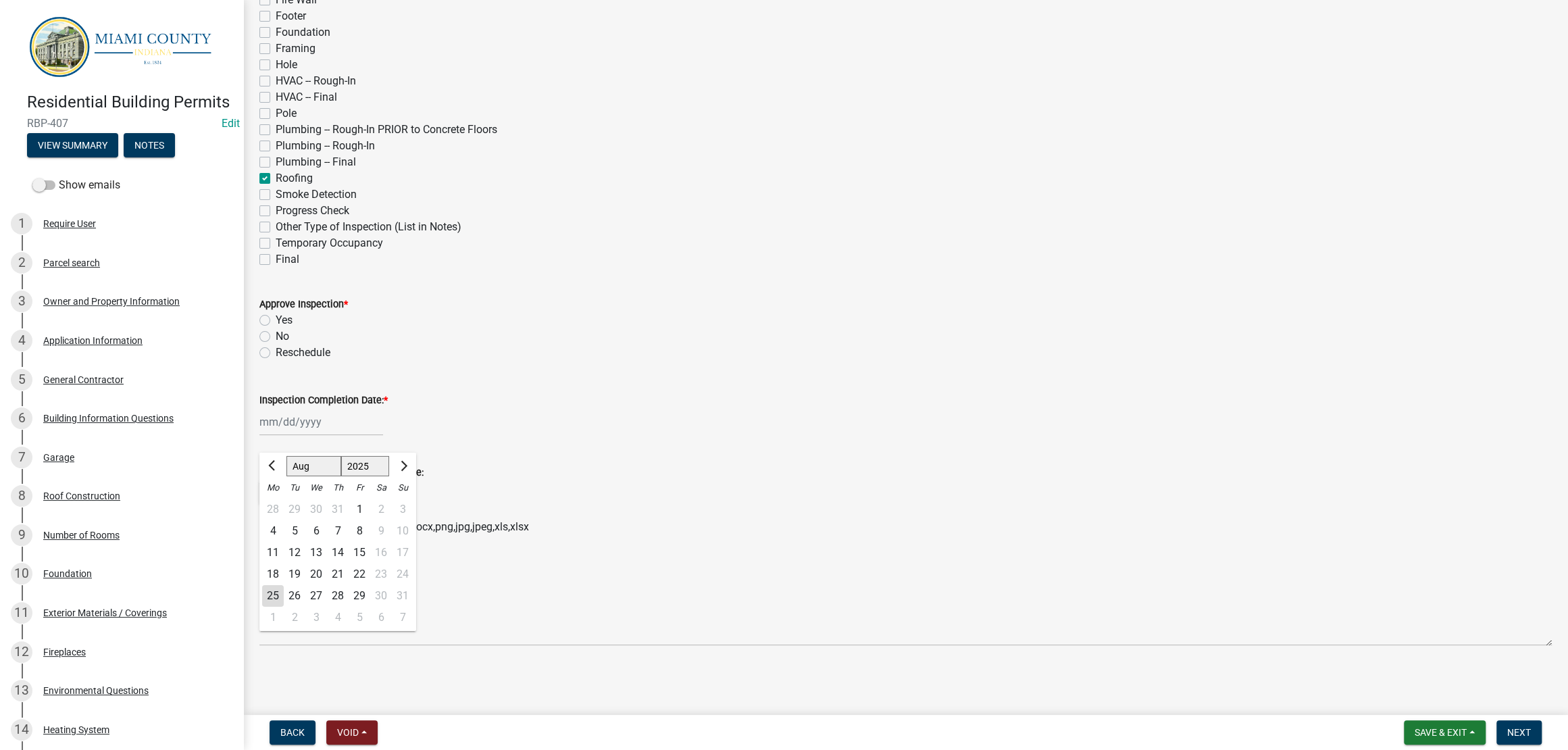
type input "[DATE]"
click at [309, 345] on label "Reschedule" at bounding box center [303, 353] width 55 height 16
click at [284, 345] on input "Reschedule" at bounding box center [280, 349] width 9 height 9
radio input "true"
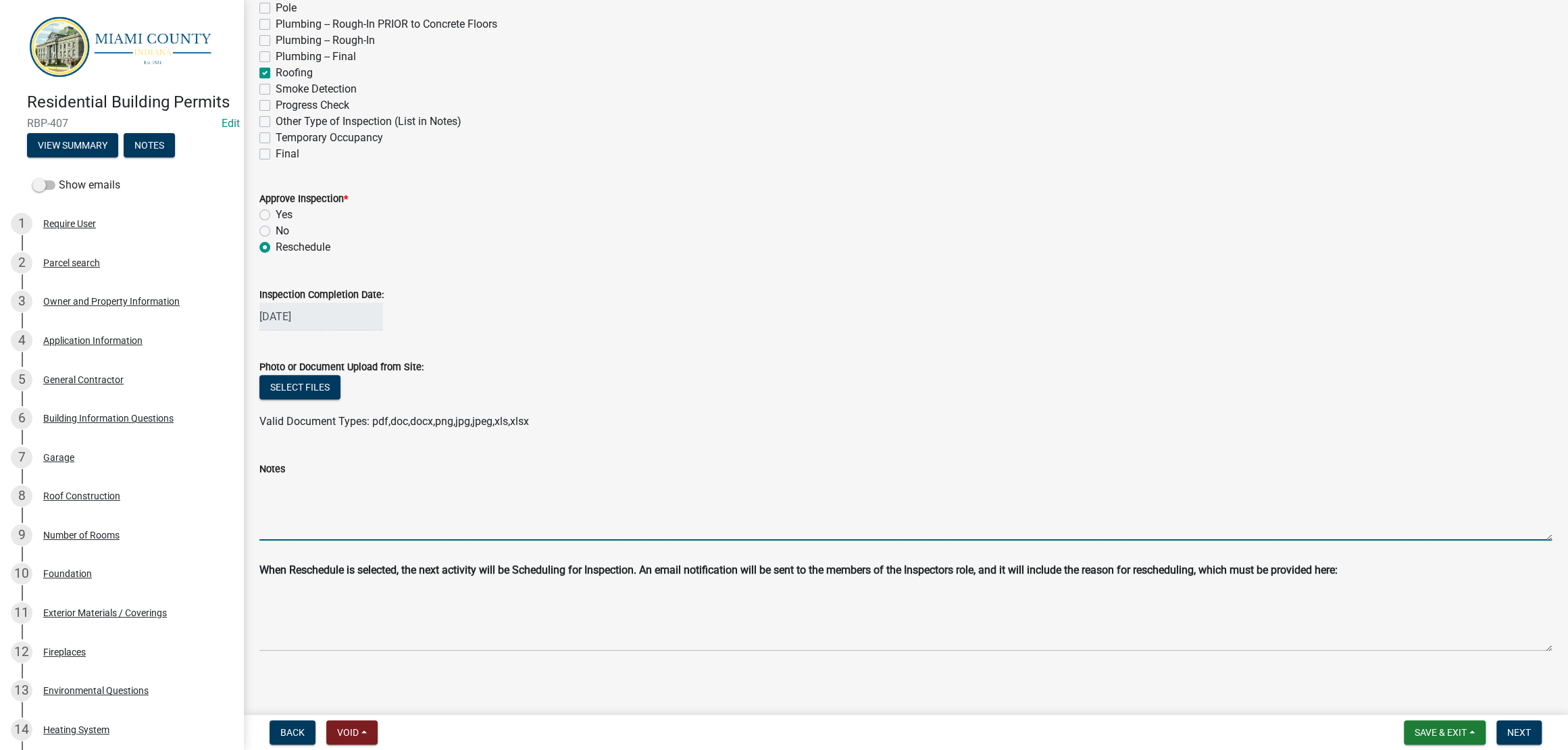
click at [370, 540] on textarea "Notes" at bounding box center [905, 508] width 1292 height 63
click at [263, 540] on textarea "Contractor called into office at 10:05 am. Needed to reschedule meter base insp…" at bounding box center [905, 508] width 1292 height 63
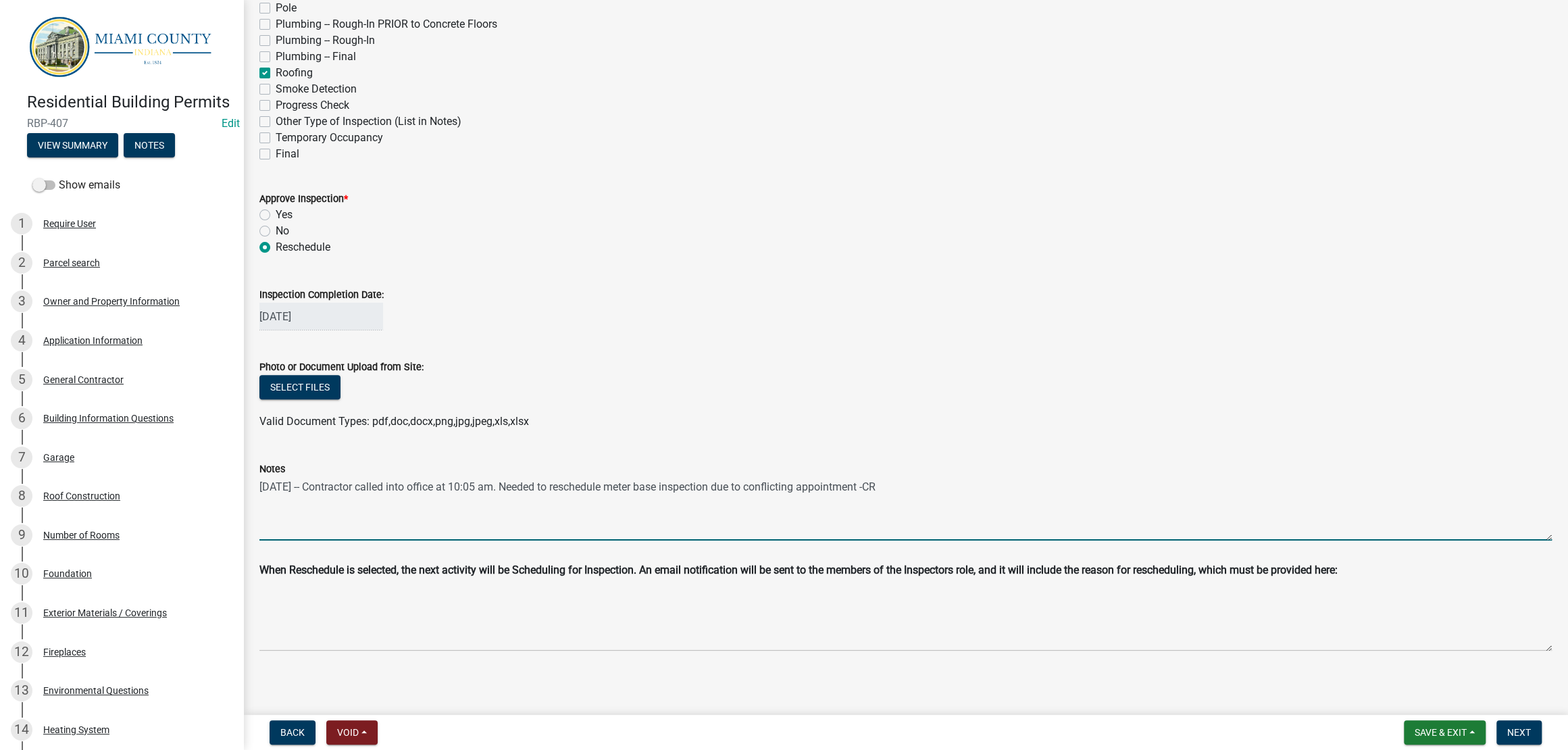
drag, startPoint x: 1064, startPoint y: 620, endPoint x: 246, endPoint y: 634, distance: 818.1
click at [246, 634] on div "Inspection share Share Please indicate the inspection type * *30-Day Inspection…" at bounding box center [905, 166] width 1325 height 1004
type textarea "[DATE] -- Contractor called into office at 10:05 am. Needed to reschedule meter…"
click at [988, 343] on wm-data-entity-input "Inspection Completion Date: [DATE]" at bounding box center [905, 305] width 1292 height 75
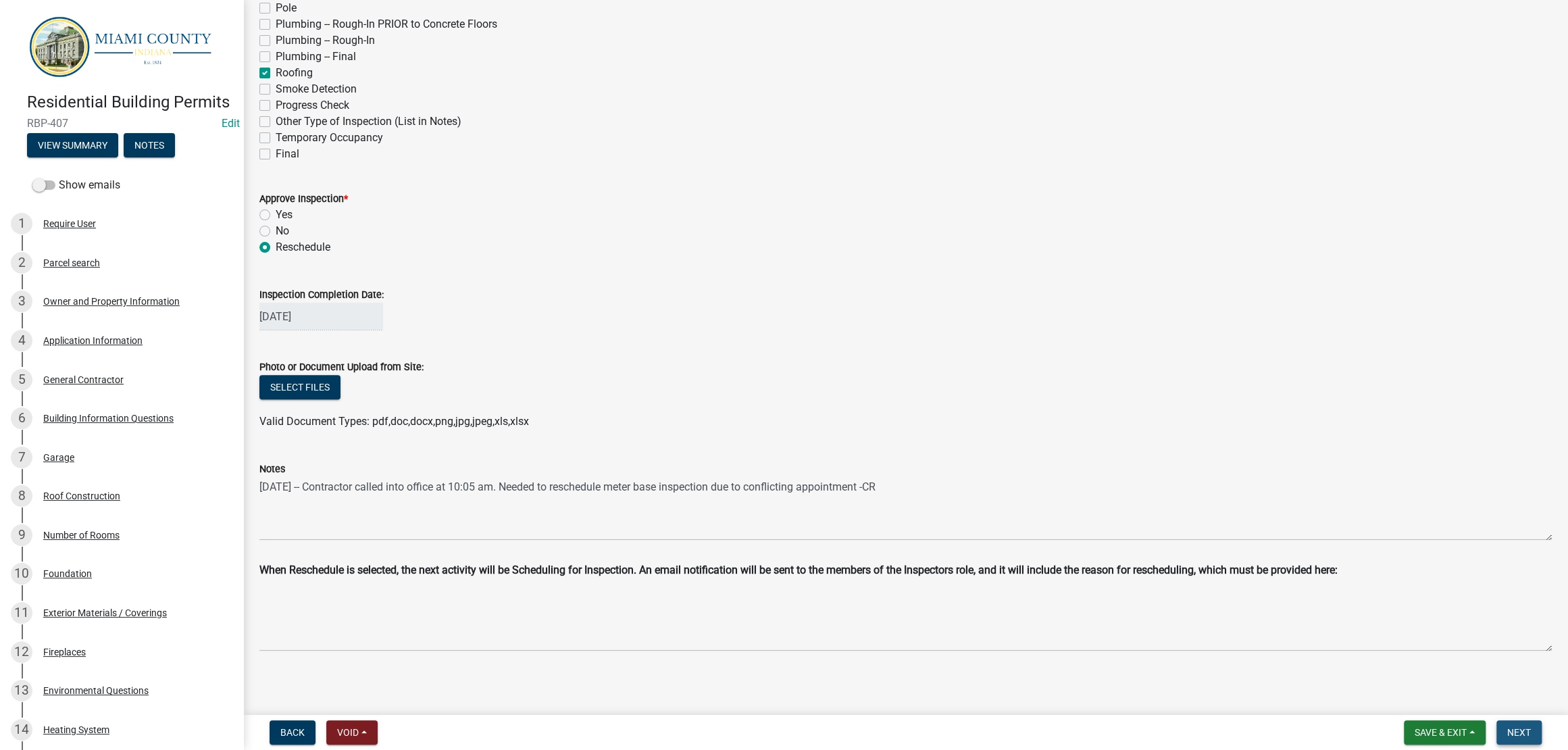
click at [1507, 732] on span "Next" at bounding box center [1519, 732] width 23 height 11
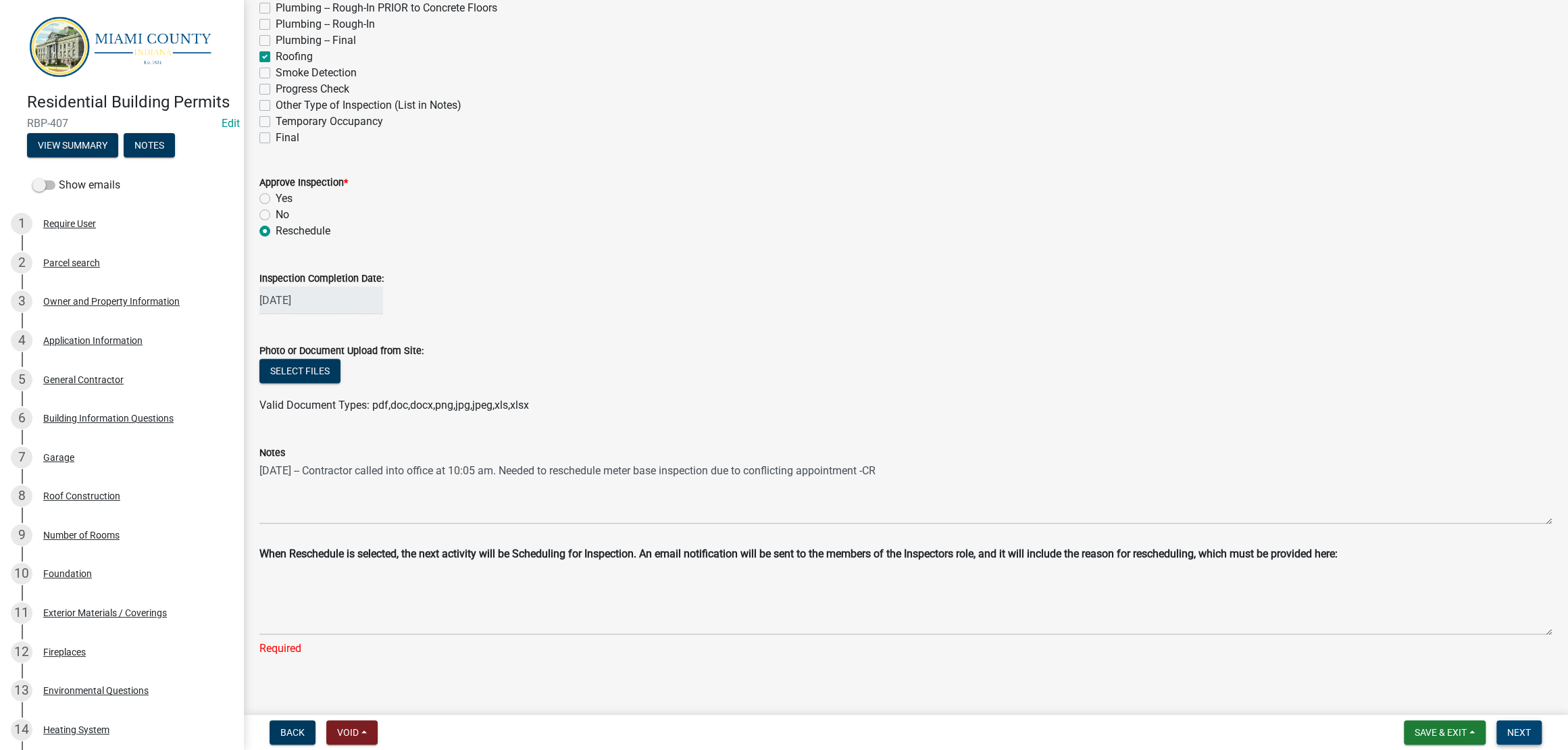
scroll to position [507, 0]
click at [1513, 730] on span "Next" at bounding box center [1519, 732] width 23 height 11
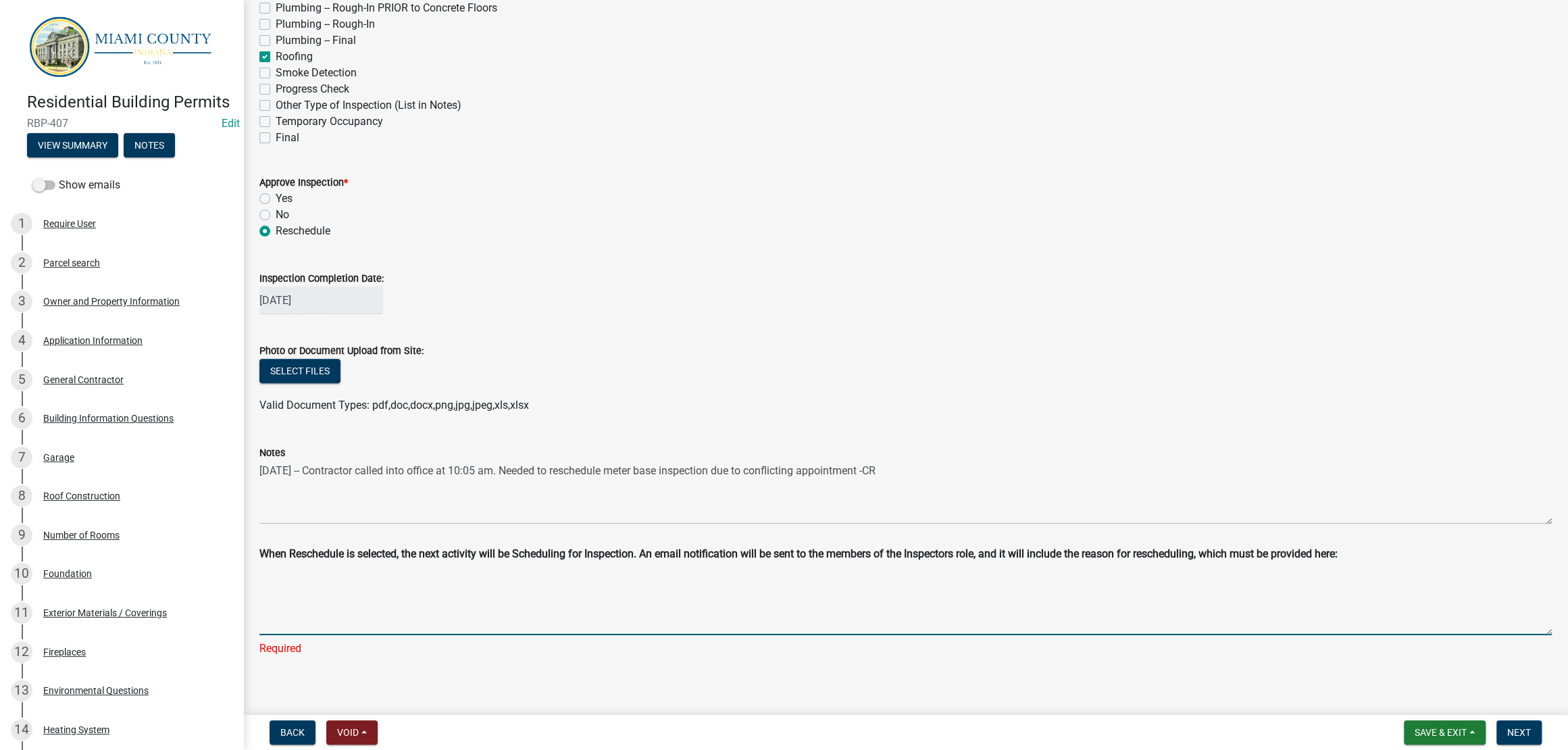
click at [609, 591] on textarea "Reschedule Reason" at bounding box center [905, 601] width 1292 height 68
paste textarea "[DATE] -- Contractor called into office at 10:05 am. Needed to reschedule meter…"
type textarea "[DATE] -- Contractor called into office at 10:05 am. Needed to reschedule meter…"
click at [1512, 727] on span "Next" at bounding box center [1519, 732] width 23 height 11
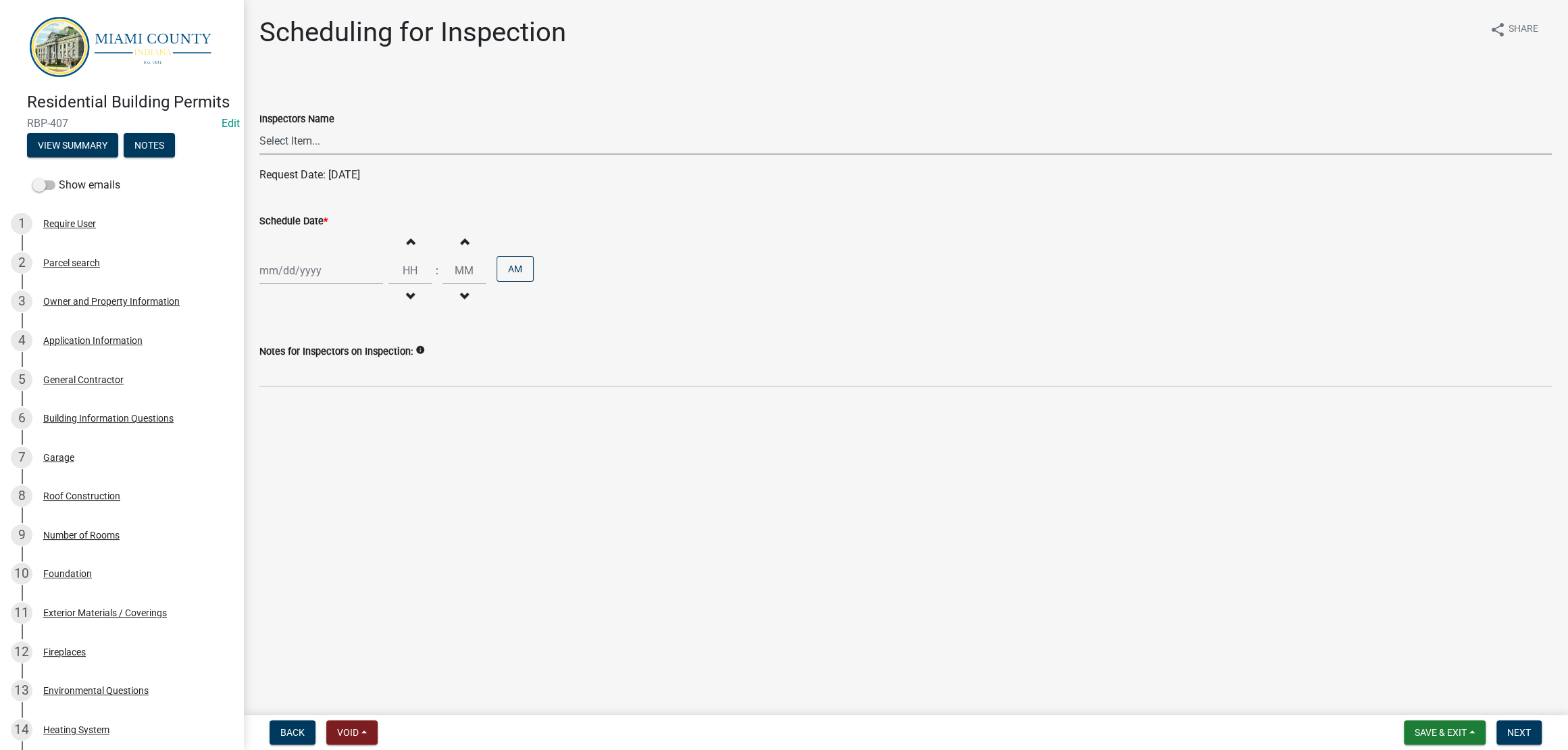
click at [338, 155] on select "Select Item... bmthomas ([PERSON_NAME]) croser ([PERSON_NAME]) [PERSON_NAME] ([…" at bounding box center [905, 141] width 1292 height 28
select select "25b75ae6-03c7-4280-9b34-fcf63005d5e5"
click at [262, 155] on select "Select Item... bmthomas ([PERSON_NAME]) croser ([PERSON_NAME]) [PERSON_NAME] ([…" at bounding box center [905, 141] width 1292 height 28
click at [338, 284] on div at bounding box center [321, 270] width 124 height 28
select select "8"
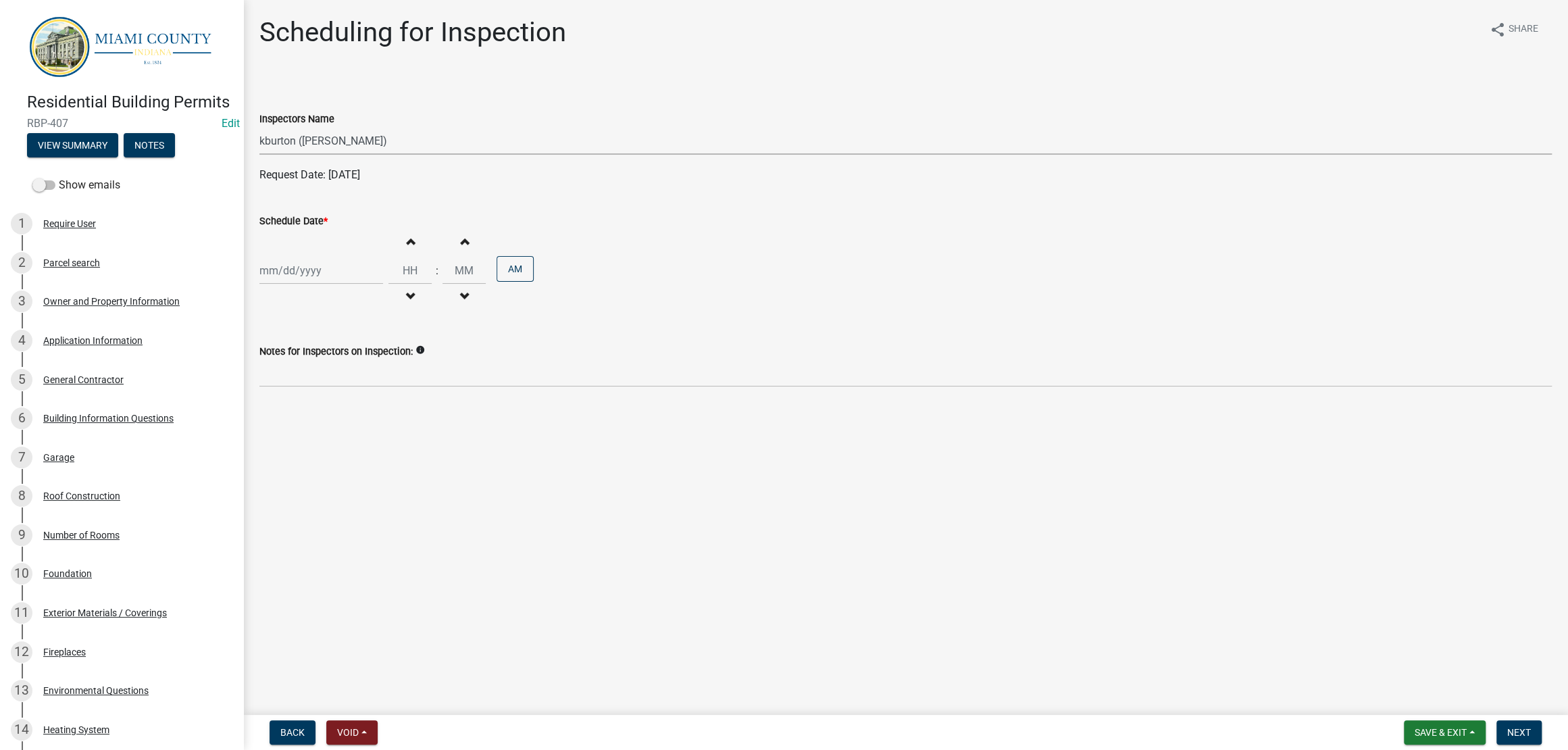
select select "2025"
click at [327, 462] on div "27" at bounding box center [316, 451] width 22 height 22
type input "[DATE]"
drag, startPoint x: 512, startPoint y: 498, endPoint x: 533, endPoint y: 521, distance: 31.1
click at [514, 410] on div "Scheduling for Inspection share Share Inspectors Name Select Item... bmthomas (…" at bounding box center [905, 213] width 1313 height 394
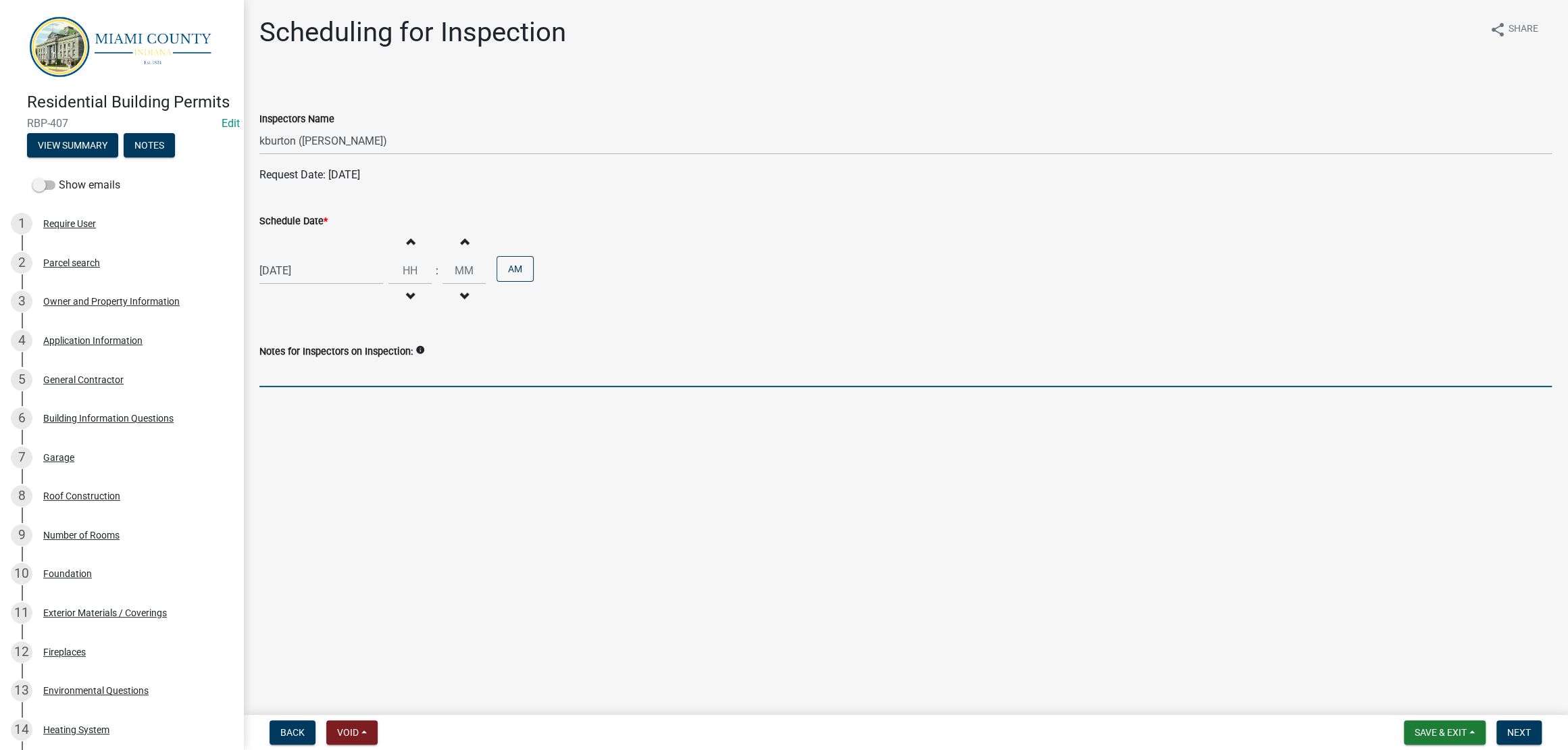
click at [549, 387] on input "Notes for Inspectors on Inspection:" at bounding box center [905, 373] width 1292 height 28
paste input "[DATE] -- Contractor called into office at 10:05 am. Needed to reschedule meter…"
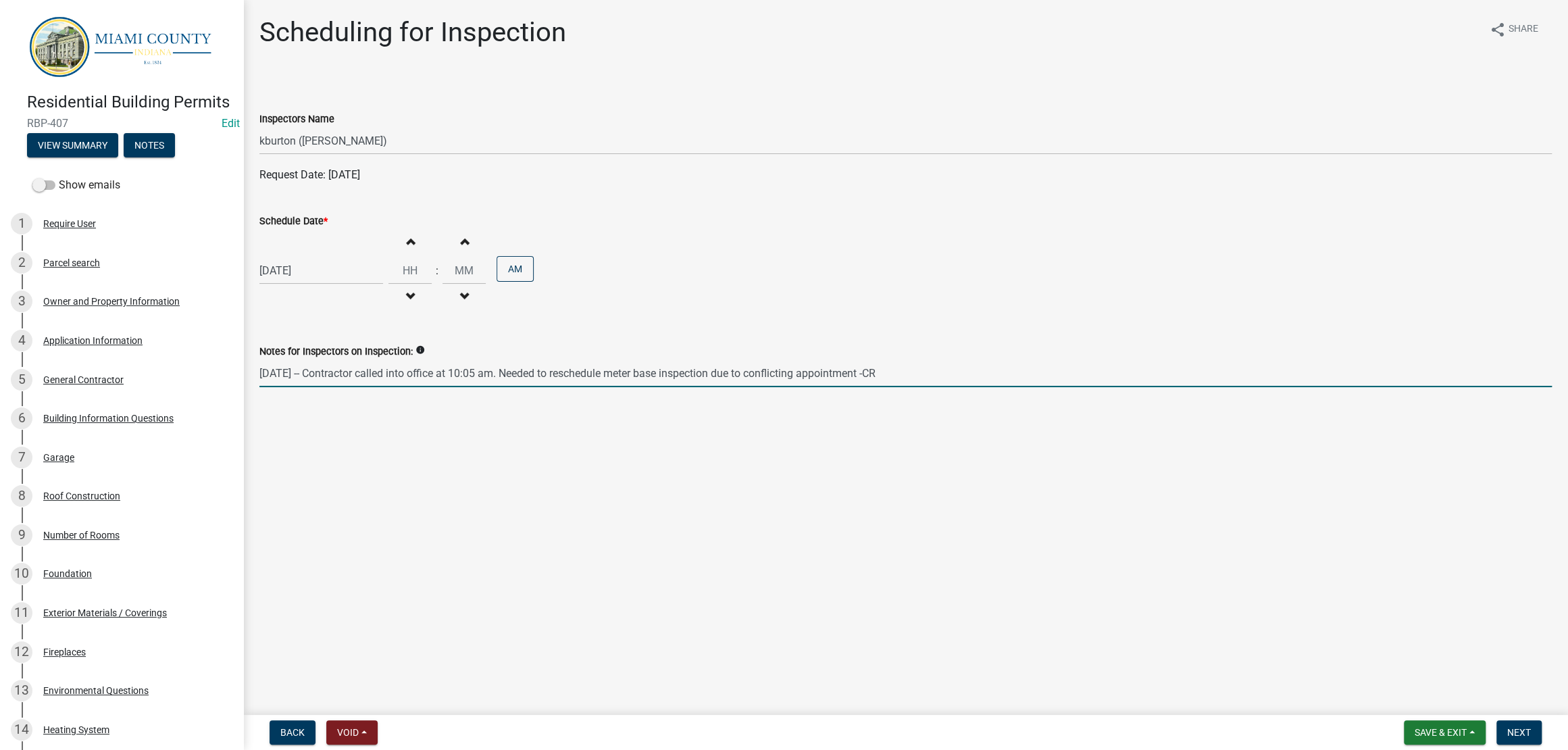
type input "[DATE] -- Contractor called into office at 10:05 am. Needed to reschedule meter…"
click at [967, 312] on div "[DATE] Increment hours Decrement hours : Increment minutes Decrement minutes AM" at bounding box center [905, 270] width 1292 height 83
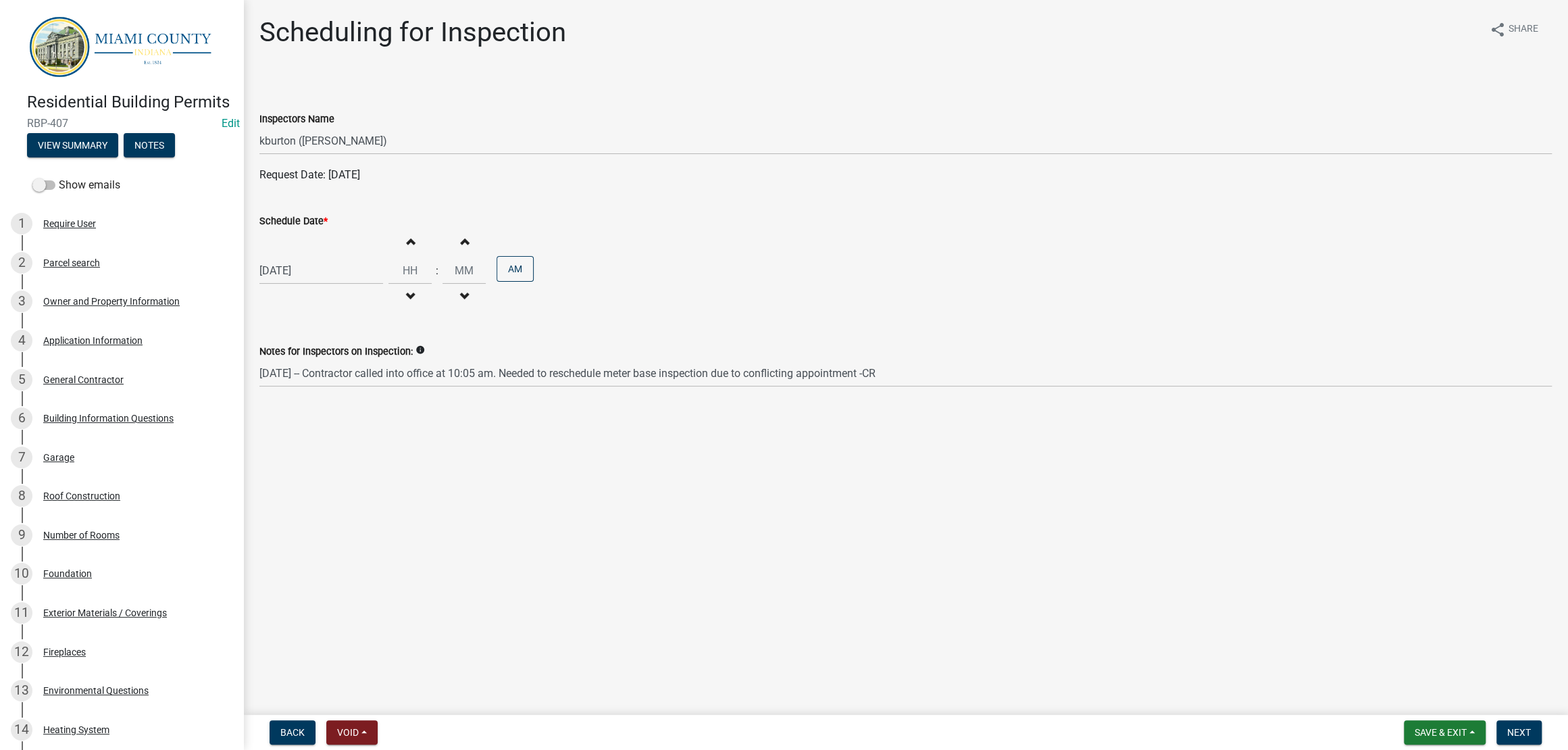
click at [1272, 636] on main "Scheduling for Inspection share Share Inspectors Name Select Item... bmthomas (…" at bounding box center [905, 354] width 1325 height 709
click at [1266, 614] on main "Scheduling for Inspection share Share Inspectors Name Select Item... bmthomas (…" at bounding box center [905, 354] width 1325 height 709
click at [413, 246] on span "button" at bounding box center [410, 241] width 7 height 11
type input "01"
type input "00"
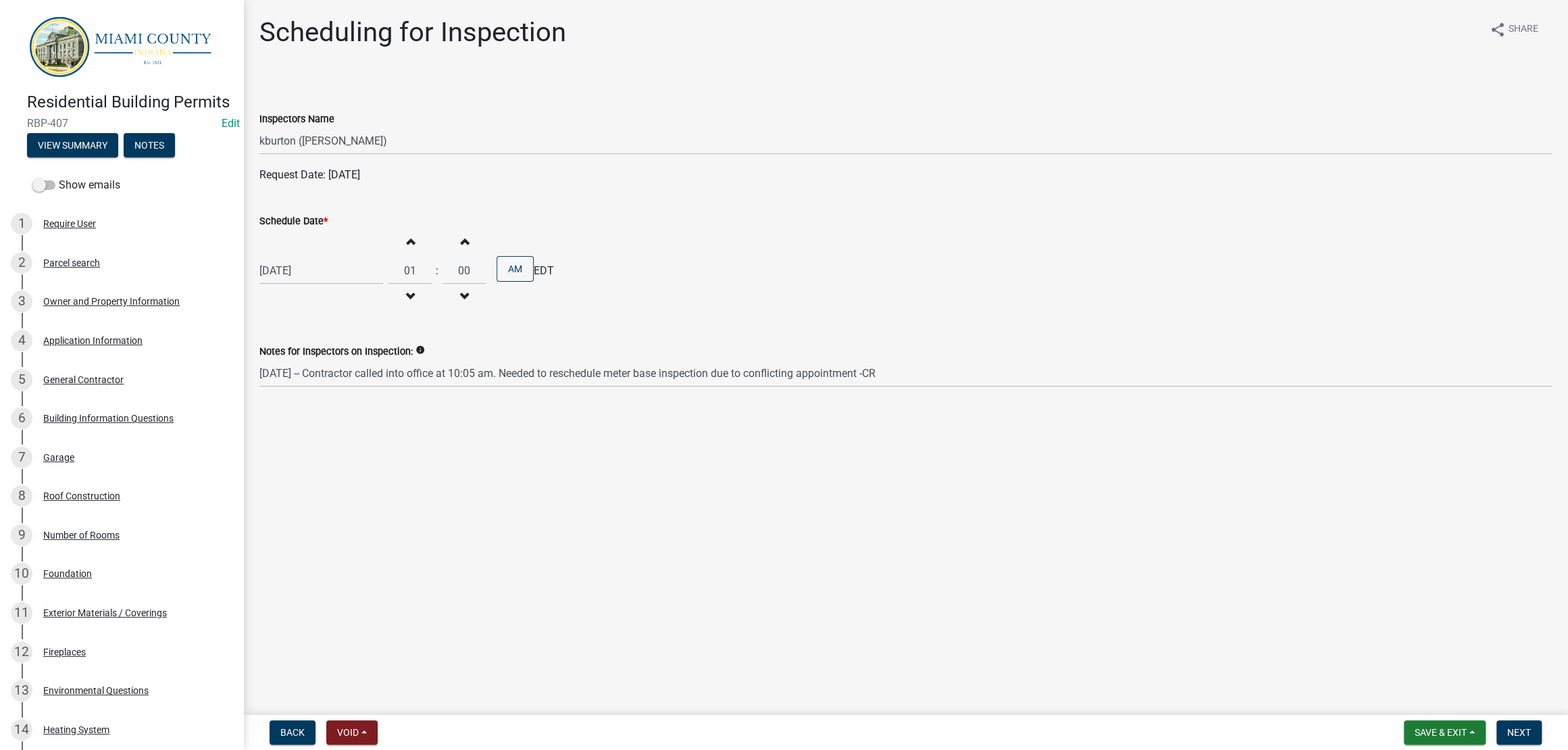
click at [413, 246] on span "button" at bounding box center [410, 241] width 7 height 11
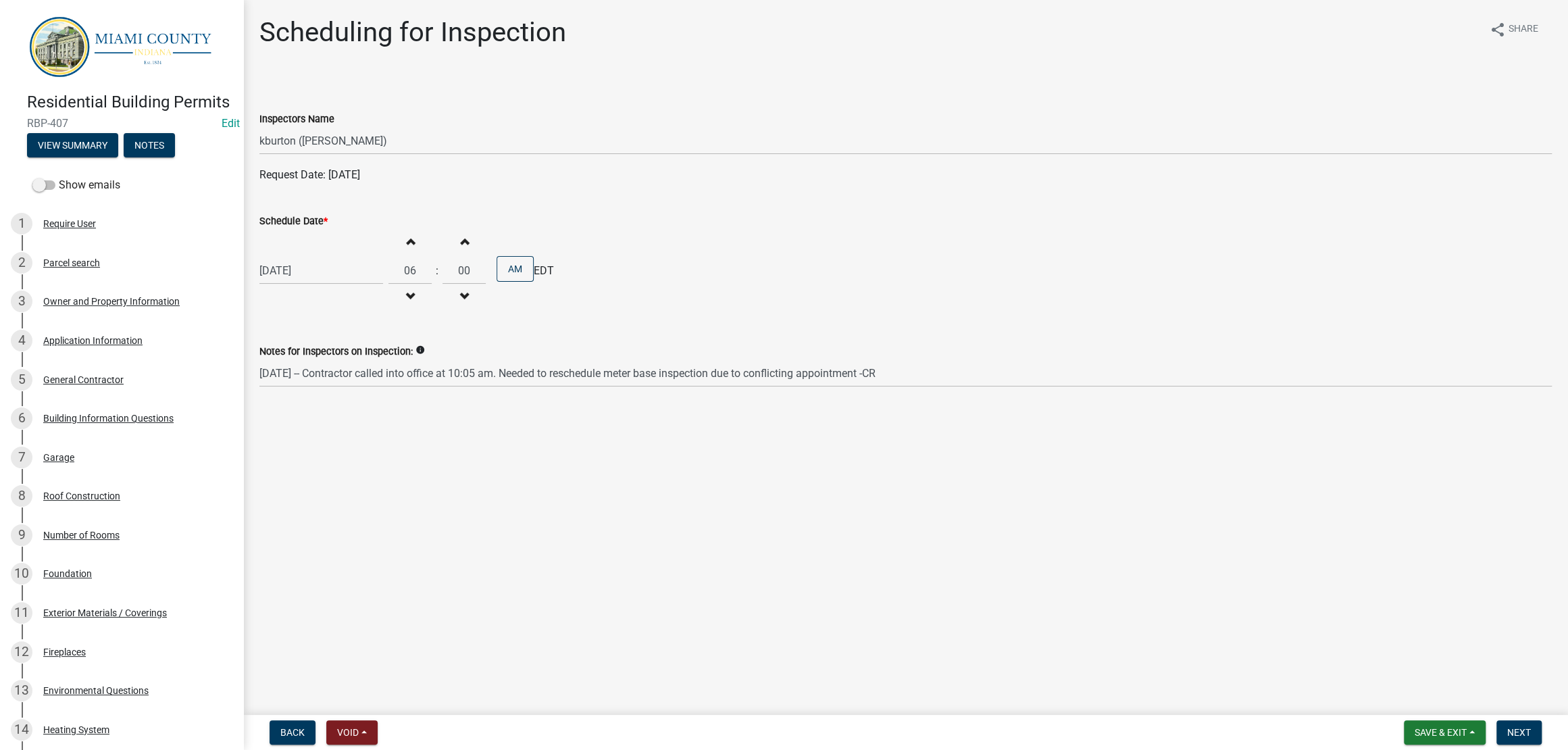
click at [413, 246] on span "button" at bounding box center [410, 241] width 7 height 11
type input "10"
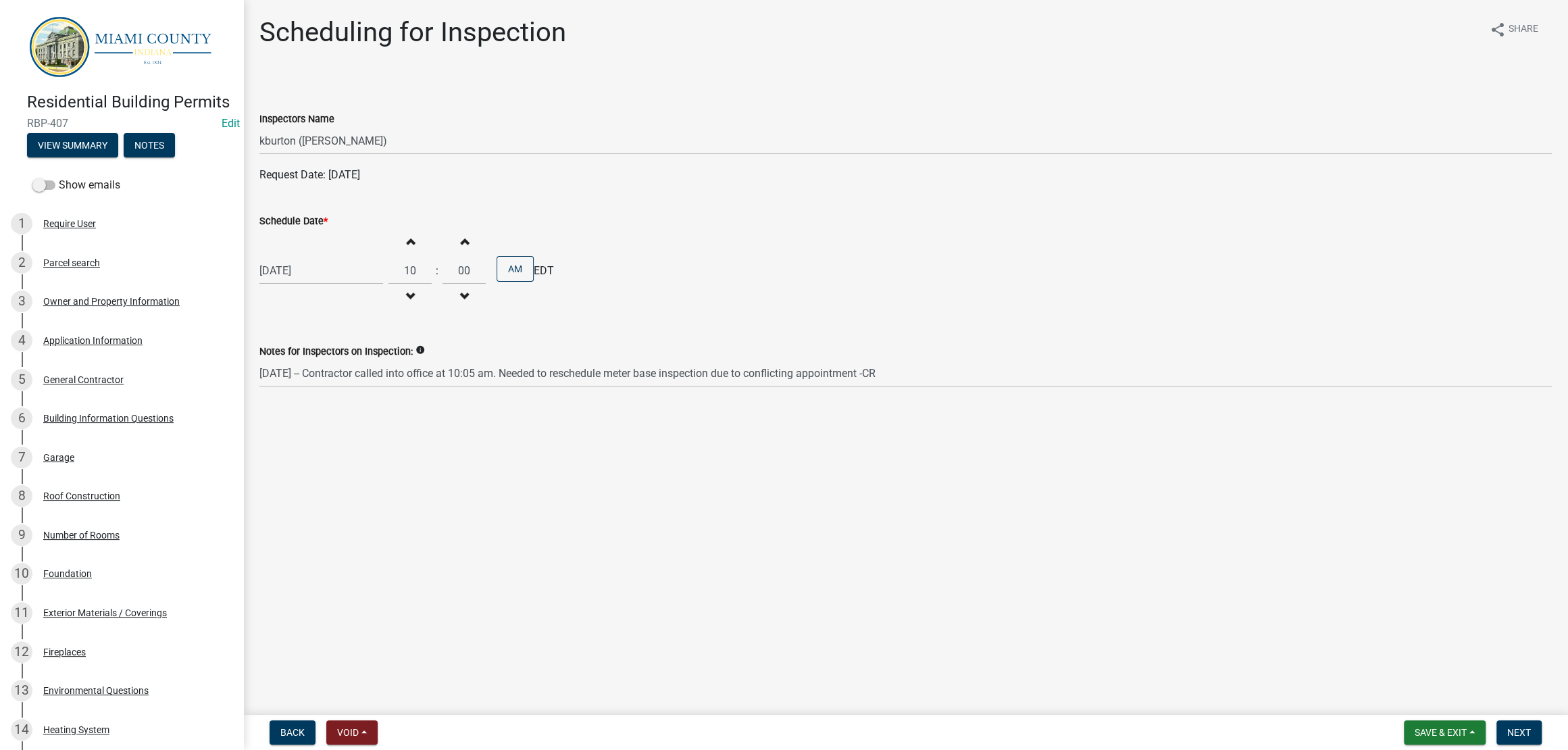
click at [838, 229] on div "Schedule Date *" at bounding box center [905, 221] width 1292 height 16
click at [1507, 727] on span "Next" at bounding box center [1519, 732] width 23 height 11
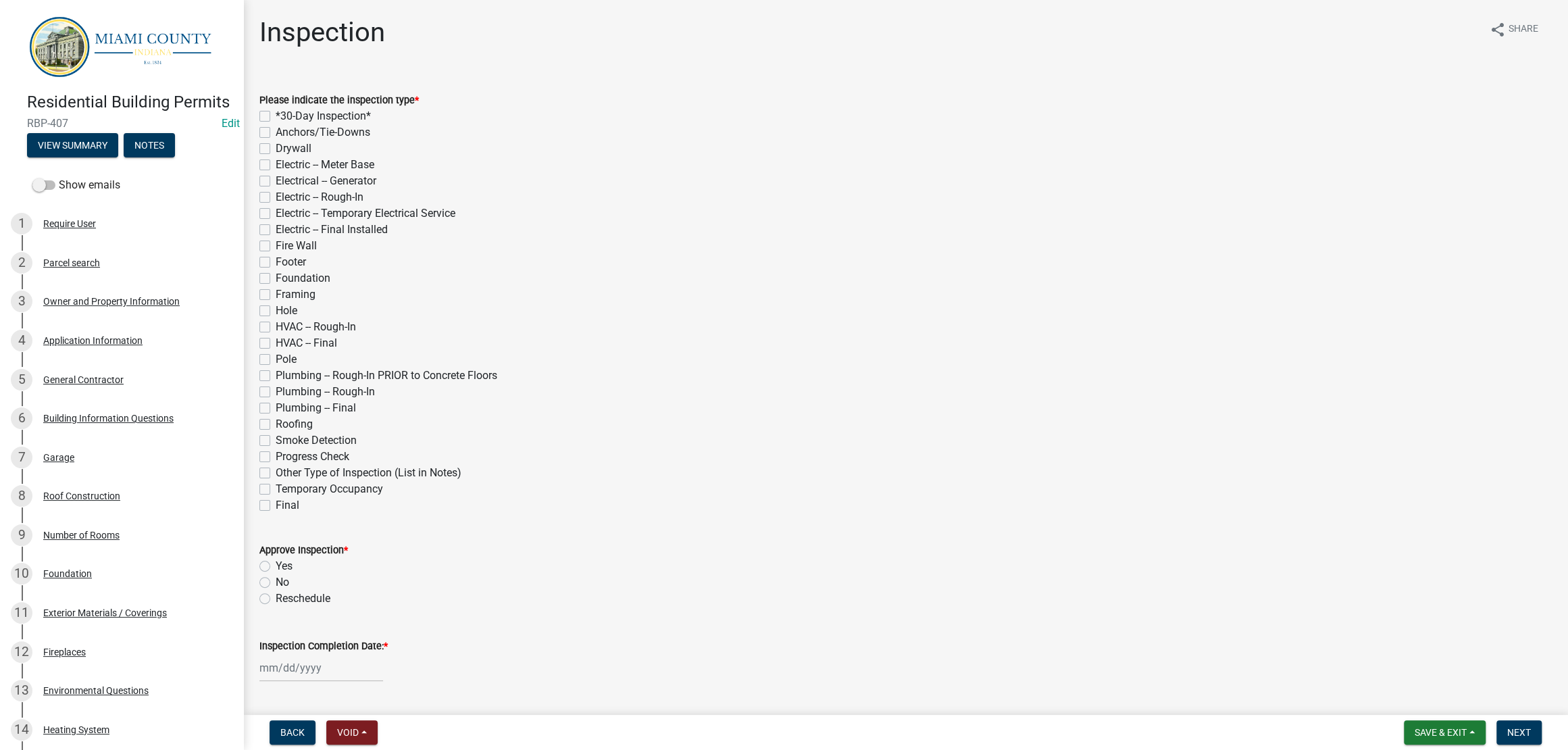
click at [1083, 351] on div "HVAC -- Final" at bounding box center [905, 343] width 1292 height 16
click at [1415, 727] on span "Save & Exit" at bounding box center [1440, 732] width 52 height 11
click at [1413, 695] on button "Save & Exit" at bounding box center [1432, 691] width 108 height 32
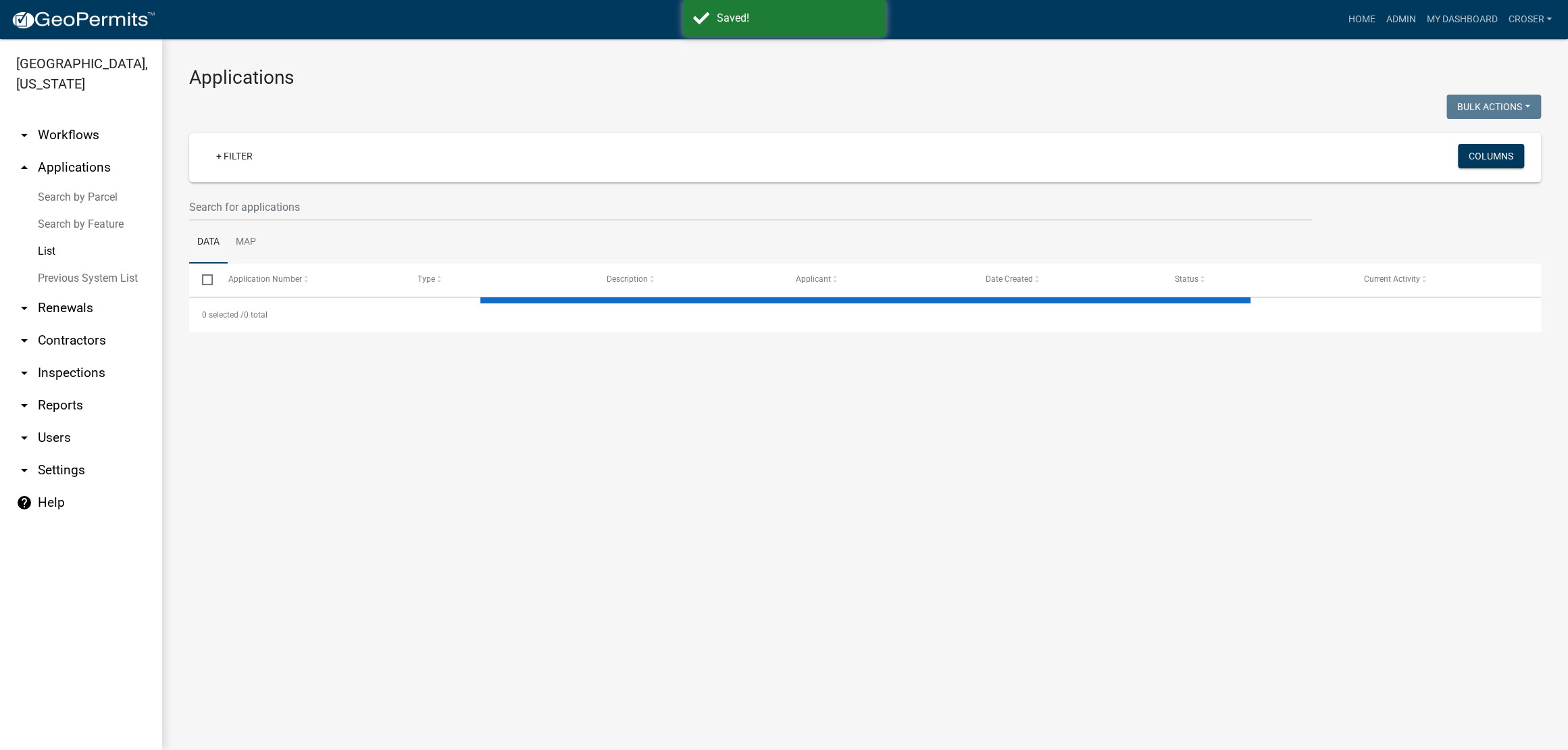
select select "3: 100"
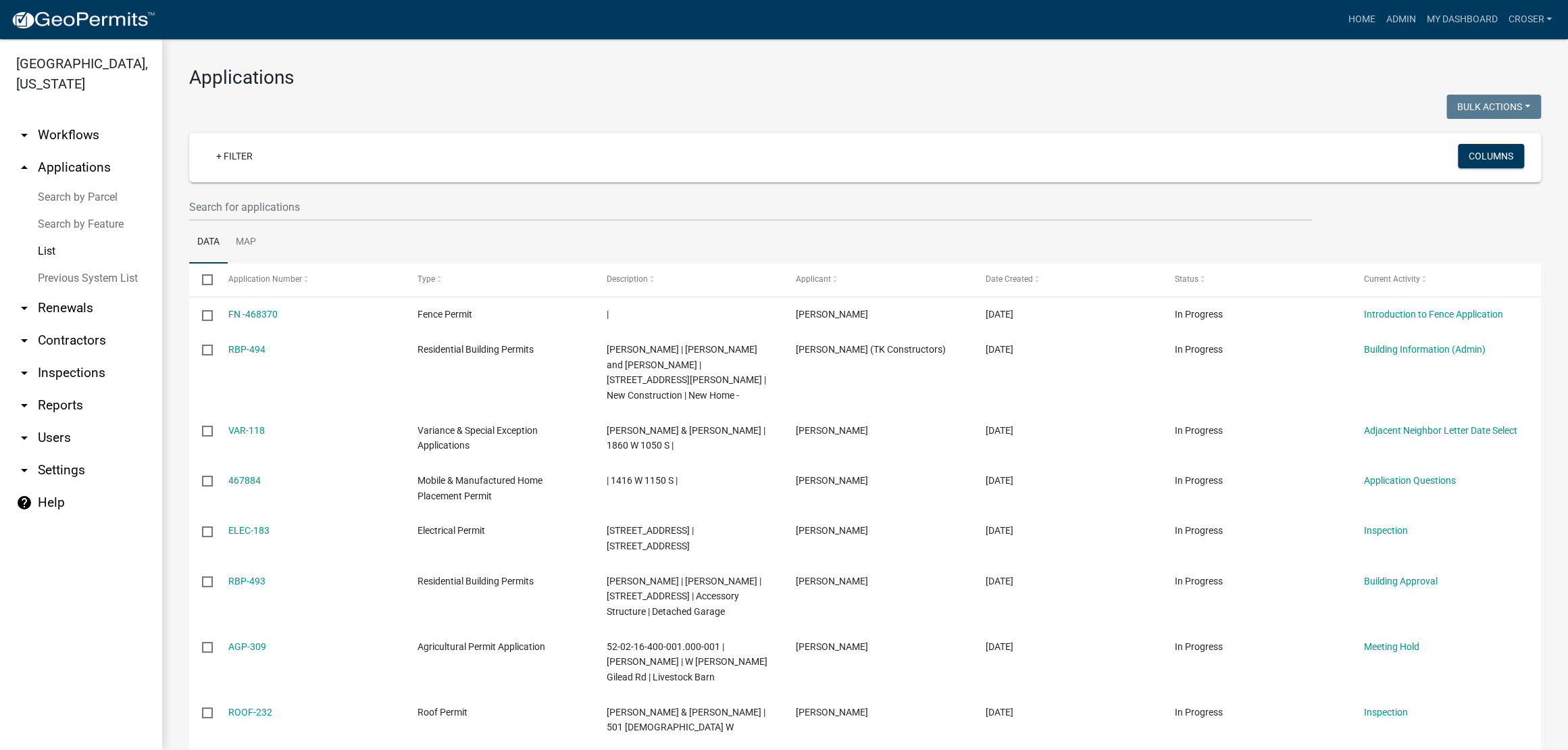
click at [91, 389] on link "arrow_drop_down Inspections" at bounding box center [81, 372] width 162 height 32
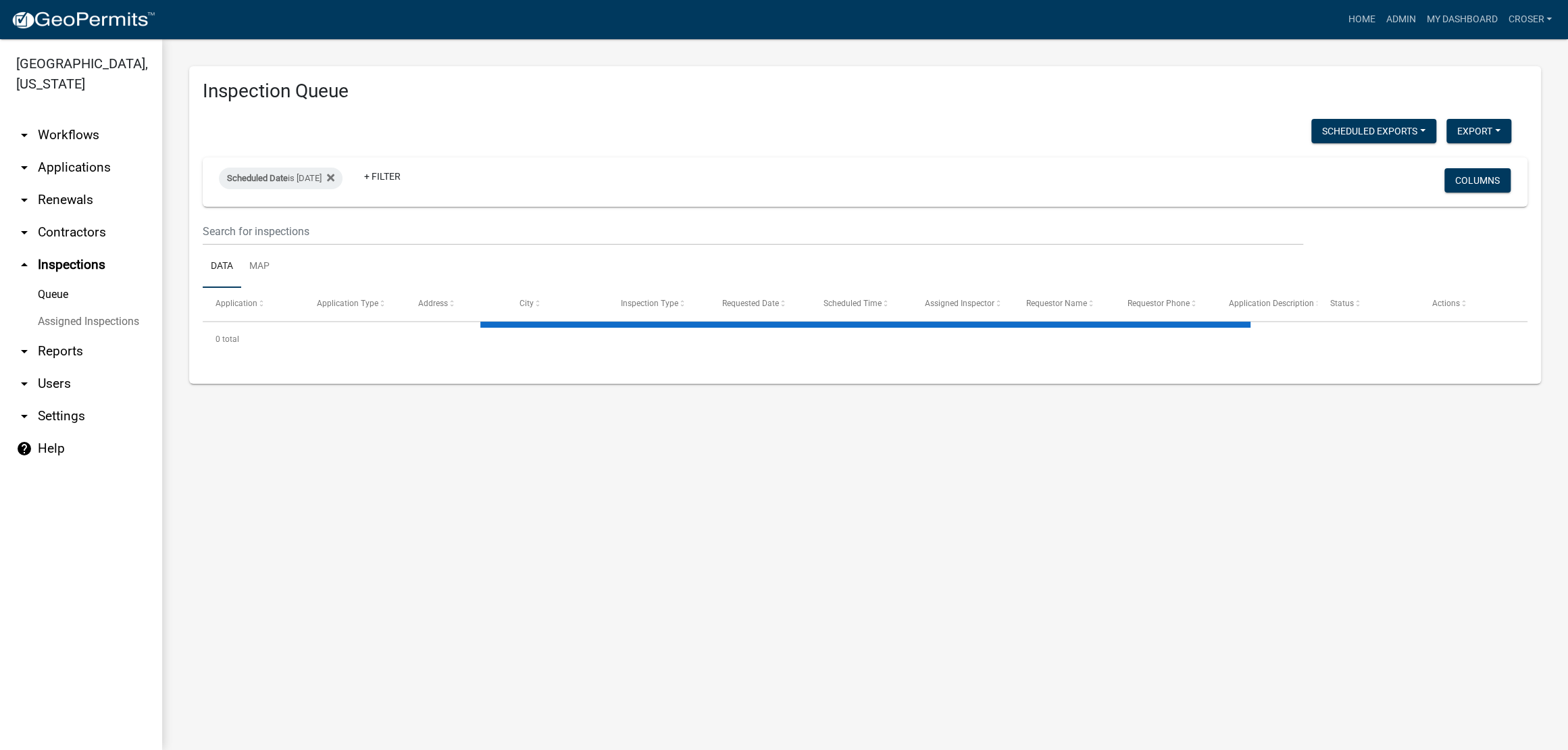
select select "3: 100"
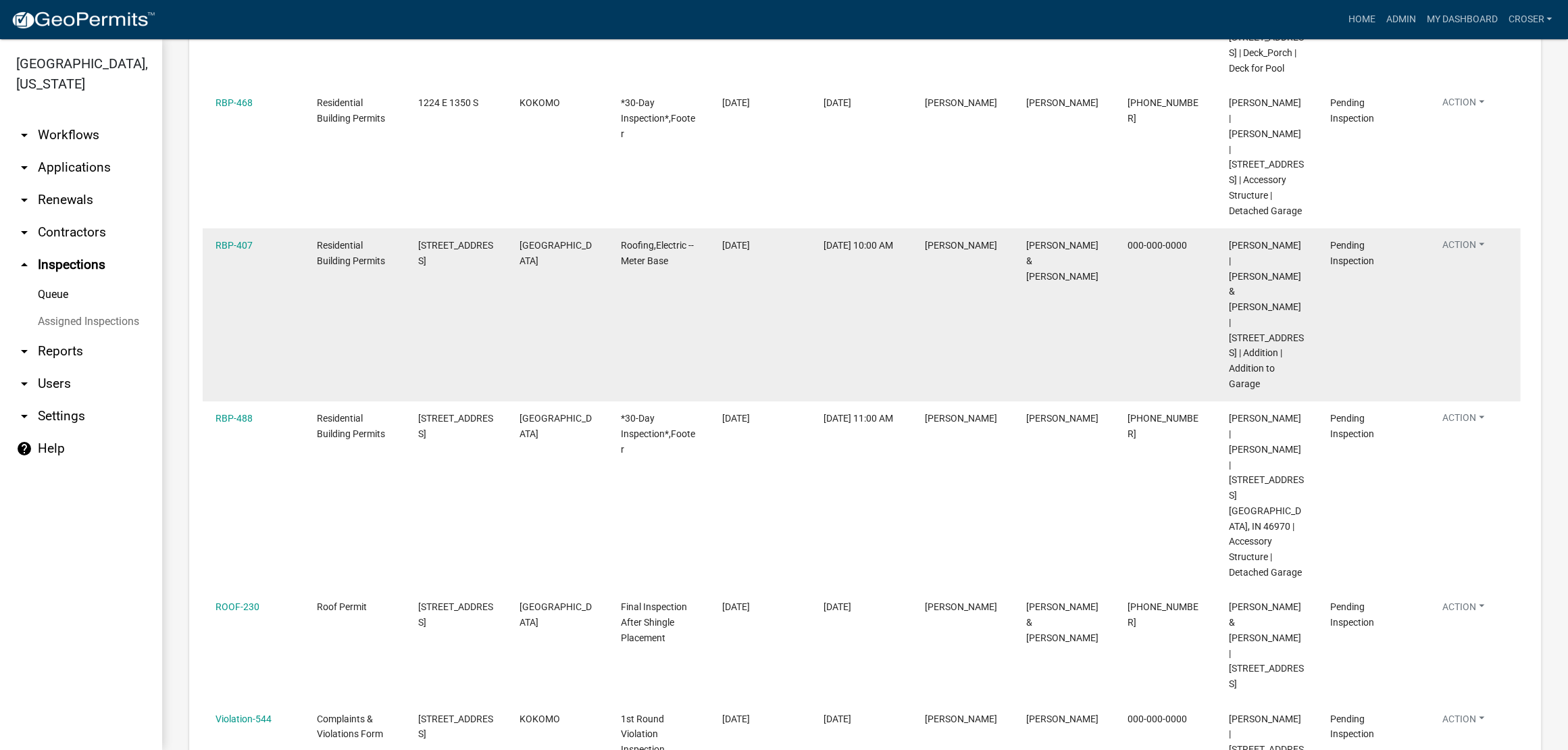
scroll to position [1857, 0]
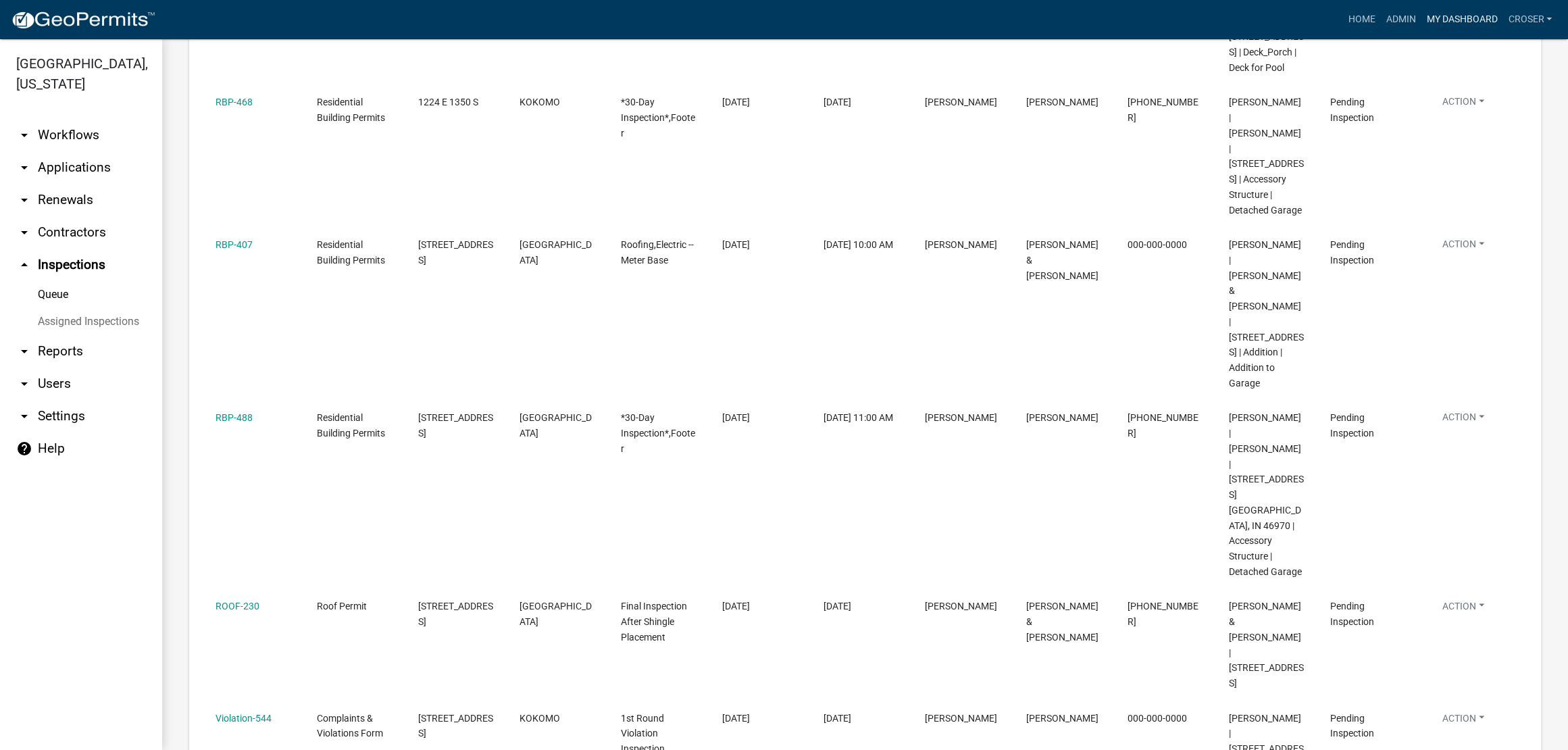
click at [1421, 18] on link "My Dashboard" at bounding box center [1462, 19] width 82 height 26
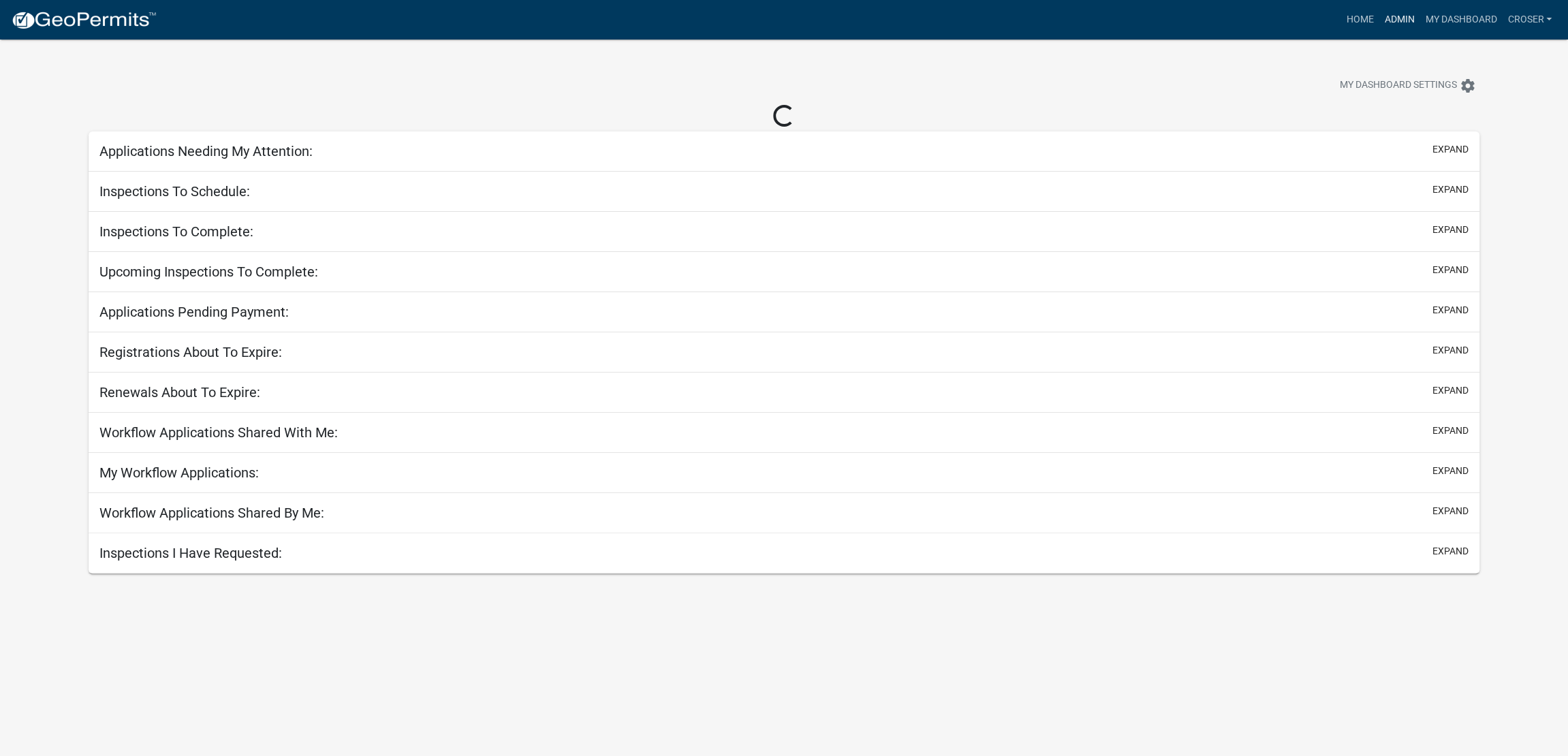
click at [1379, 29] on link "Admin" at bounding box center [1400, 19] width 41 height 26
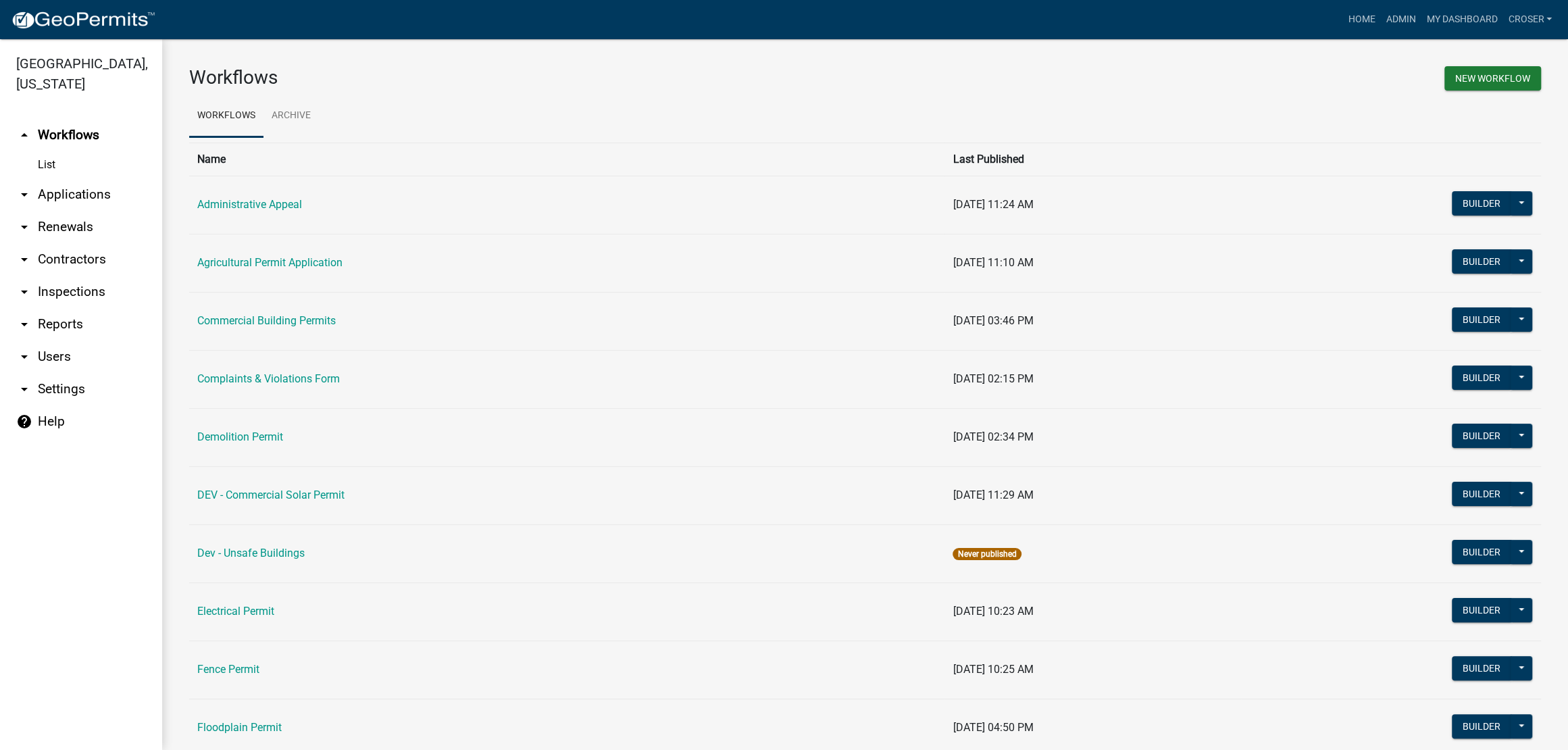
click at [90, 211] on link "arrow_drop_down Applications" at bounding box center [81, 195] width 162 height 32
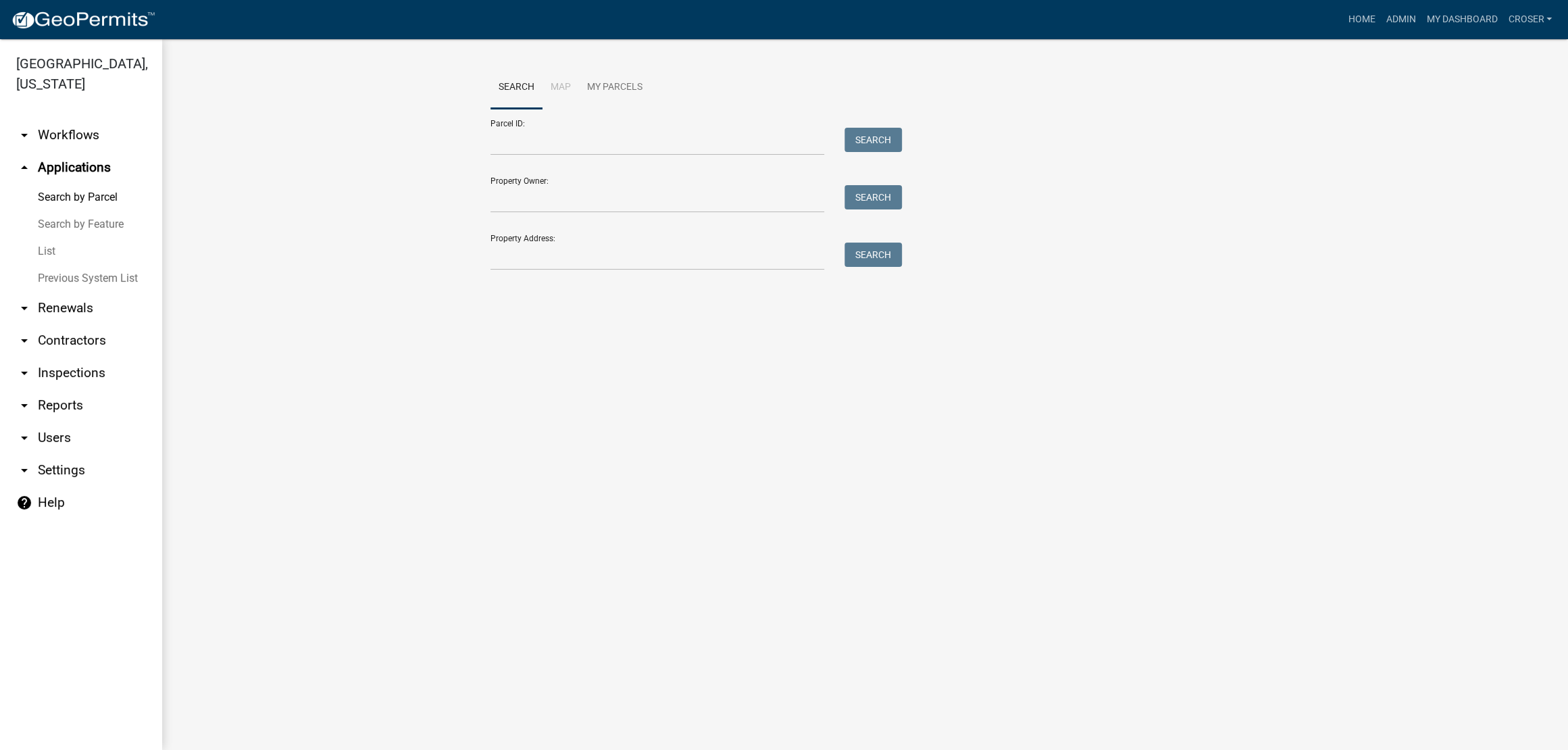
click at [47, 265] on link "List" at bounding box center [81, 251] width 162 height 27
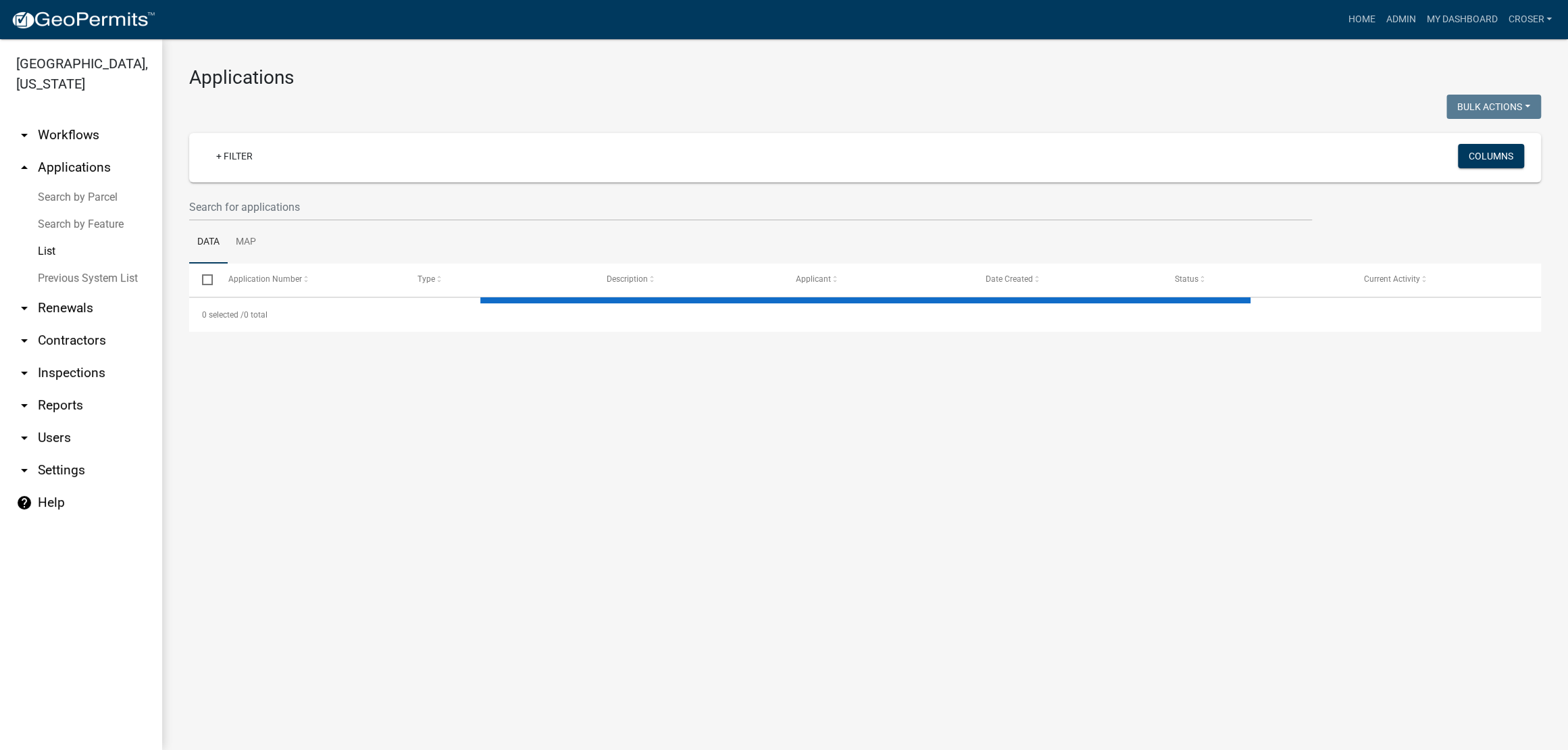
select select "3: 100"
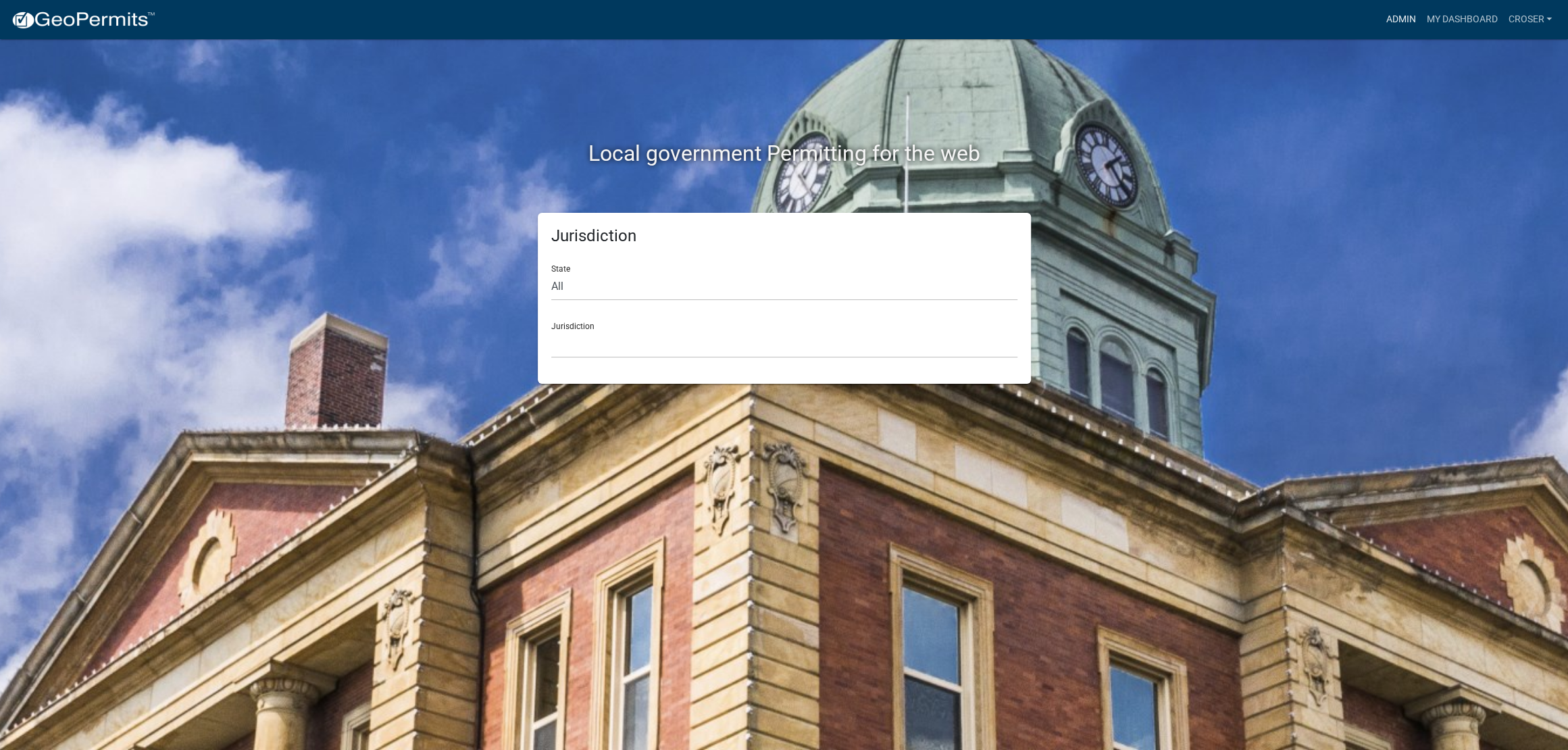
click at [1380, 23] on link "Admin" at bounding box center [1400, 19] width 41 height 26
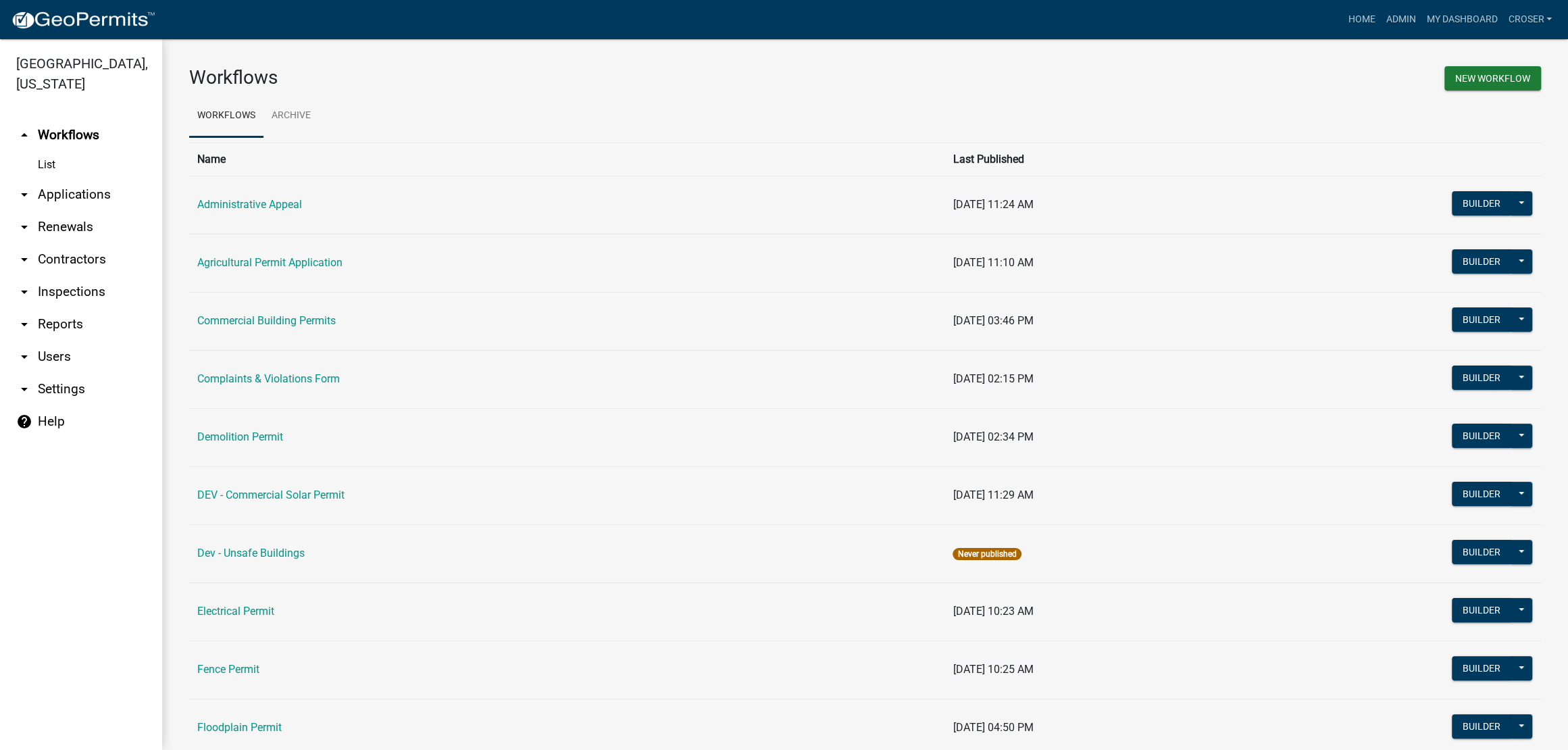
click at [79, 308] on link "arrow_drop_down Inspections" at bounding box center [81, 292] width 162 height 32
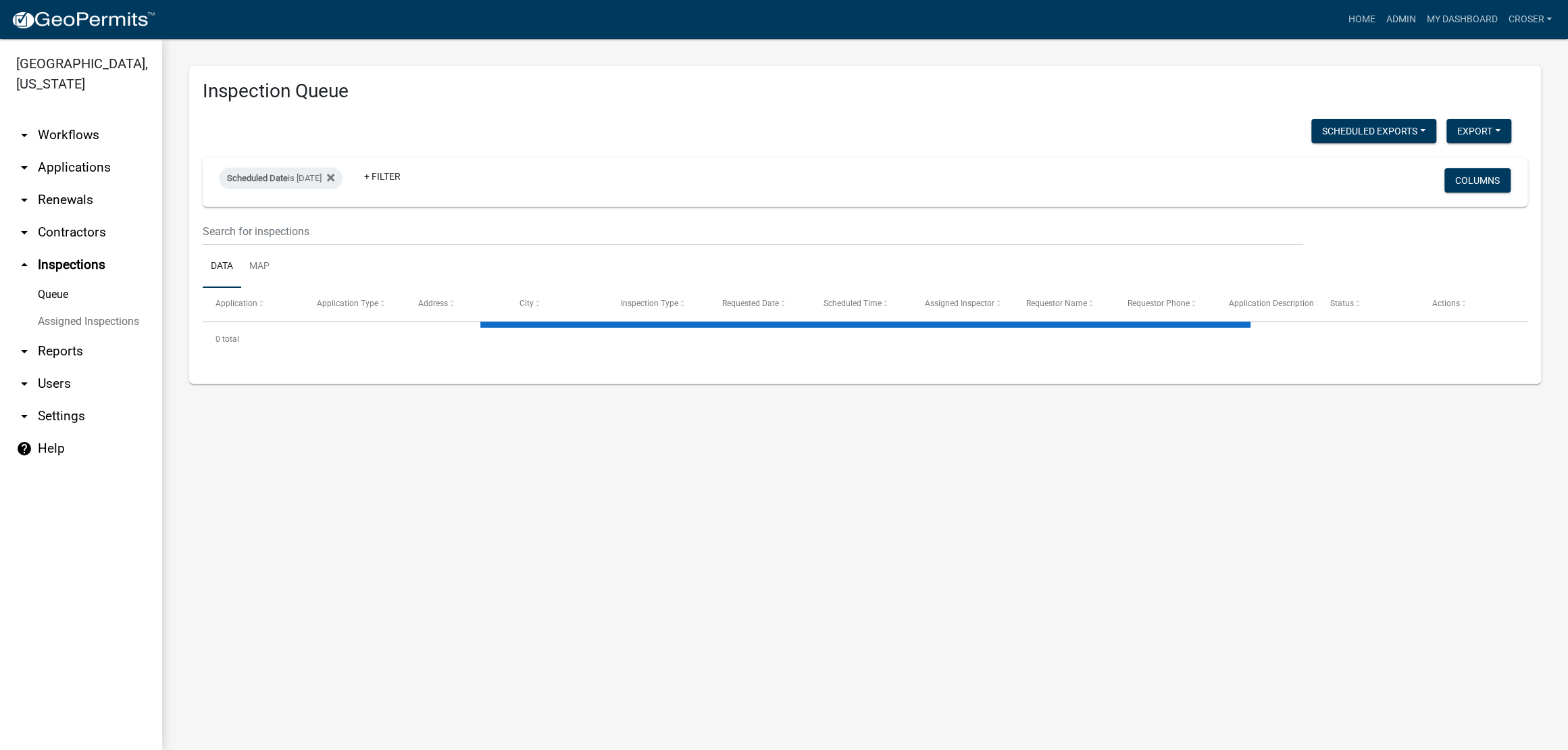
select select "3: 100"
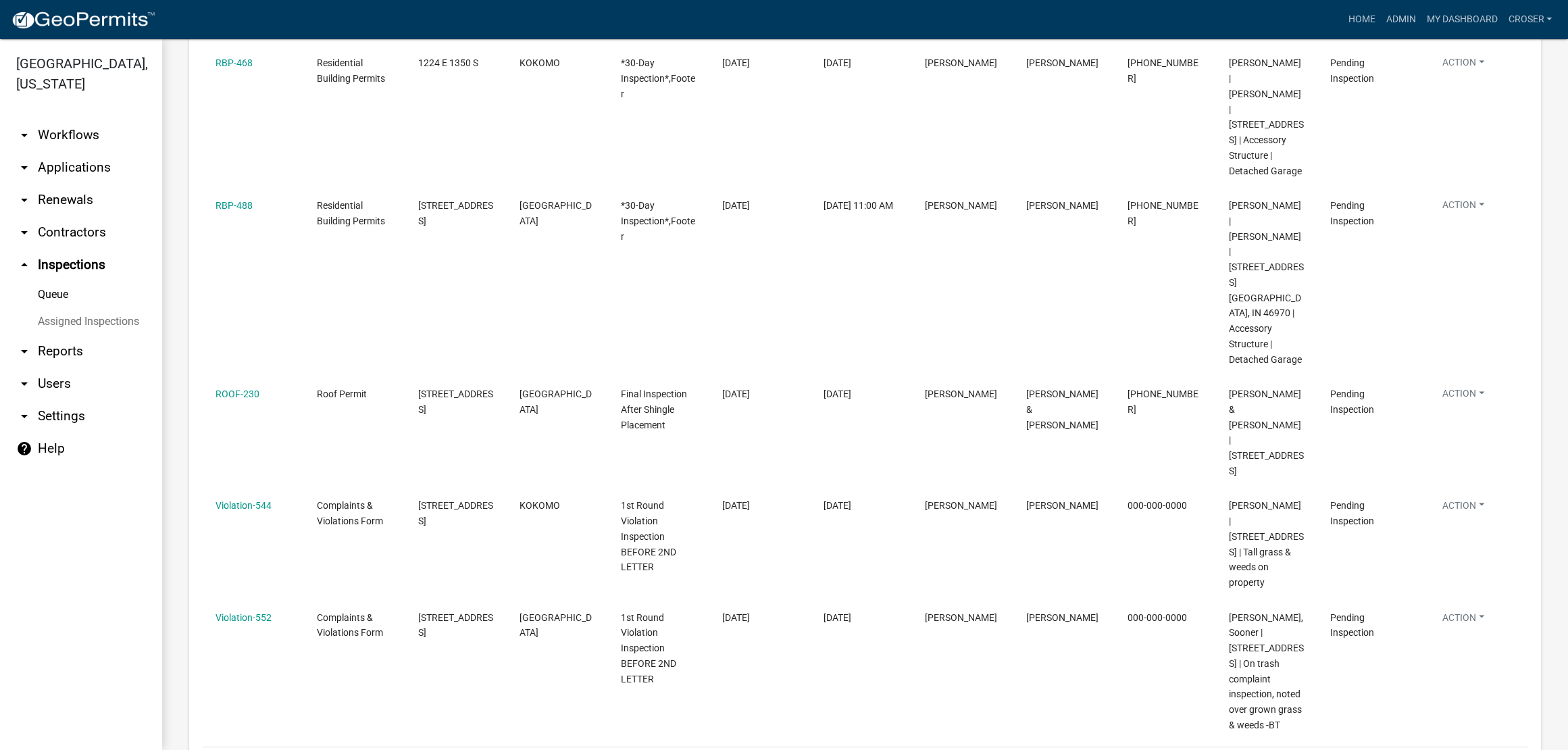
scroll to position [2049, 0]
